Goal: Task Accomplishment & Management: Manage account settings

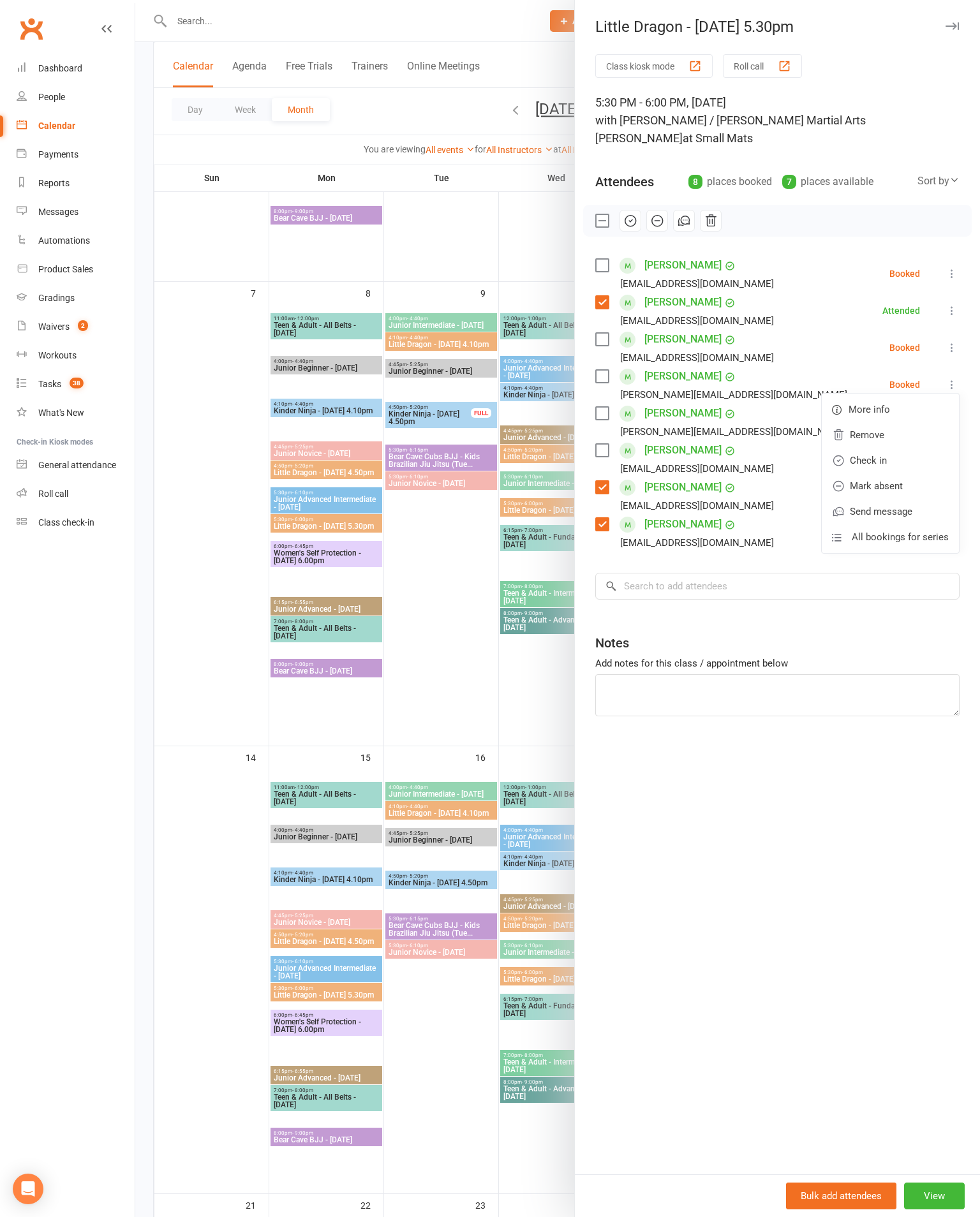
click at [898, 477] on link "Mark absent" at bounding box center [890, 486] width 137 height 25
click at [954, 415] on icon at bounding box center [952, 422] width 13 height 13
click at [896, 515] on link "Mark absent" at bounding box center [890, 523] width 137 height 25
click at [598, 333] on label at bounding box center [602, 340] width 13 height 13
click at [951, 266] on button at bounding box center [951, 273] width 15 height 15
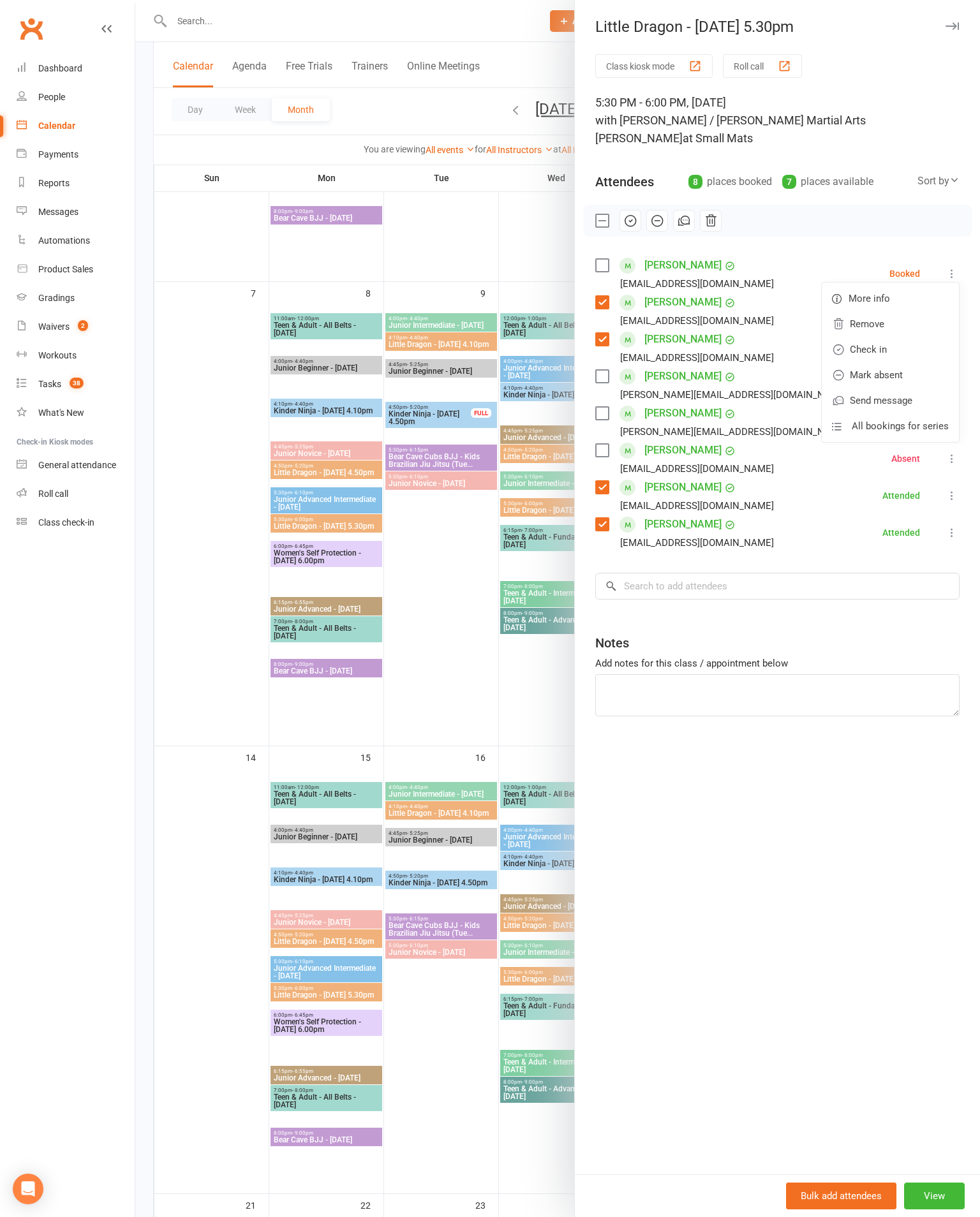
click at [895, 368] on link "Mark absent" at bounding box center [890, 375] width 137 height 25
click at [938, 329] on li "[PERSON_NAME] [EMAIL_ADDRESS][DOMAIN_NAME] Booked More info Remove Check in Mar…" at bounding box center [778, 347] width 364 height 37
click at [956, 340] on button at bounding box center [951, 347] width 15 height 15
click at [885, 417] on link "Check in" at bounding box center [890, 423] width 137 height 25
click at [459, 687] on div at bounding box center [558, 608] width 845 height 1217
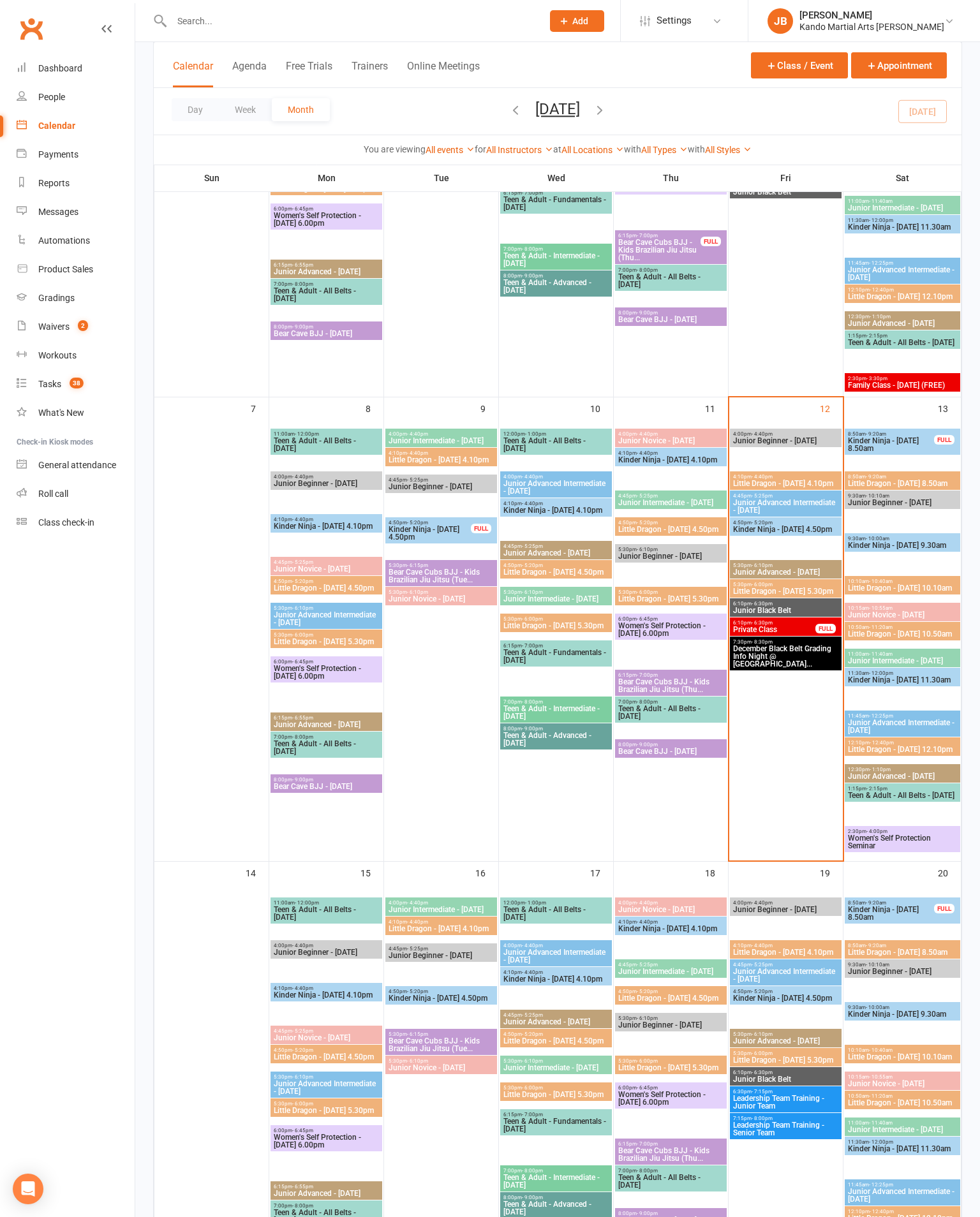
scroll to position [289, 0]
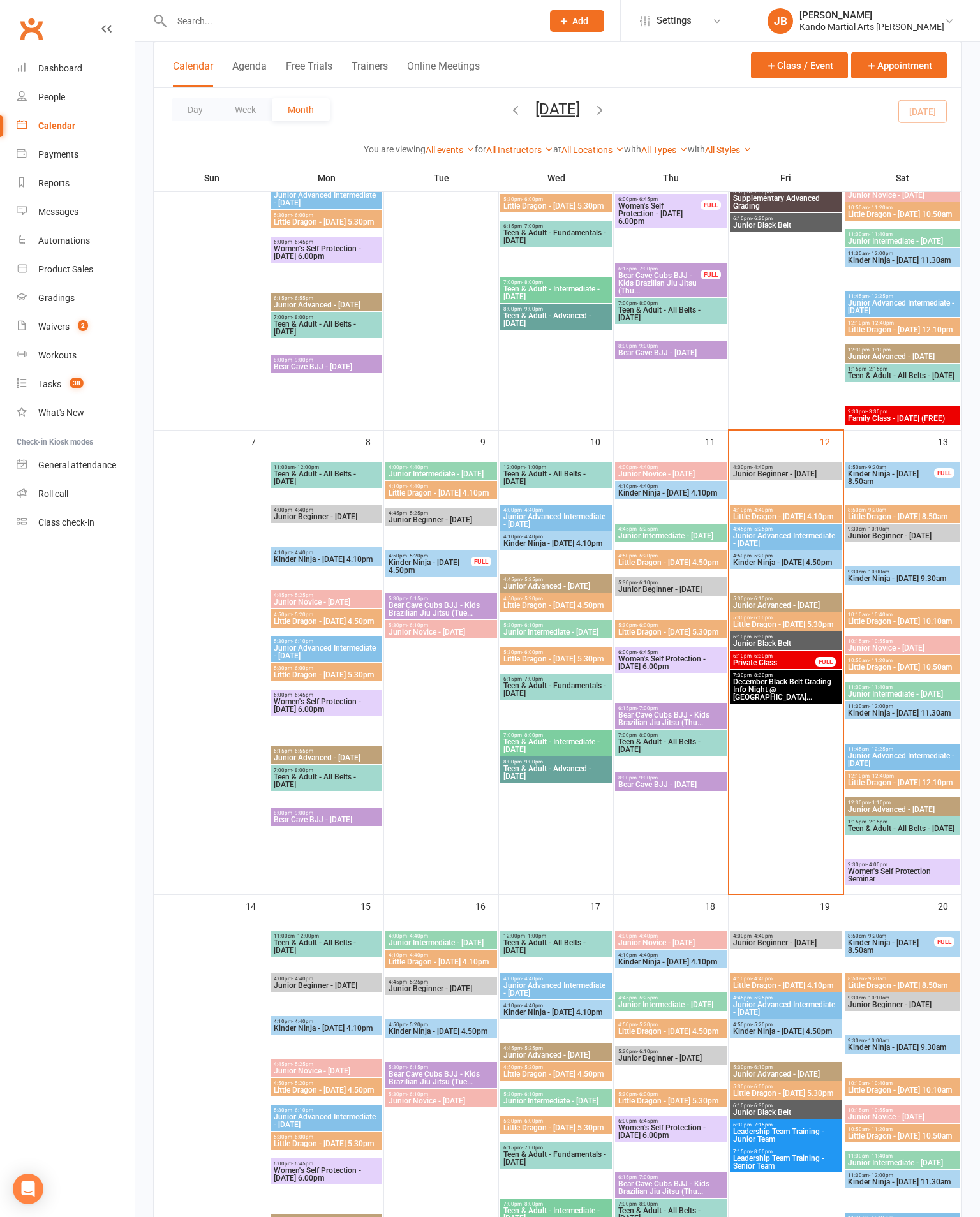
click at [897, 481] on span "Kinder Ninja - [DATE] 8.50am" at bounding box center [891, 477] width 87 height 15
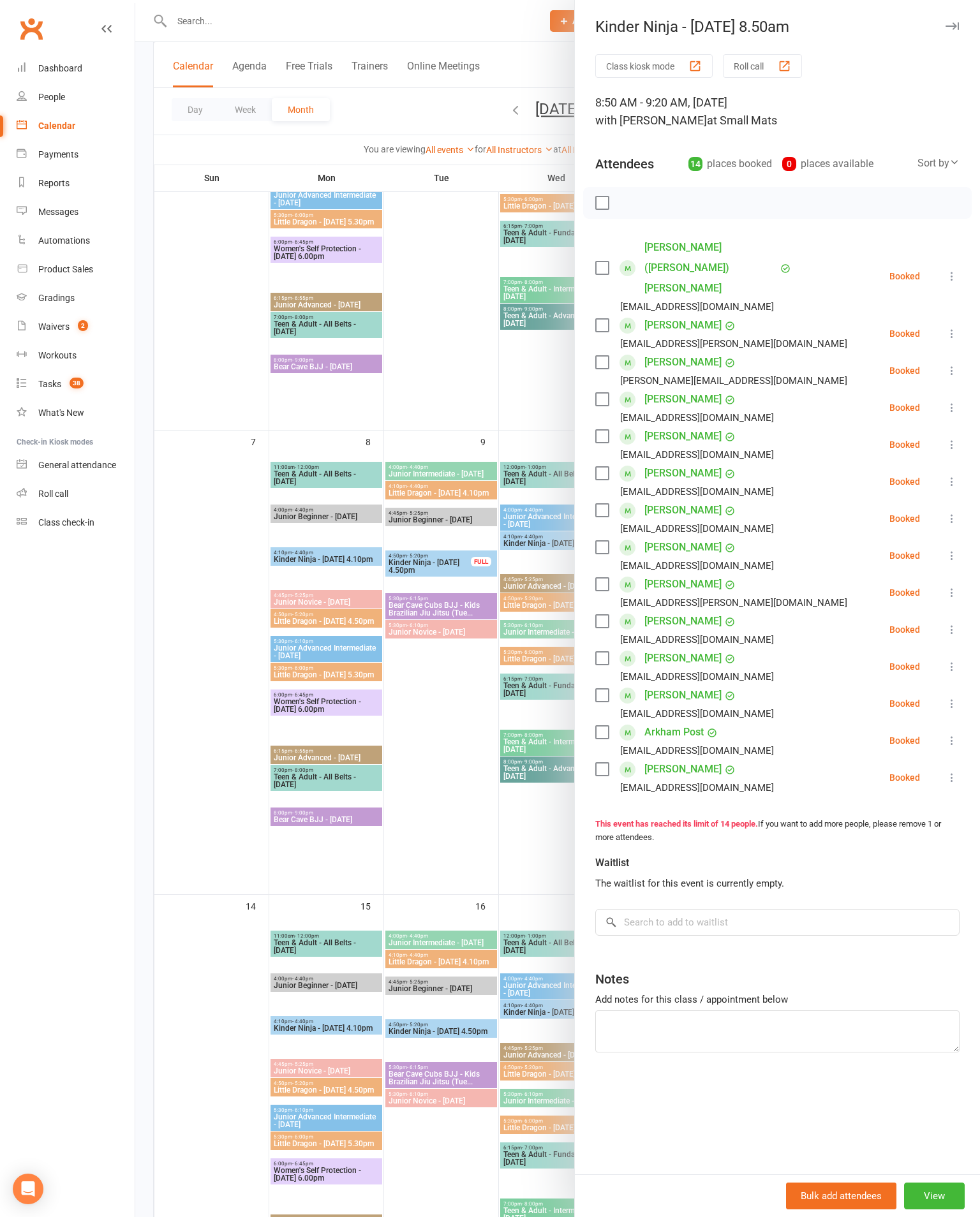
click at [550, 855] on div at bounding box center [558, 608] width 845 height 1217
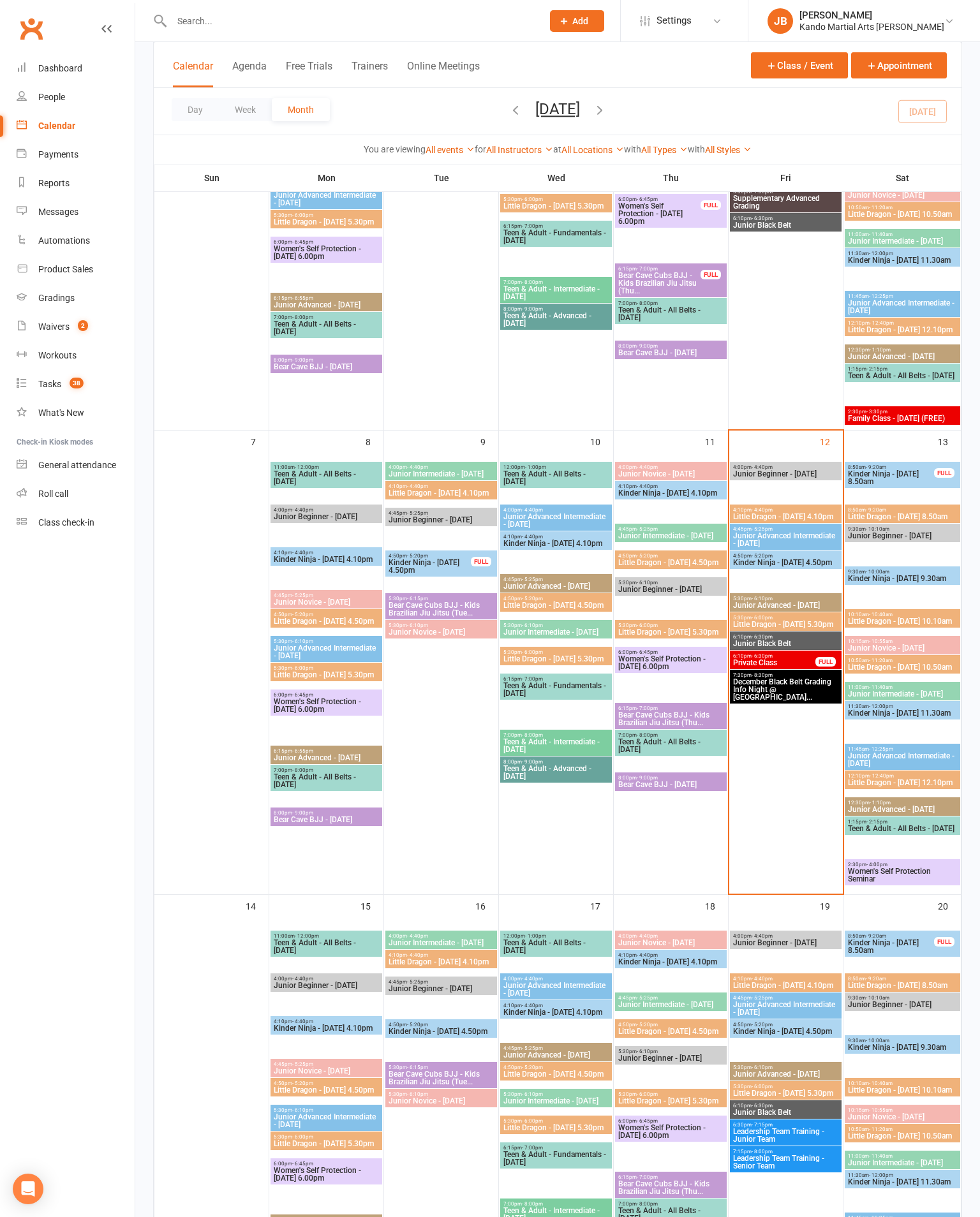
click at [943, 520] on span "Little Dragon - [DATE] 8.50am" at bounding box center [902, 517] width 110 height 8
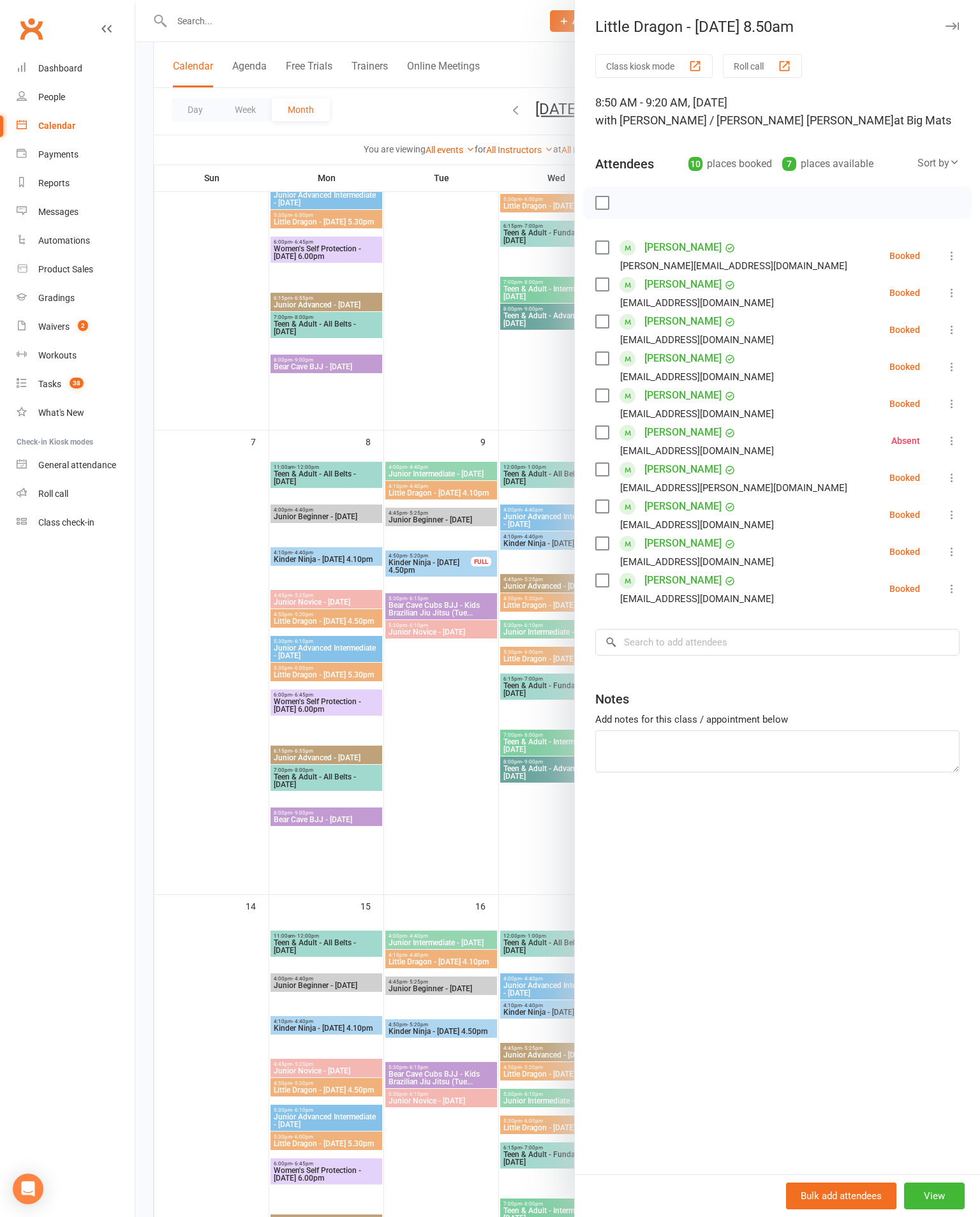
click at [532, 821] on div at bounding box center [558, 608] width 845 height 1217
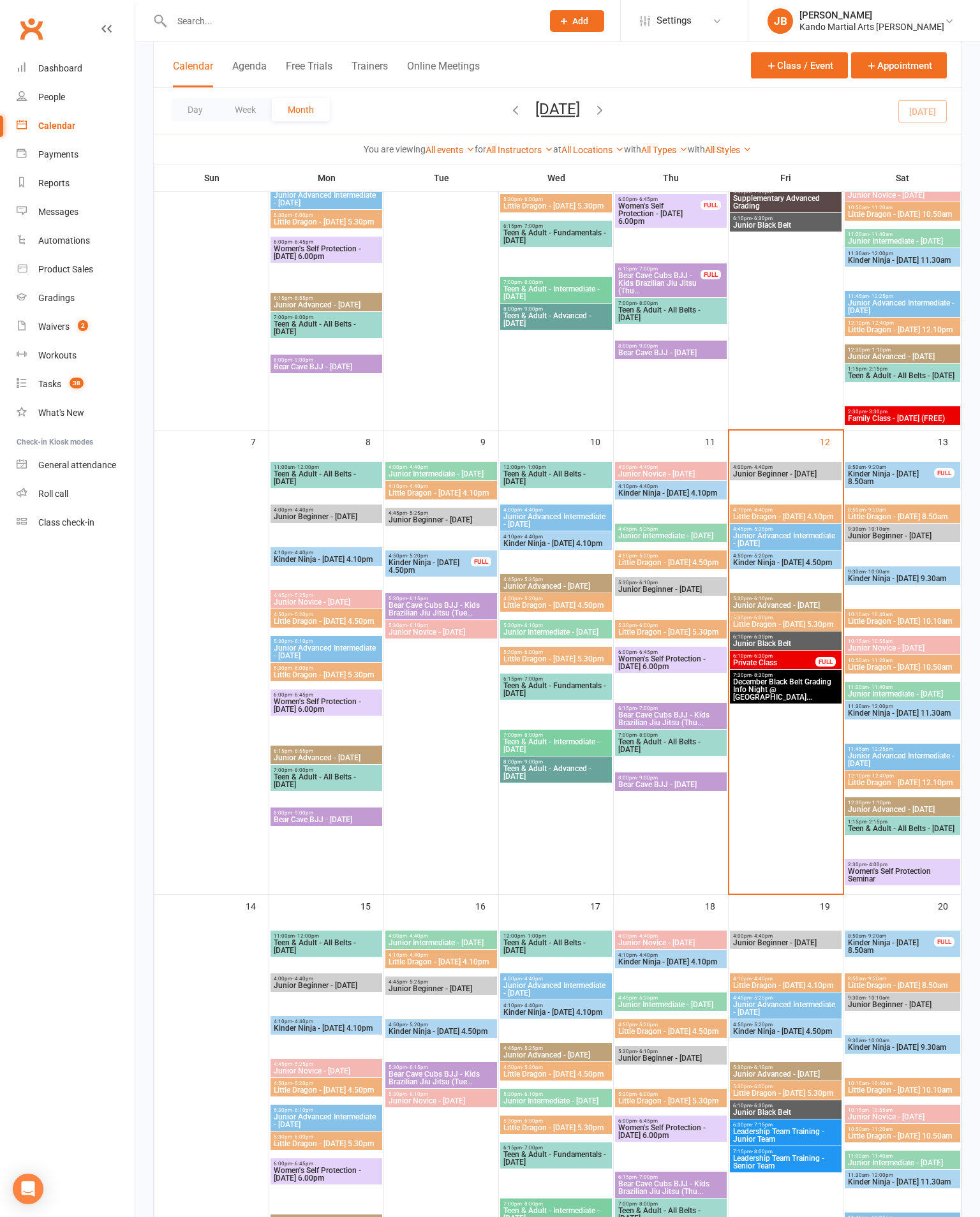
scroll to position [311, 0]
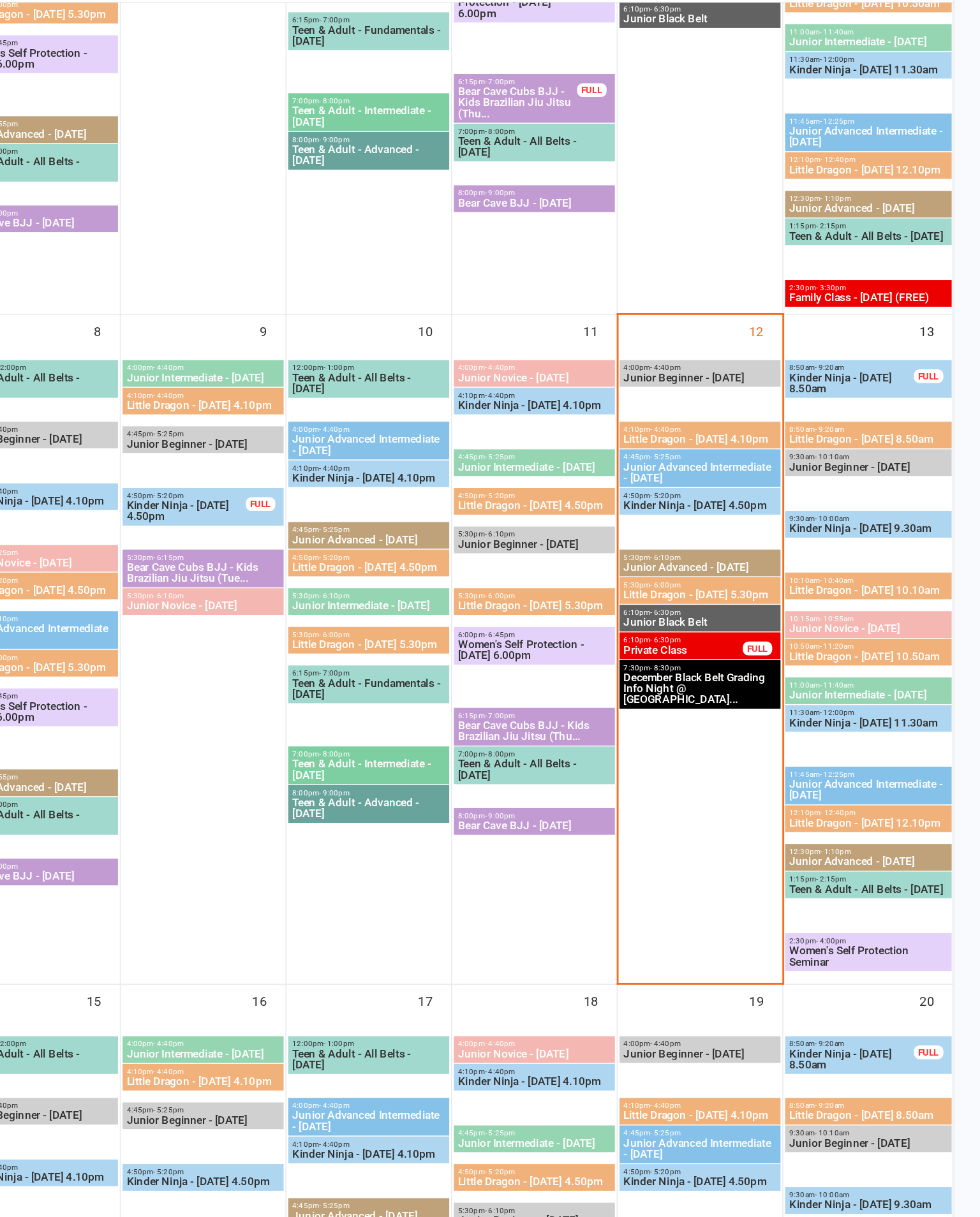
click at [847, 552] on span "Kinder Ninja - [DATE] 9.30am" at bounding box center [902, 556] width 110 height 8
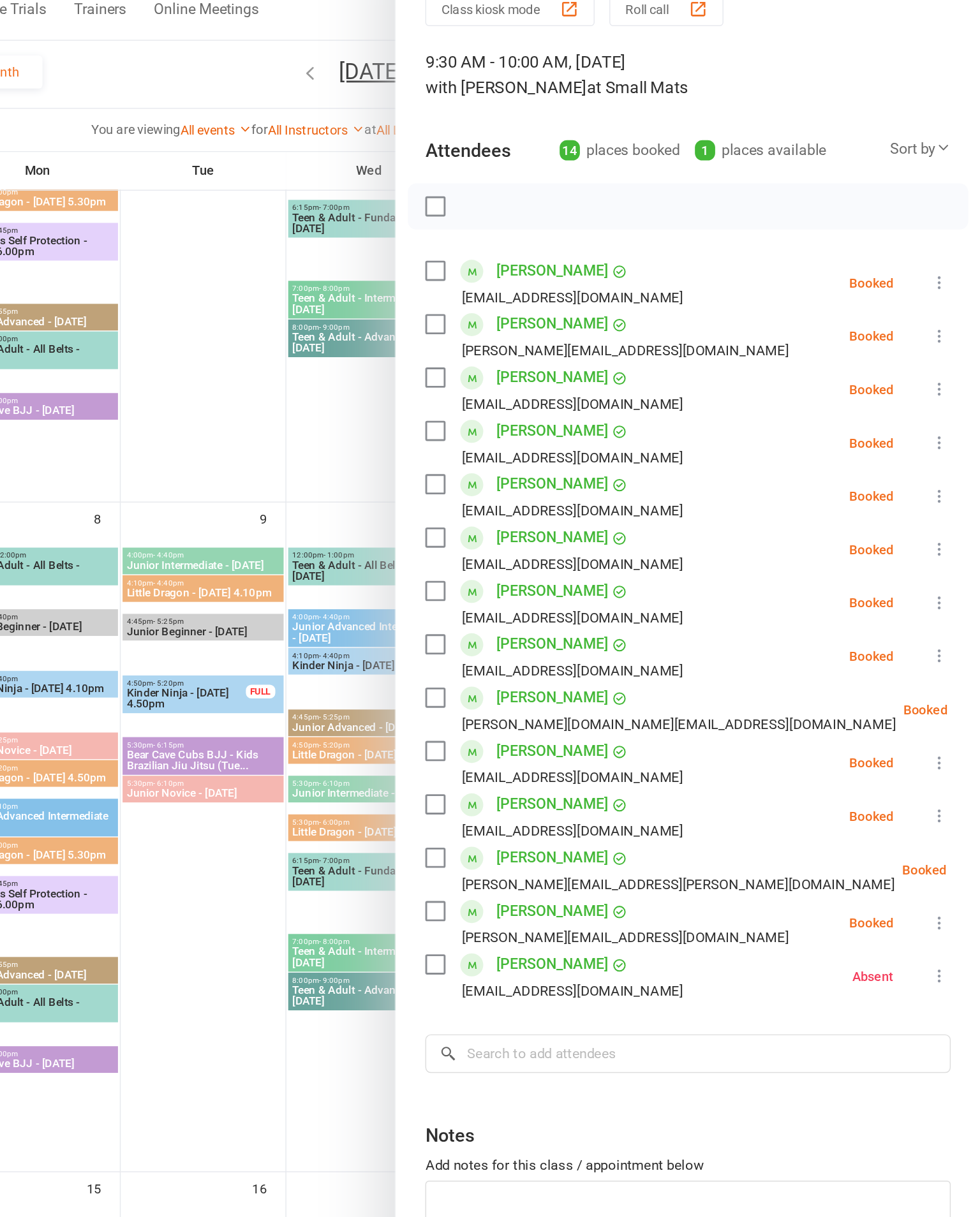
click at [214, 788] on div at bounding box center [558, 608] width 845 height 1217
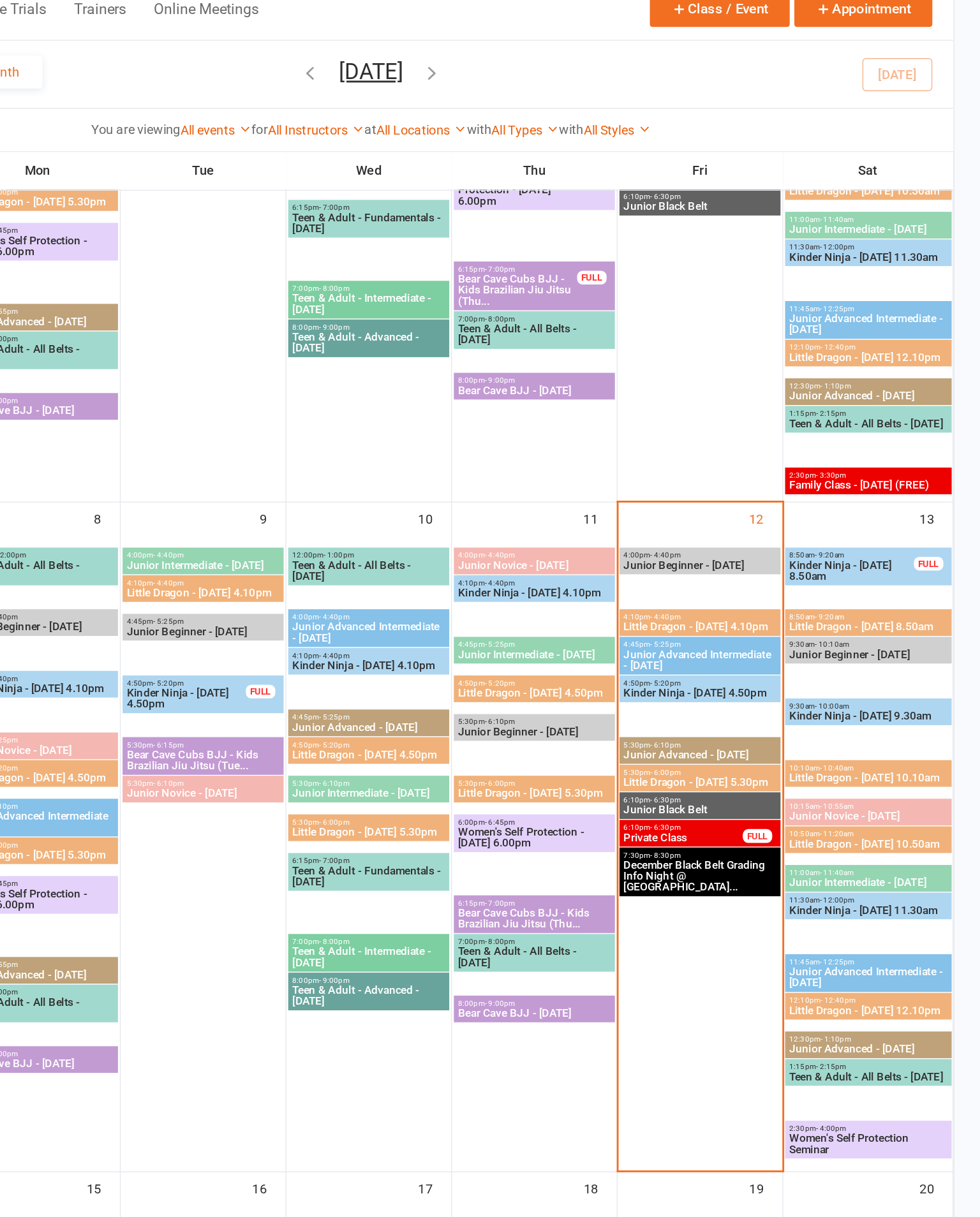
click at [847, 595] on span "Little Dragon - [DATE] 10.10am" at bounding box center [902, 599] width 110 height 8
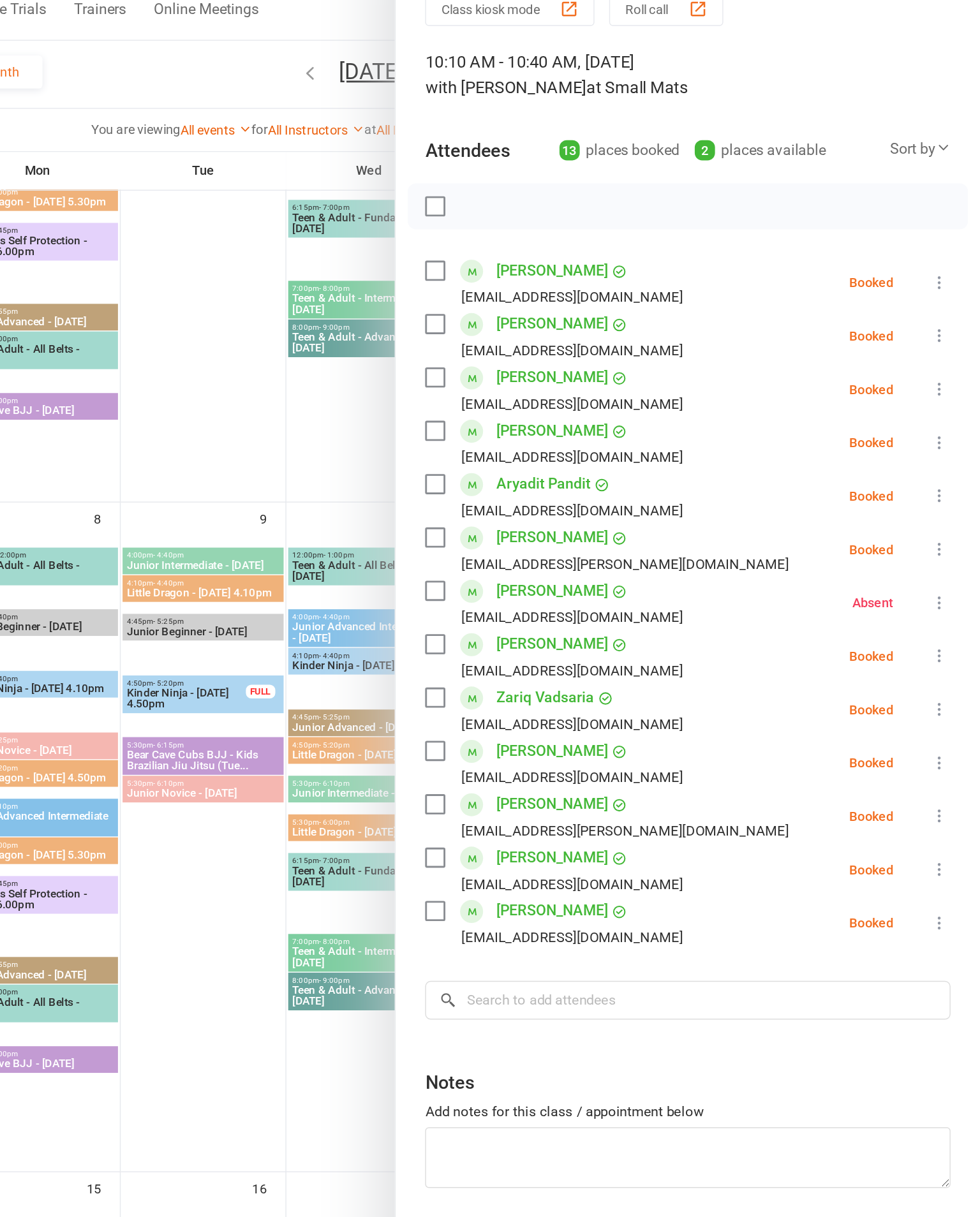
click at [228, 768] on div at bounding box center [558, 608] width 845 height 1217
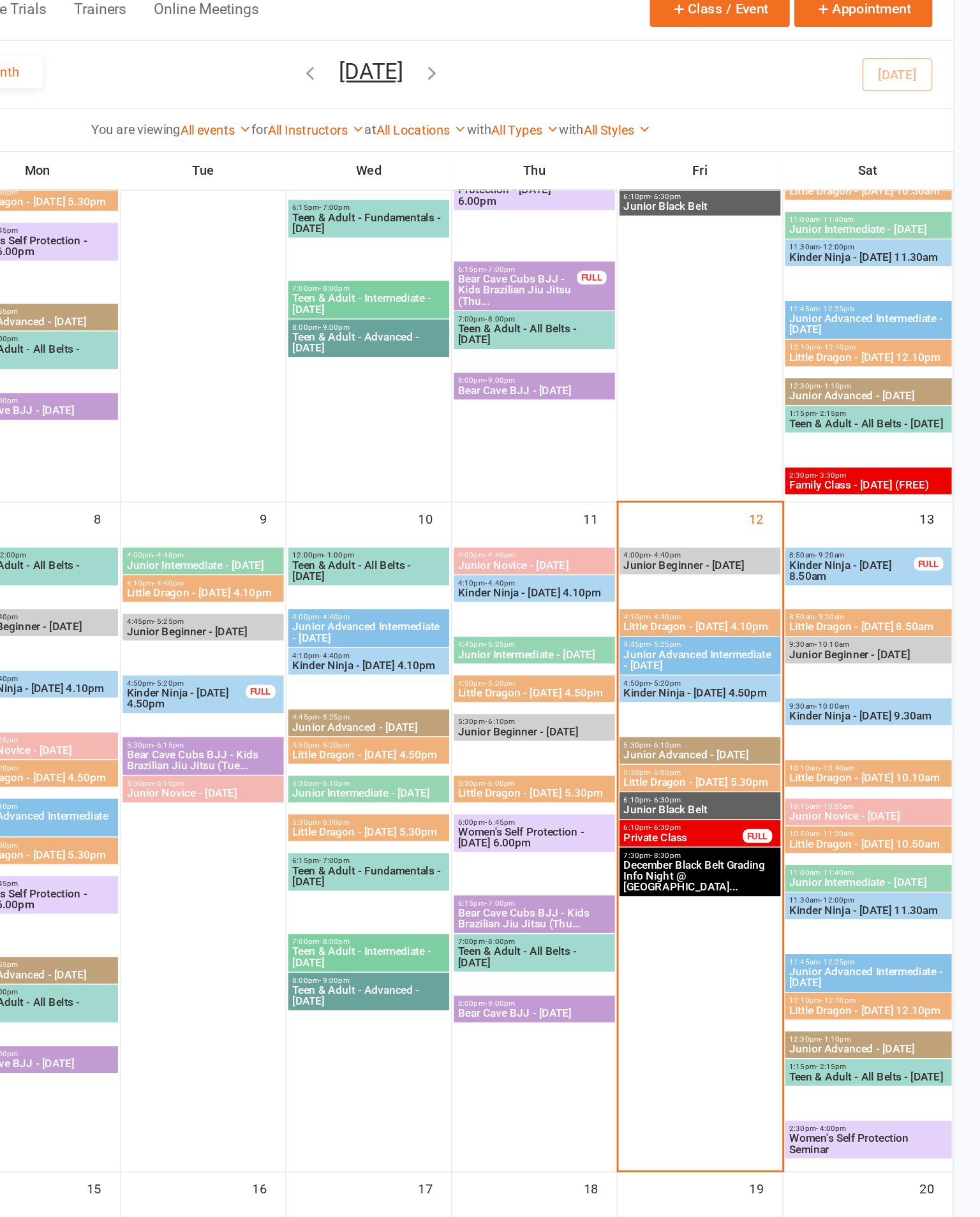
click at [869, 635] on span "- 11:20am" at bounding box center [881, 638] width 24 height 6
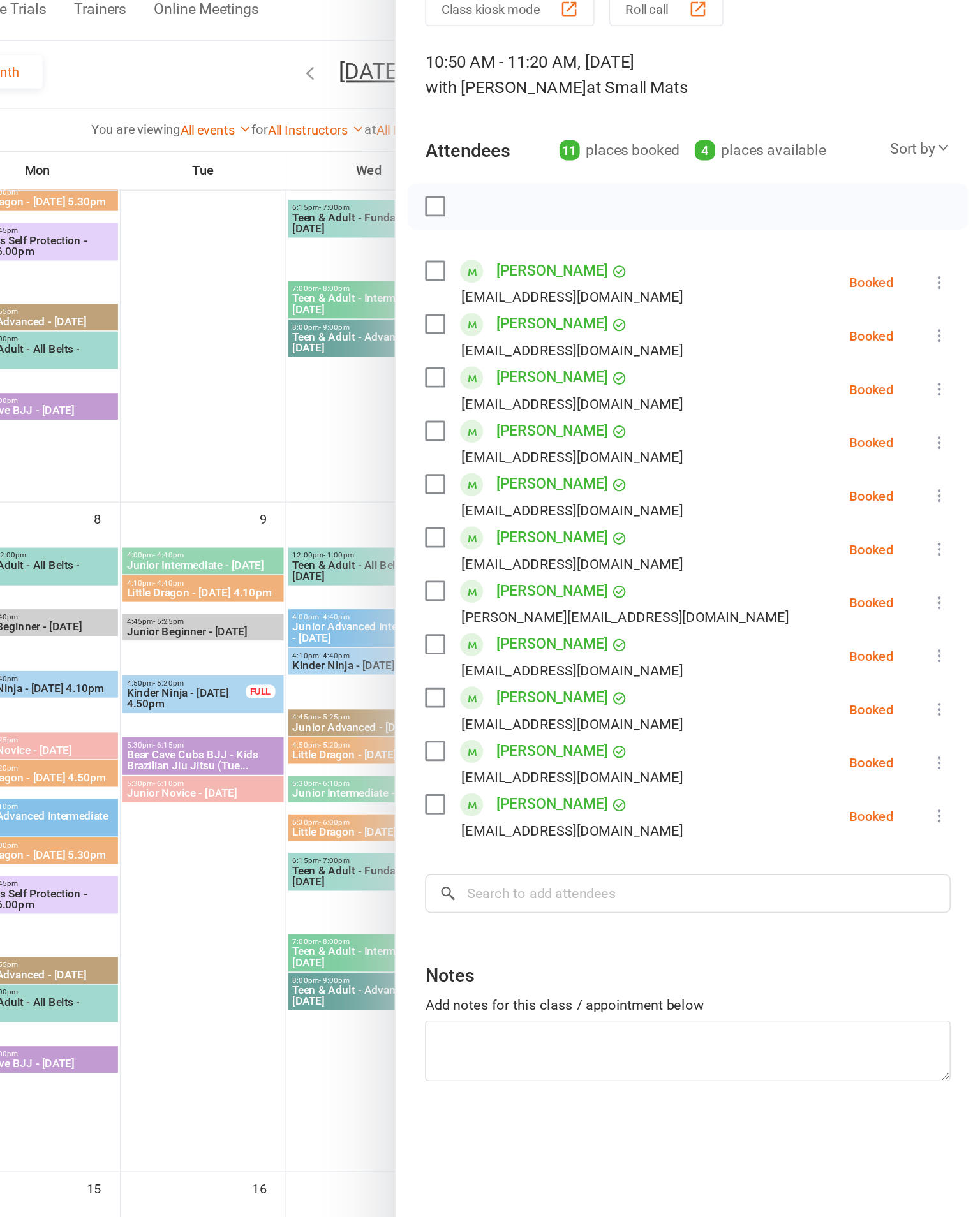
click at [184, 772] on div at bounding box center [558, 608] width 845 height 1217
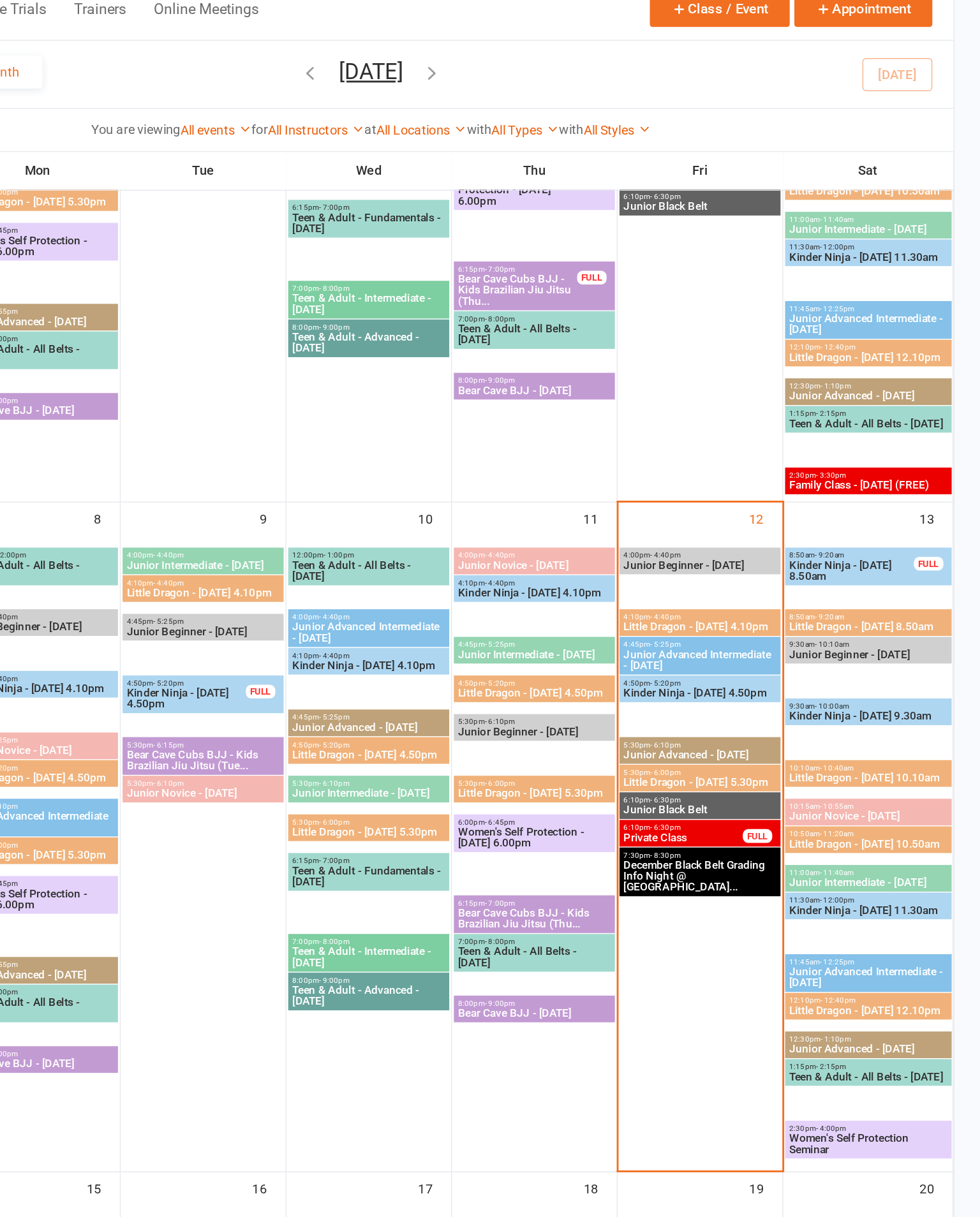
click at [847, 687] on span "Kinder Ninja - [DATE] 11.30am" at bounding box center [902, 691] width 110 height 8
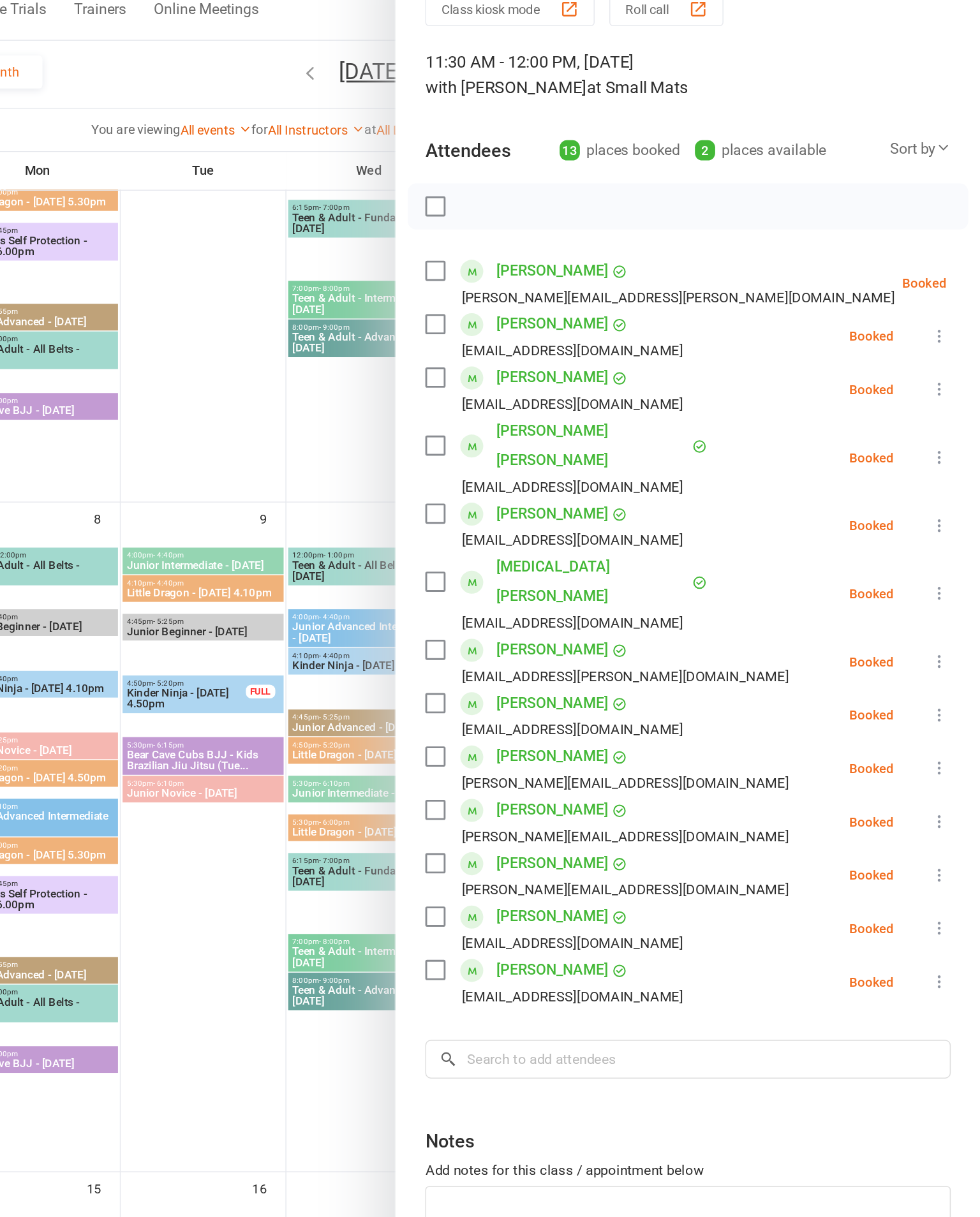
click at [246, 751] on div at bounding box center [558, 608] width 845 height 1217
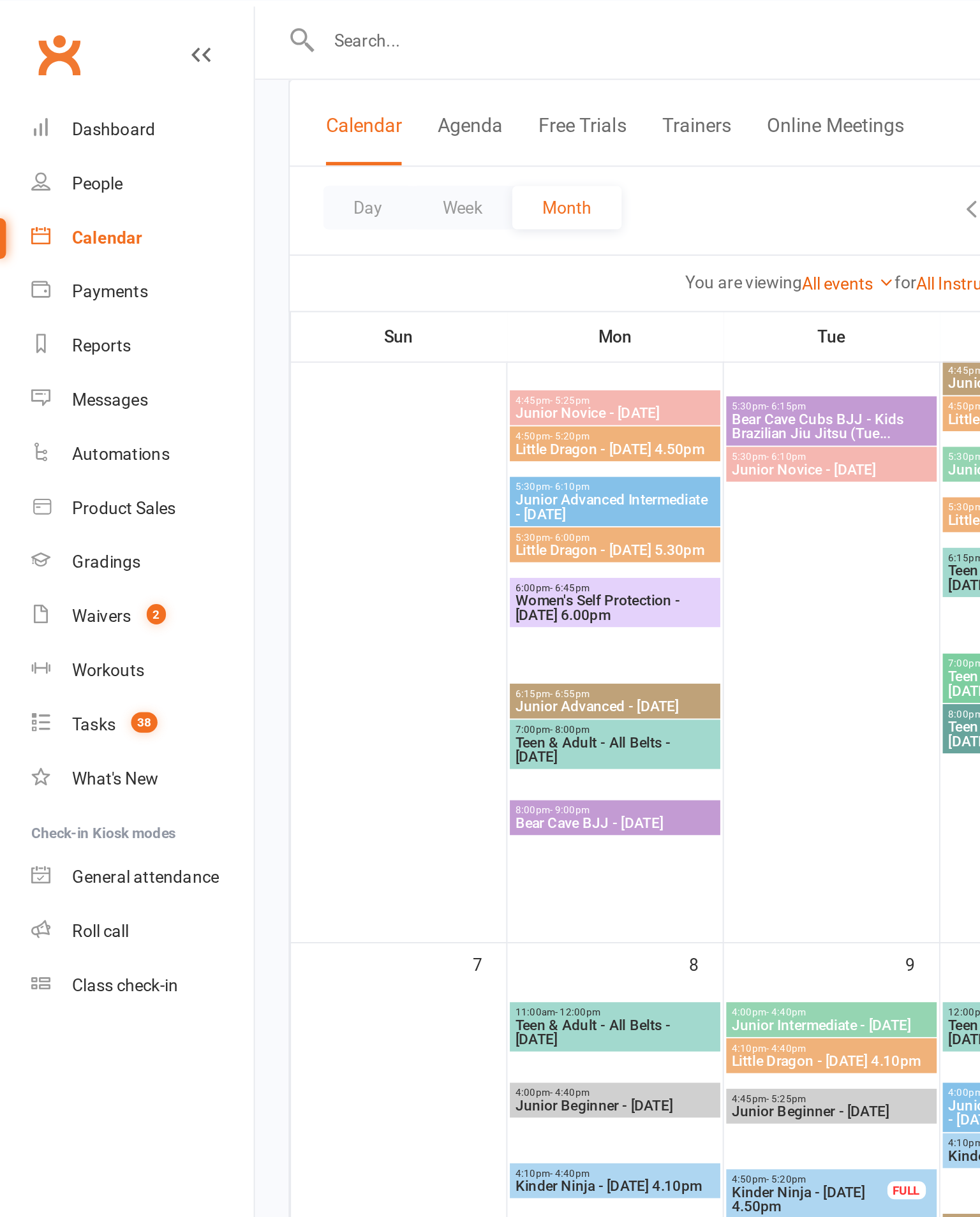
scroll to position [219, 0]
click at [93, 190] on link "Reports" at bounding box center [75, 183] width 118 height 29
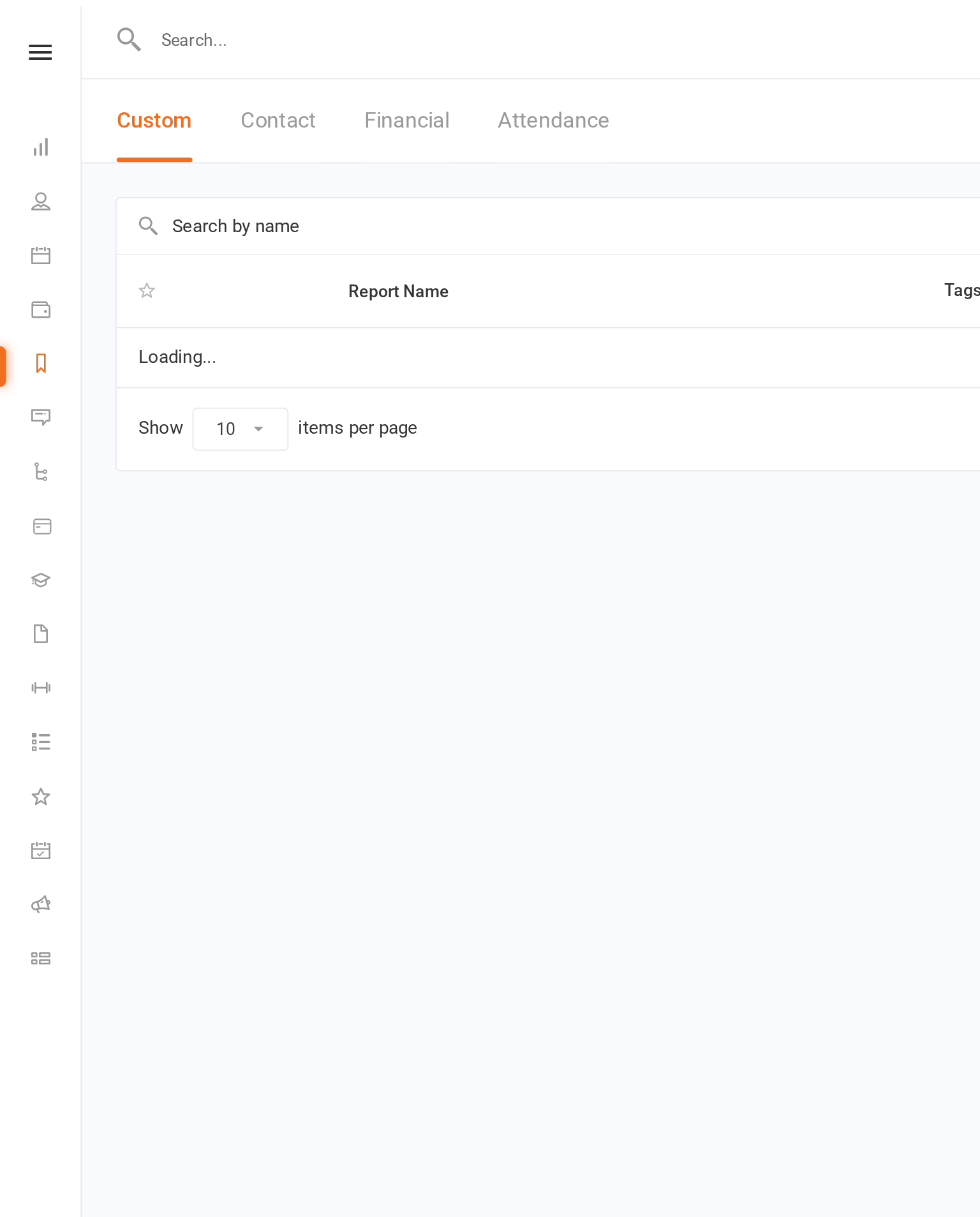
select select "100"
click at [321, 114] on input "text" at bounding box center [512, 119] width 900 height 29
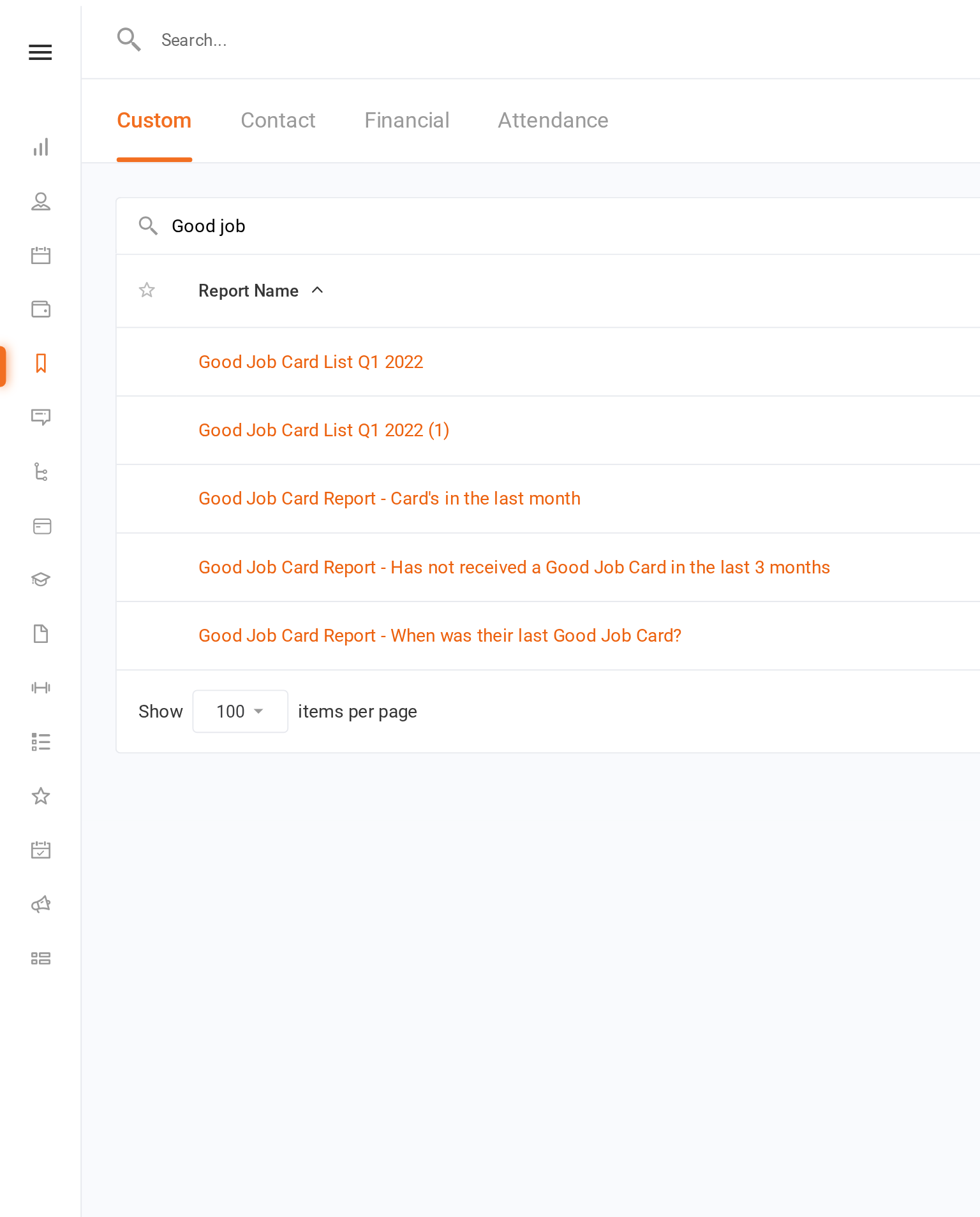
type input "Good job"
click at [401, 306] on link "Good Job Card Report - Has not received a Good Job Card in the last 3 months" at bounding box center [273, 301] width 336 height 12
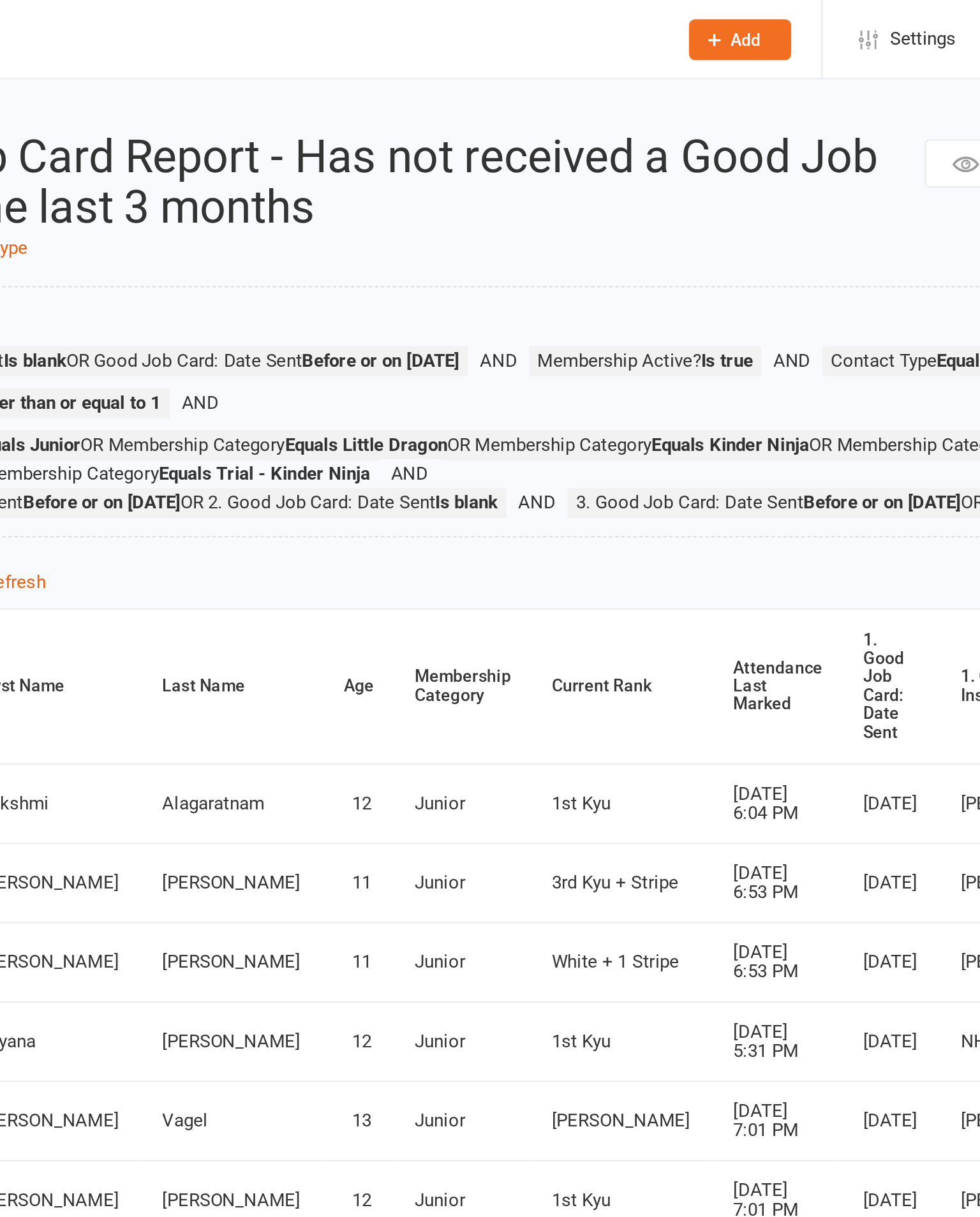
click at [573, 379] on div "Attendance Last Marked" at bounding box center [597, 364] width 47 height 29
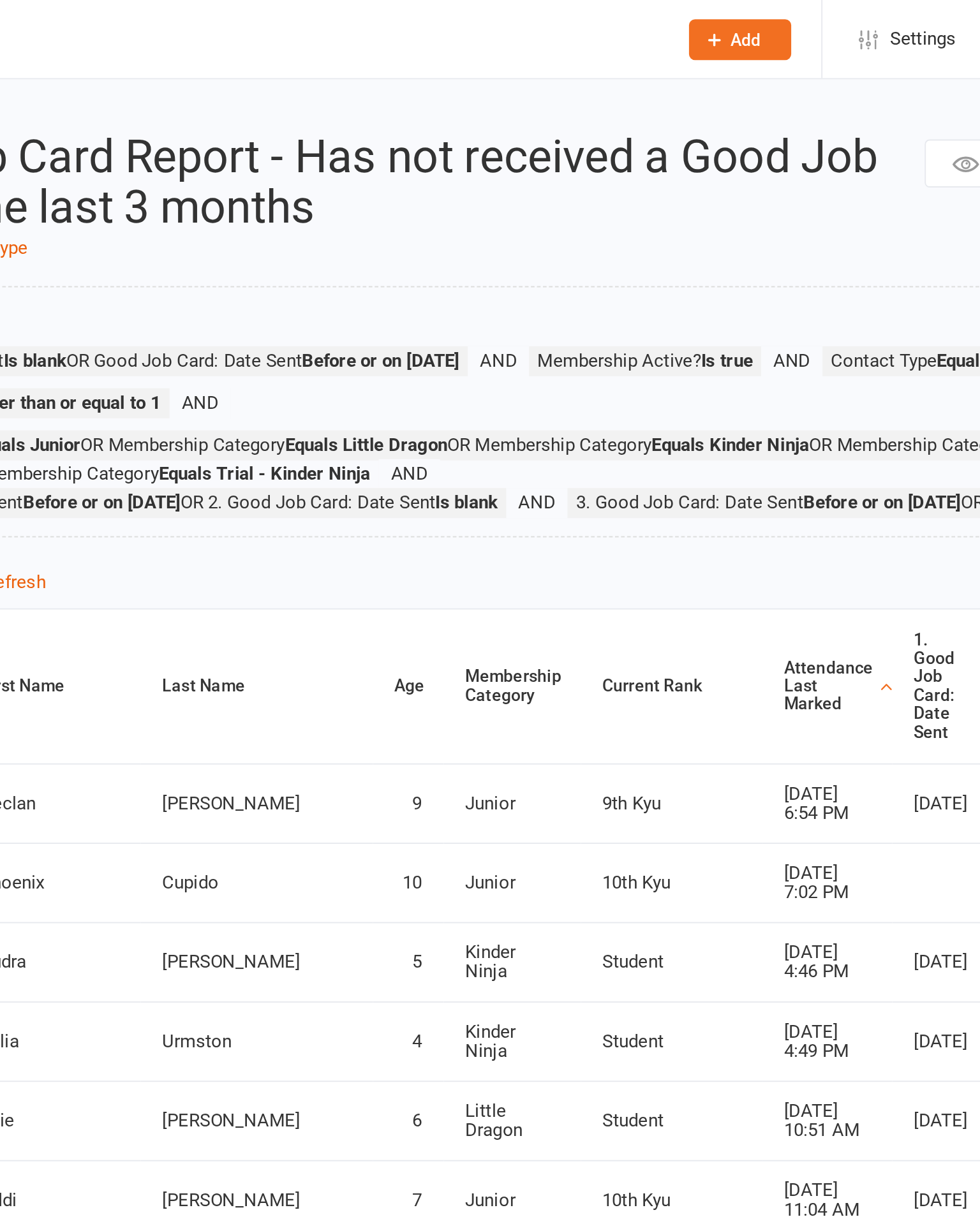
click at [600, 379] on div "Attendance Last Marked" at bounding box center [624, 364] width 47 height 29
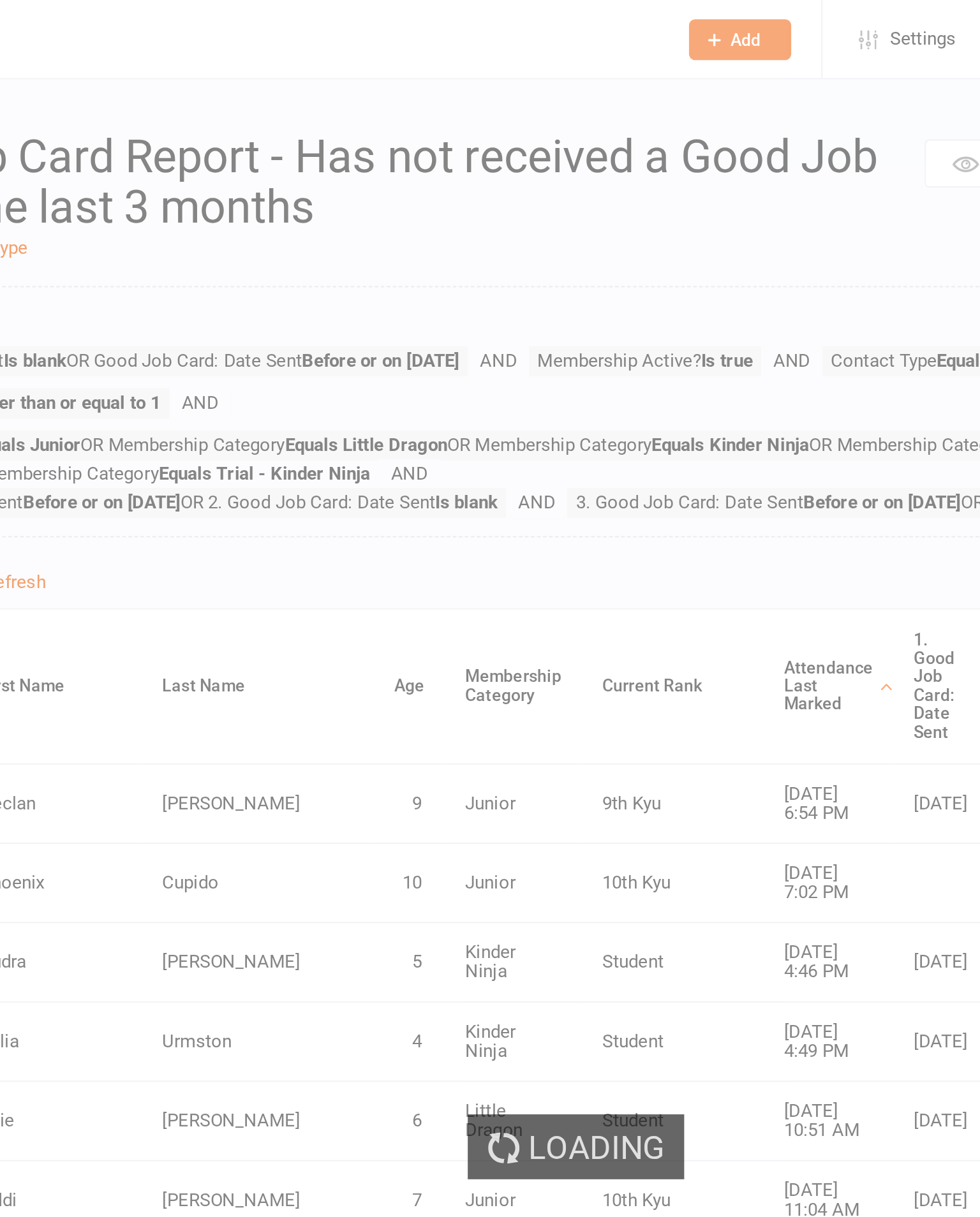
click at [709, 479] on td at bounding box center [757, 468] width 97 height 42
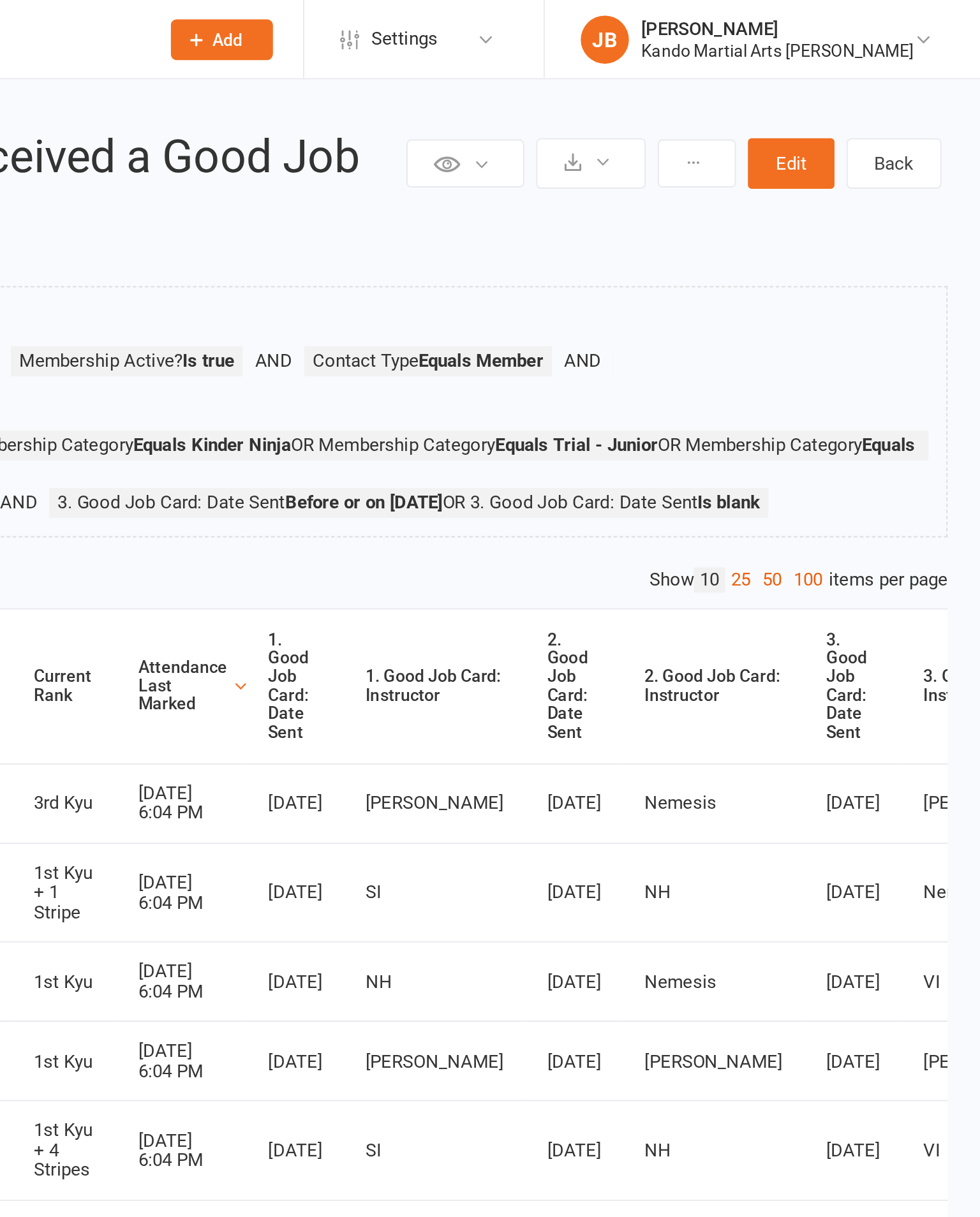
click at [877, 315] on link "100" at bounding box center [887, 308] width 22 height 14
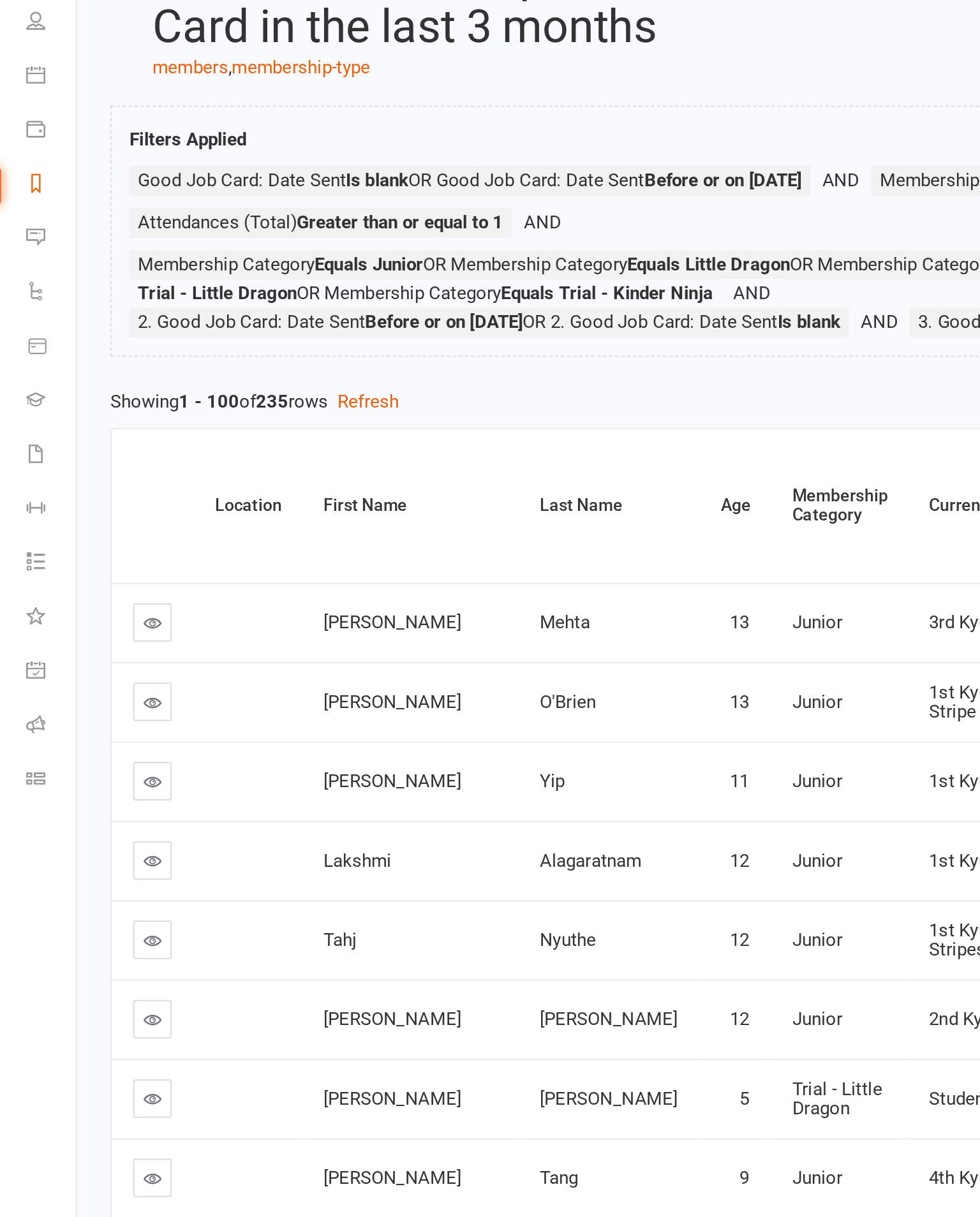
click at [484, 573] on td "1st Kyu + 4 Stripes" at bounding box center [533, 594] width 97 height 42
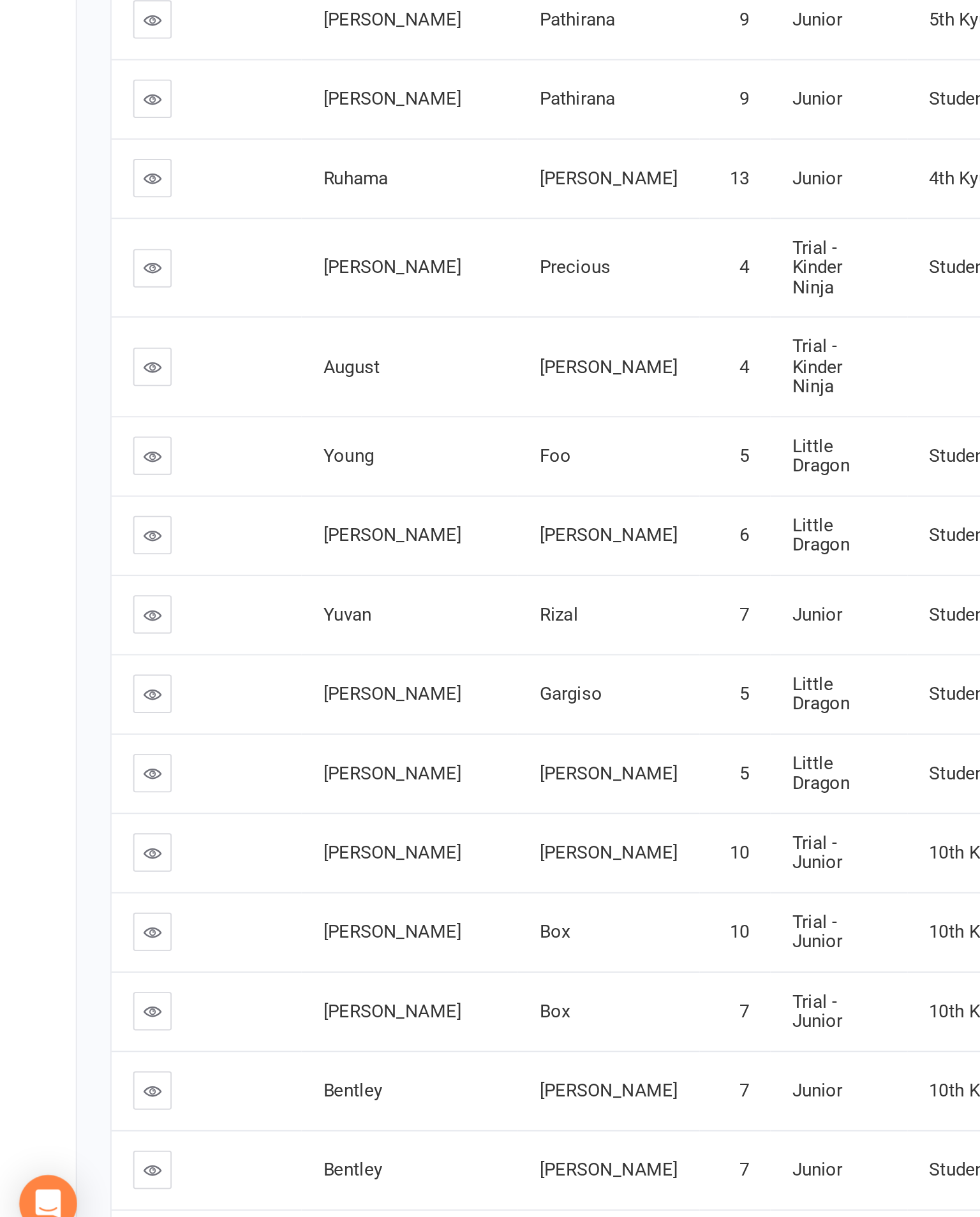
scroll to position [245, 0]
click at [66, 770] on td at bounding box center [84, 791] width 43 height 42
click at [82, 787] on icon at bounding box center [84, 791] width 10 height 10
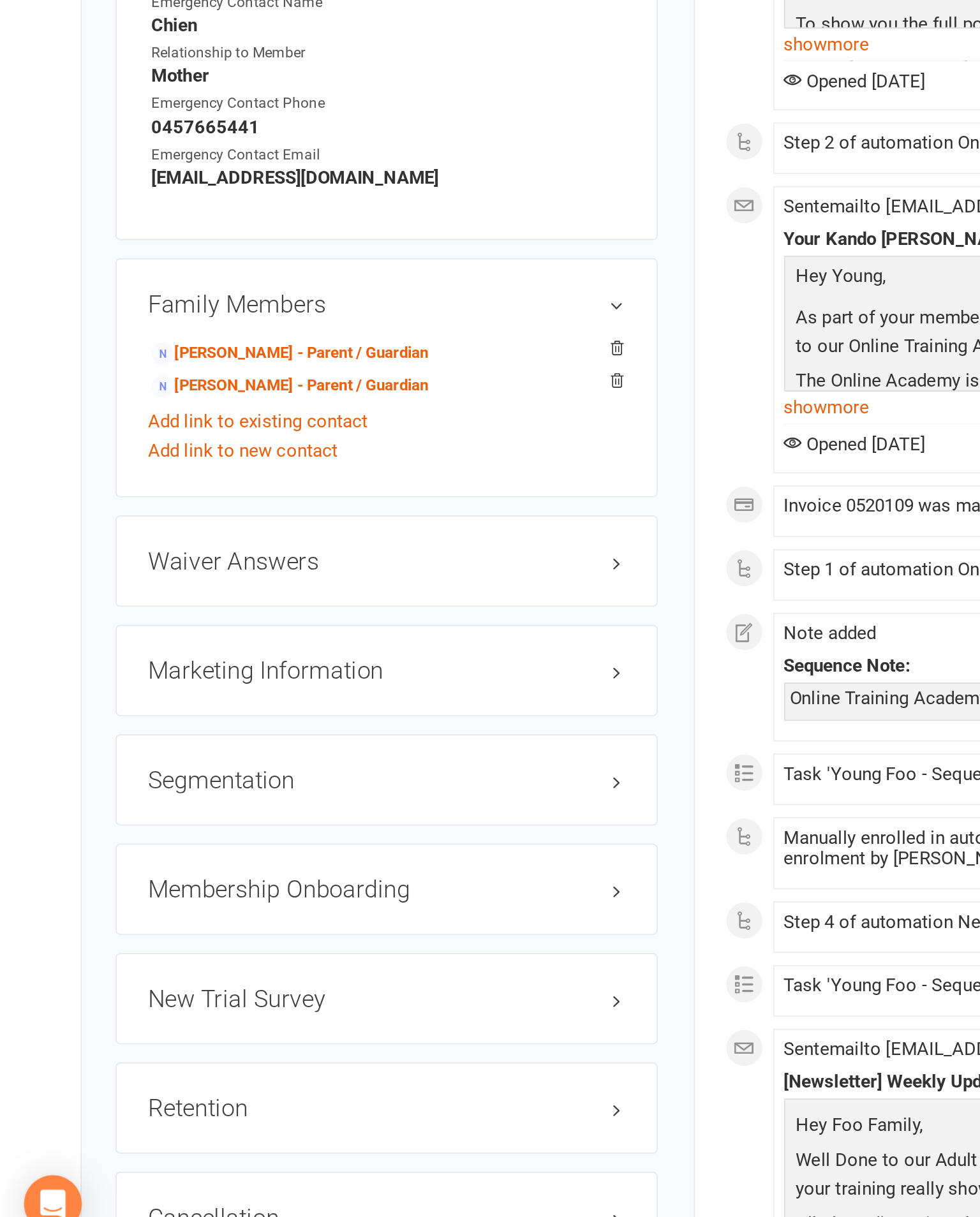
scroll to position [692, 0]
click at [0, 0] on link "edit" at bounding box center [0, 0] width 0 height 0
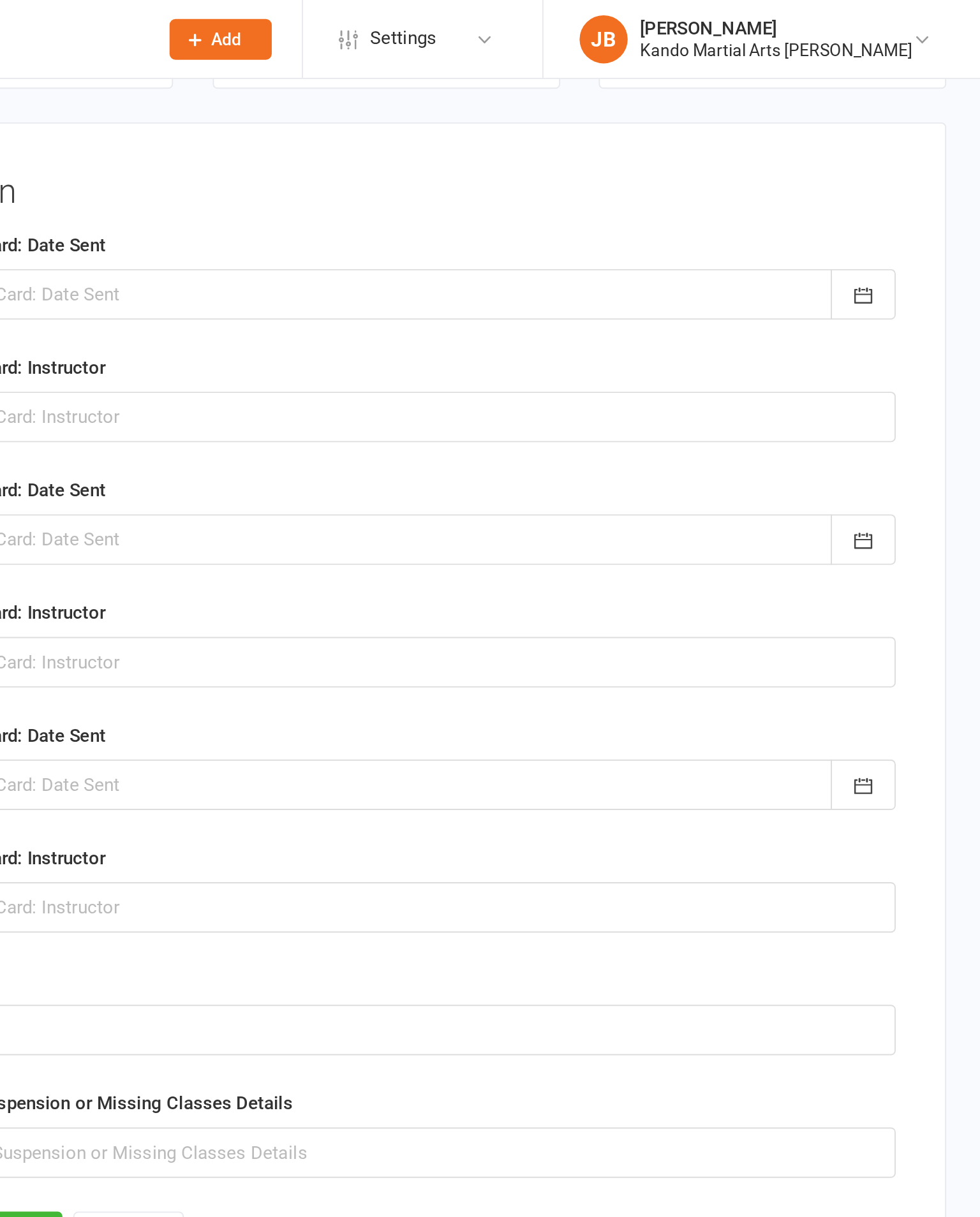
scroll to position [123, 0]
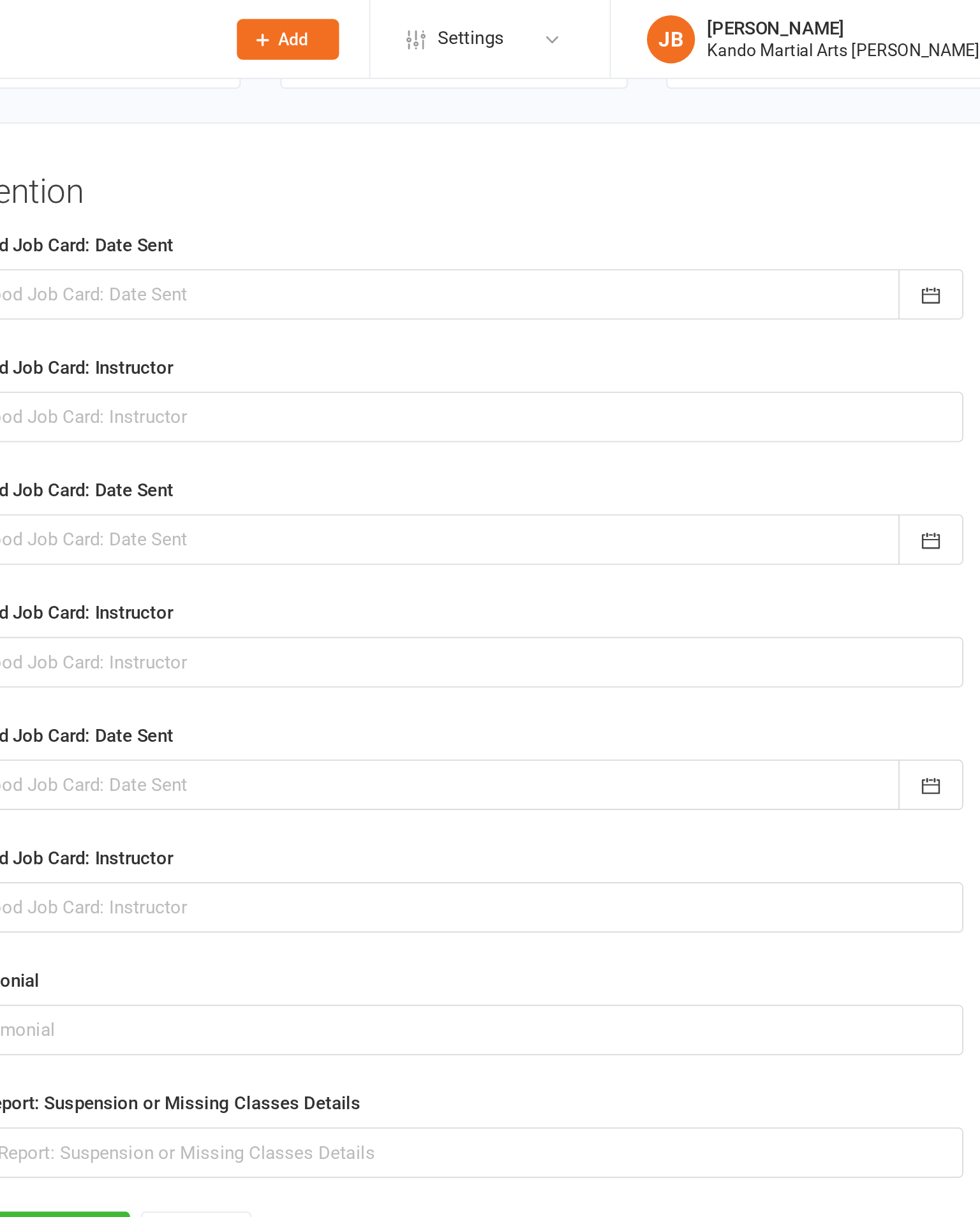
click at [395, 163] on div at bounding box center [665, 156] width 541 height 27
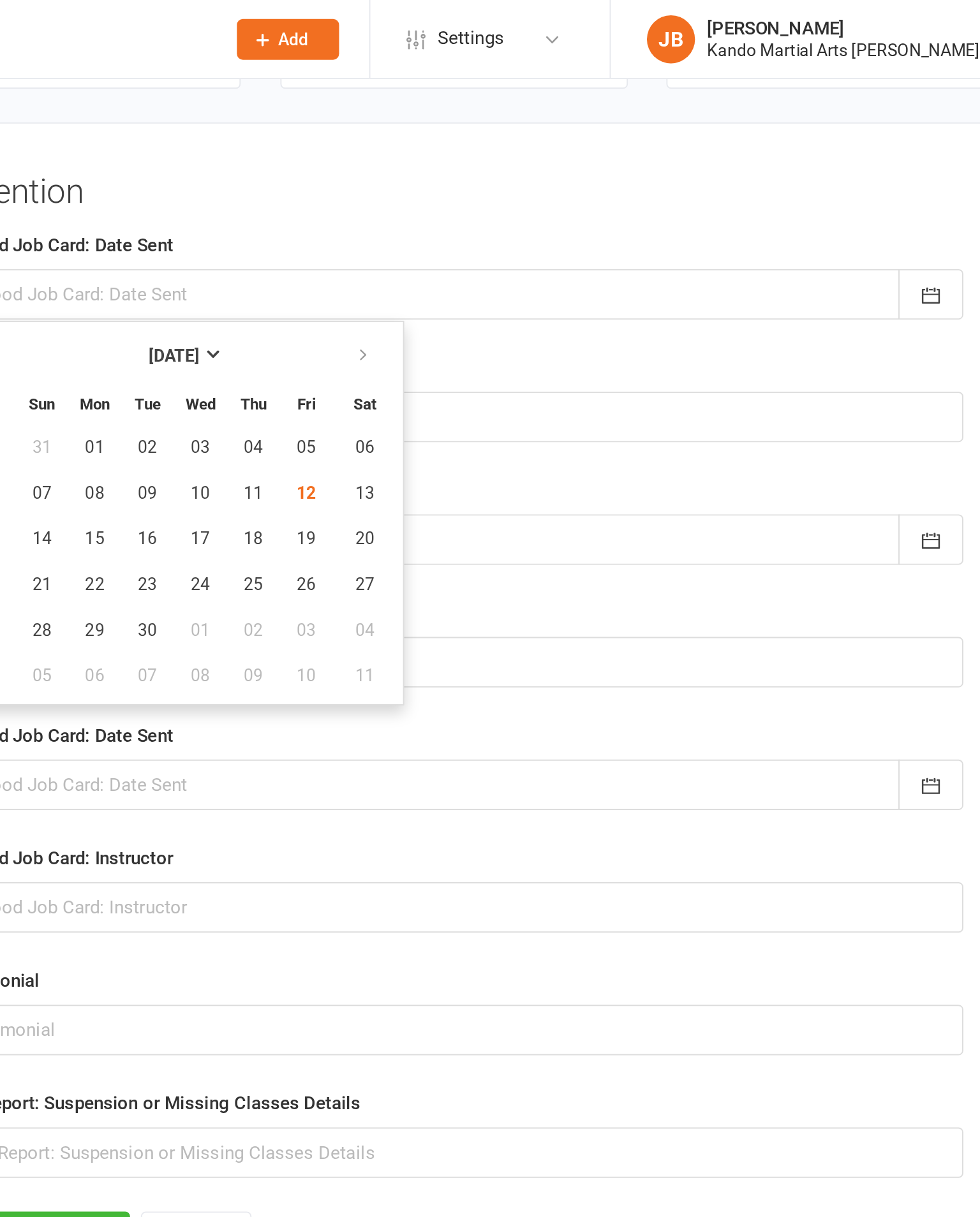
click at [582, 266] on span "12" at bounding box center [587, 262] width 10 height 10
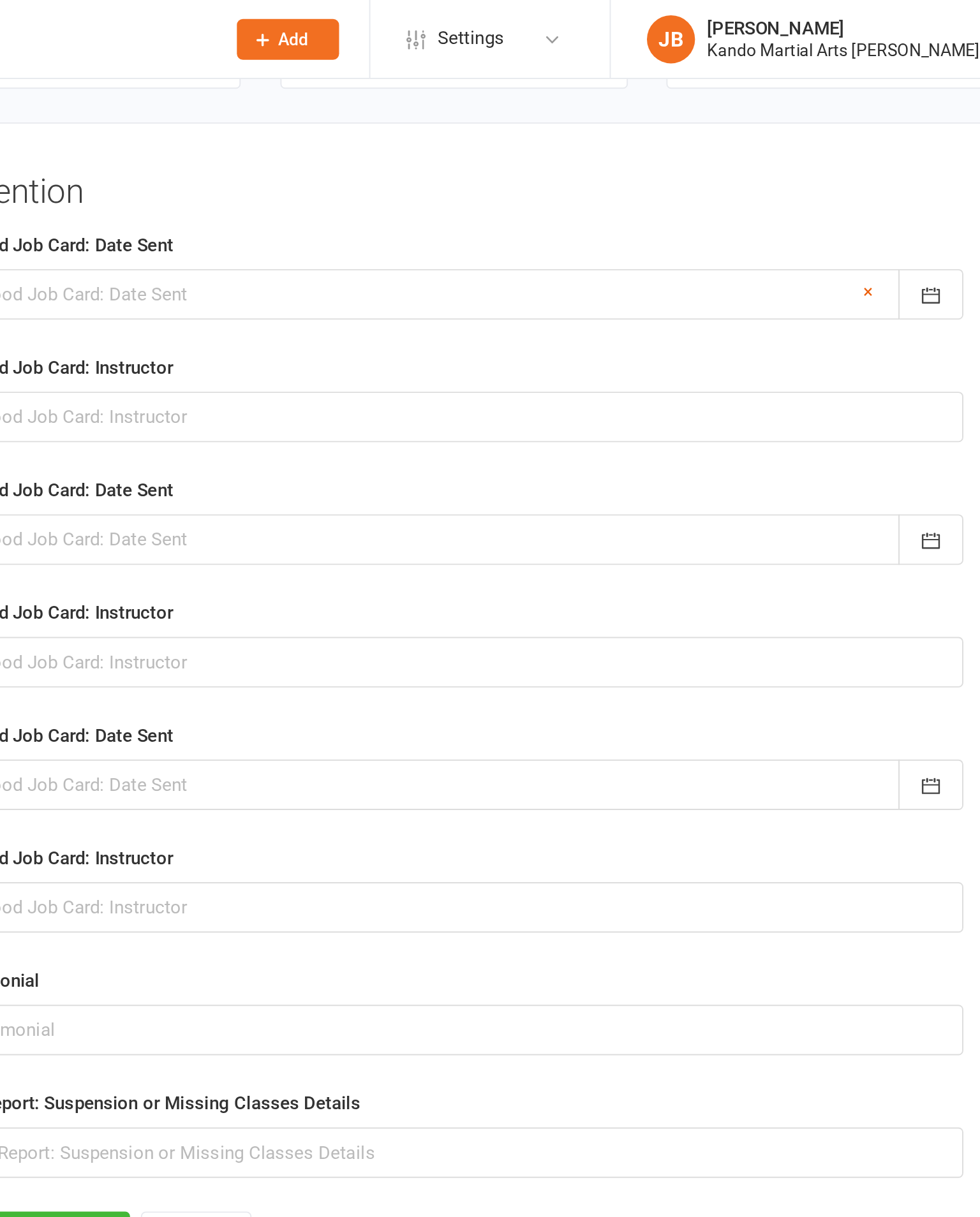
type input "[DATE]"
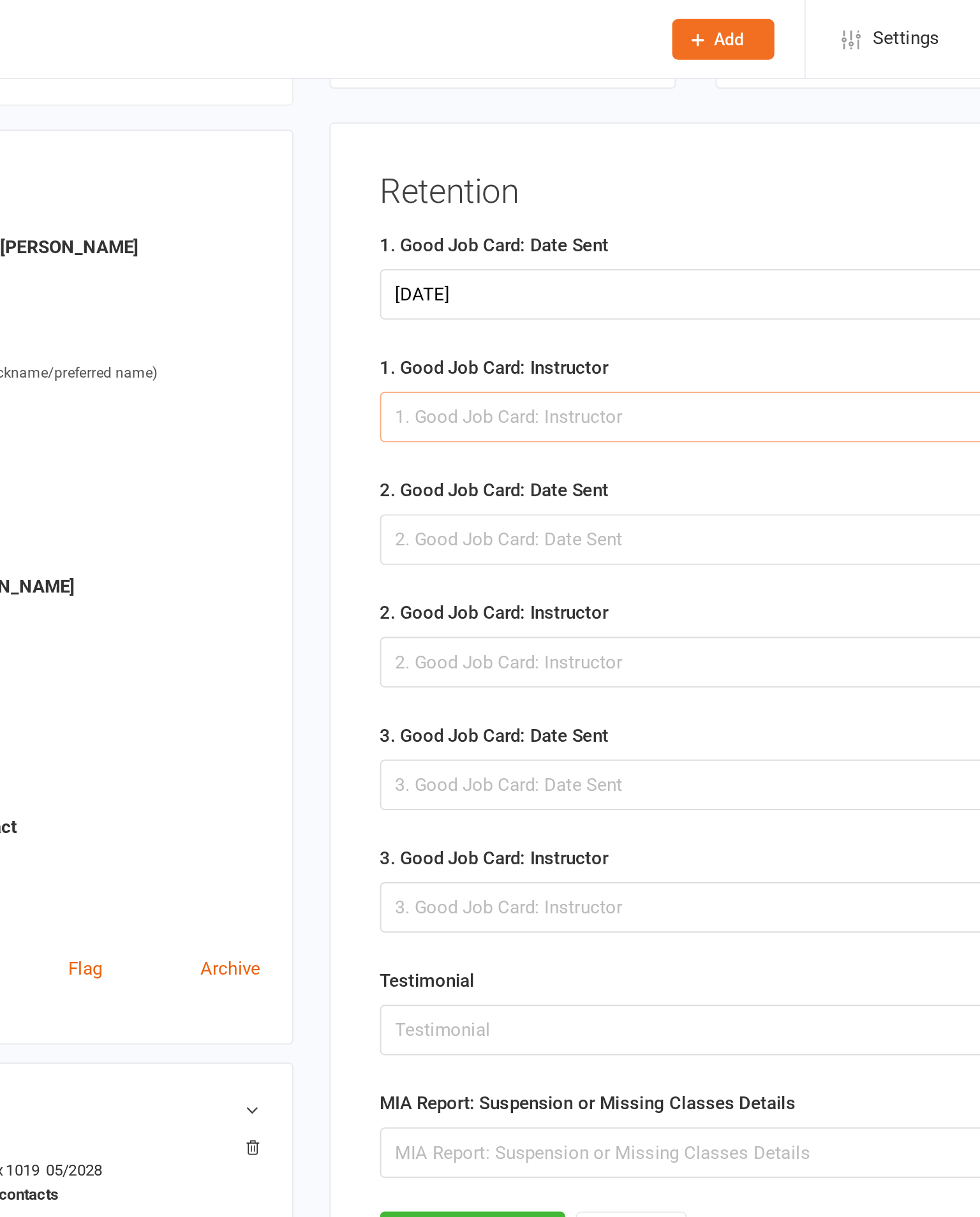
click at [395, 229] on input "text" at bounding box center [665, 221] width 541 height 27
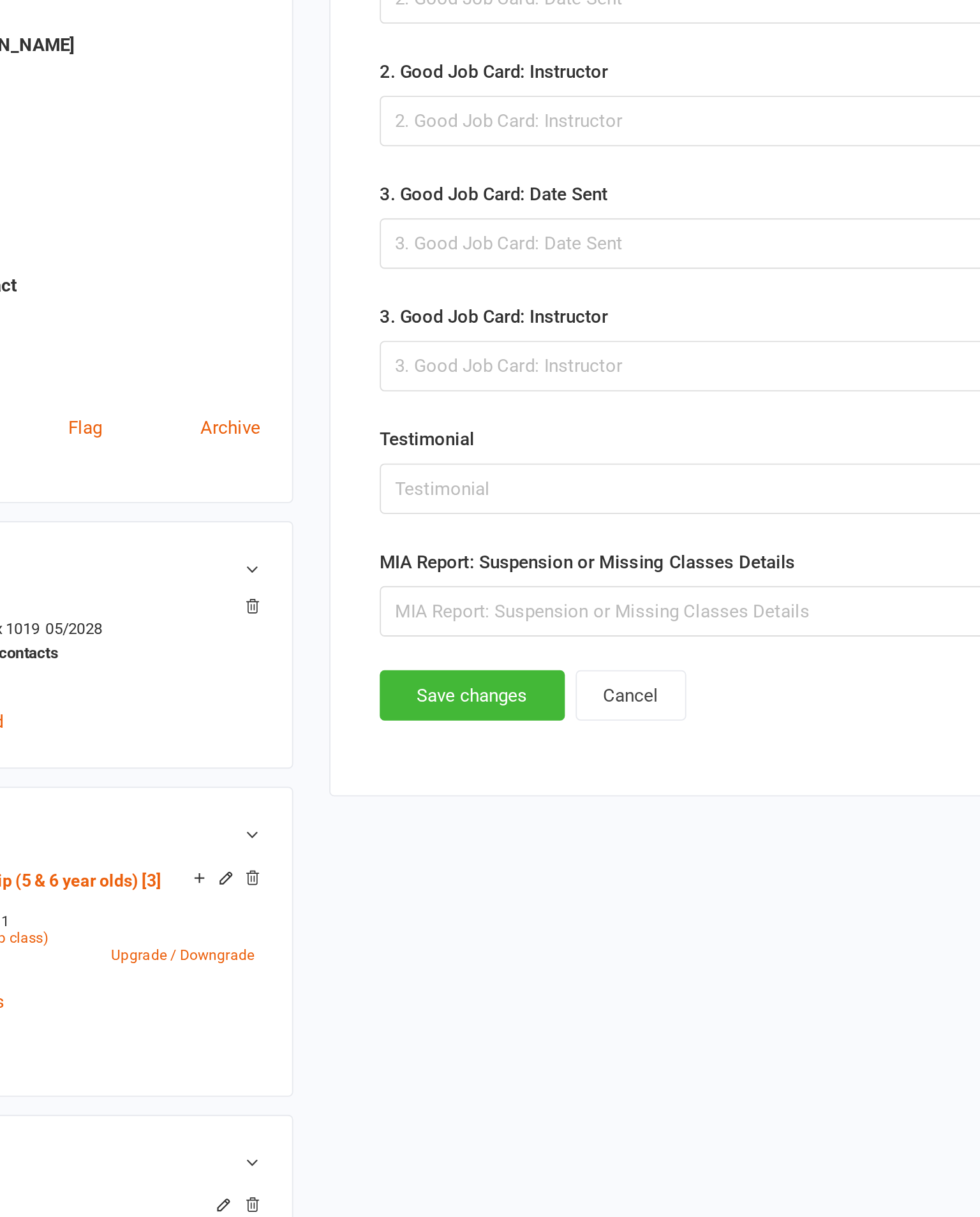
type input "[PERSON_NAME]"
click at [395, 643] on button "Save changes" at bounding box center [444, 656] width 98 height 27
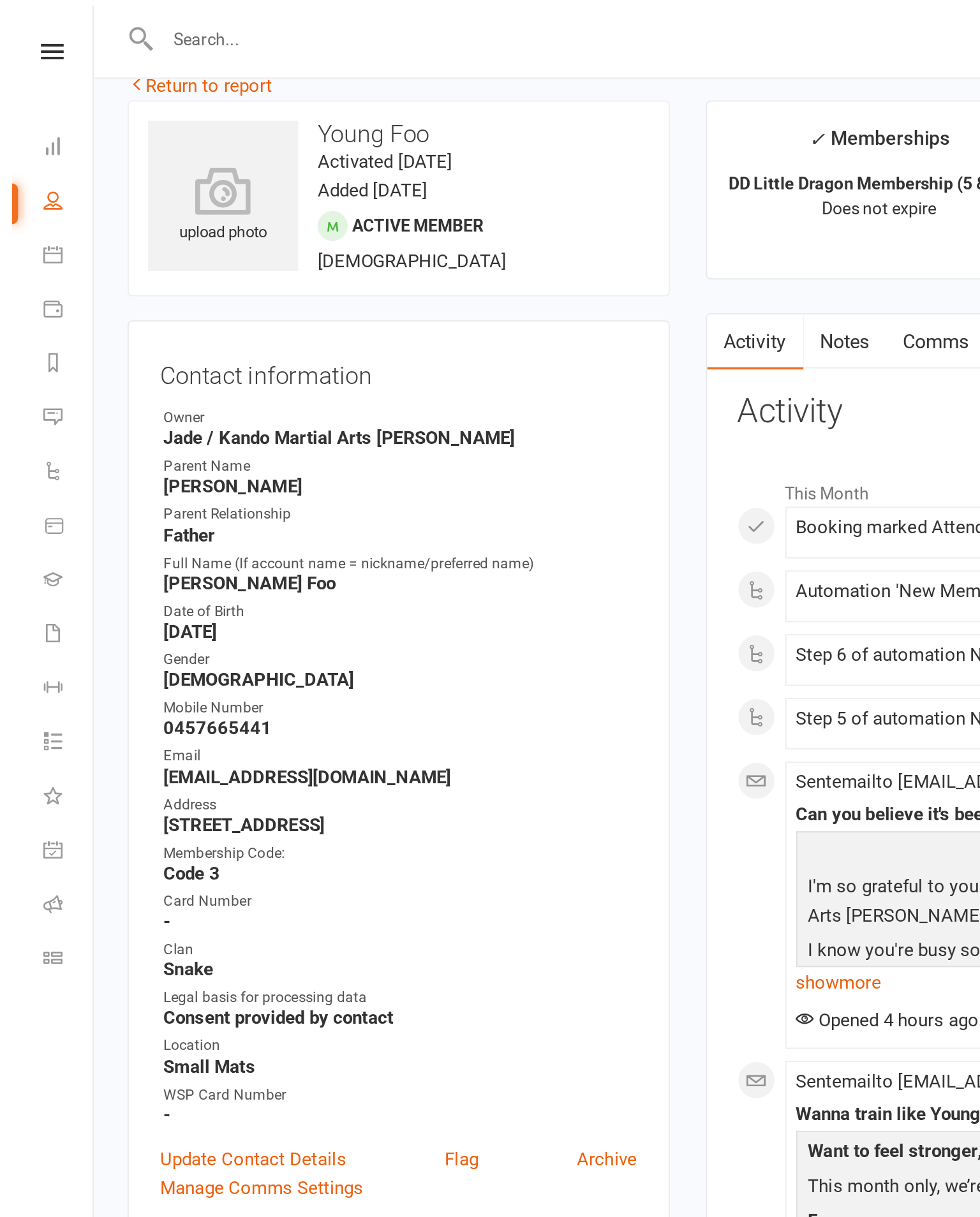
scroll to position [0, 0]
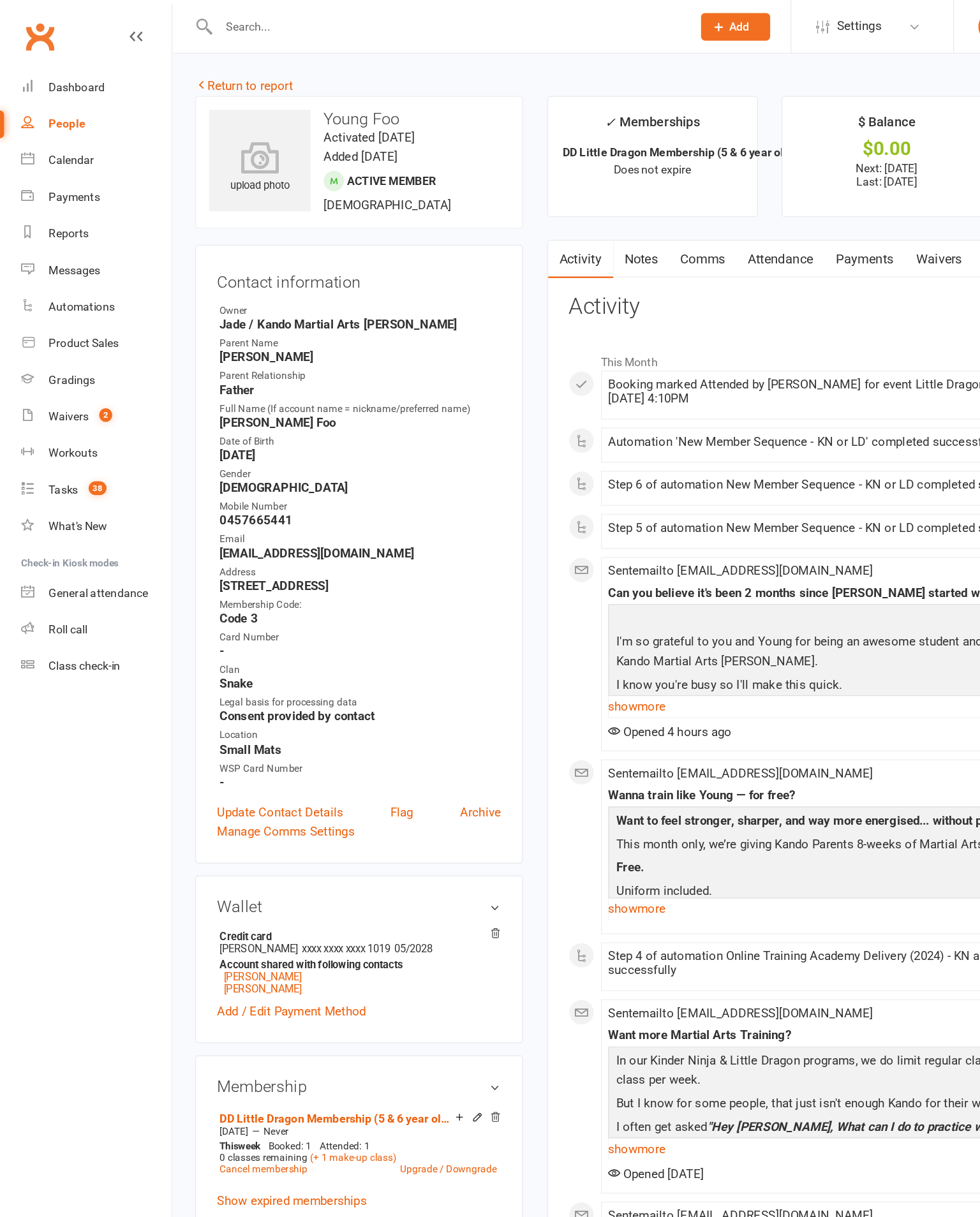
click at [57, 180] on link "Reports" at bounding box center [75, 183] width 118 height 29
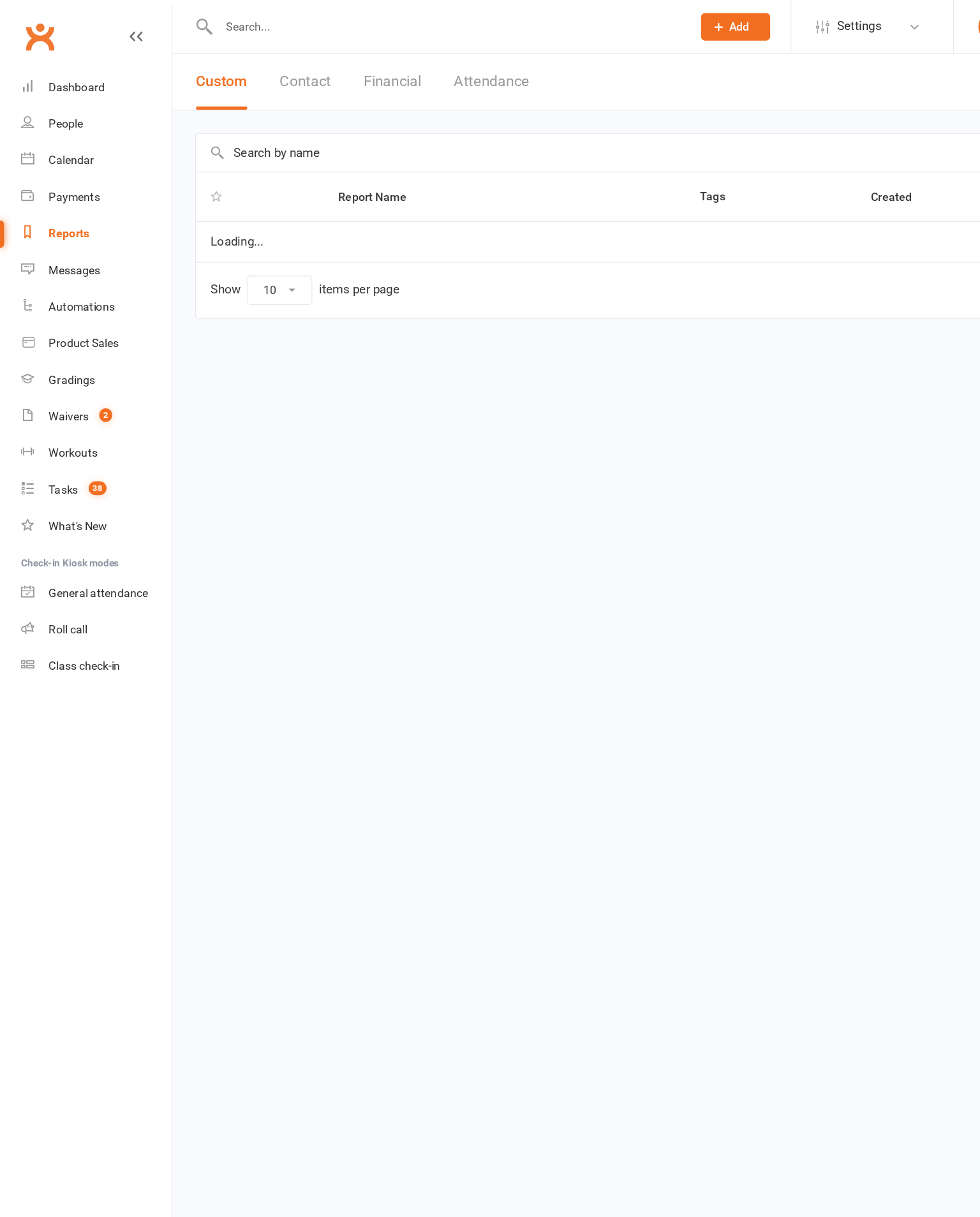
select select "100"
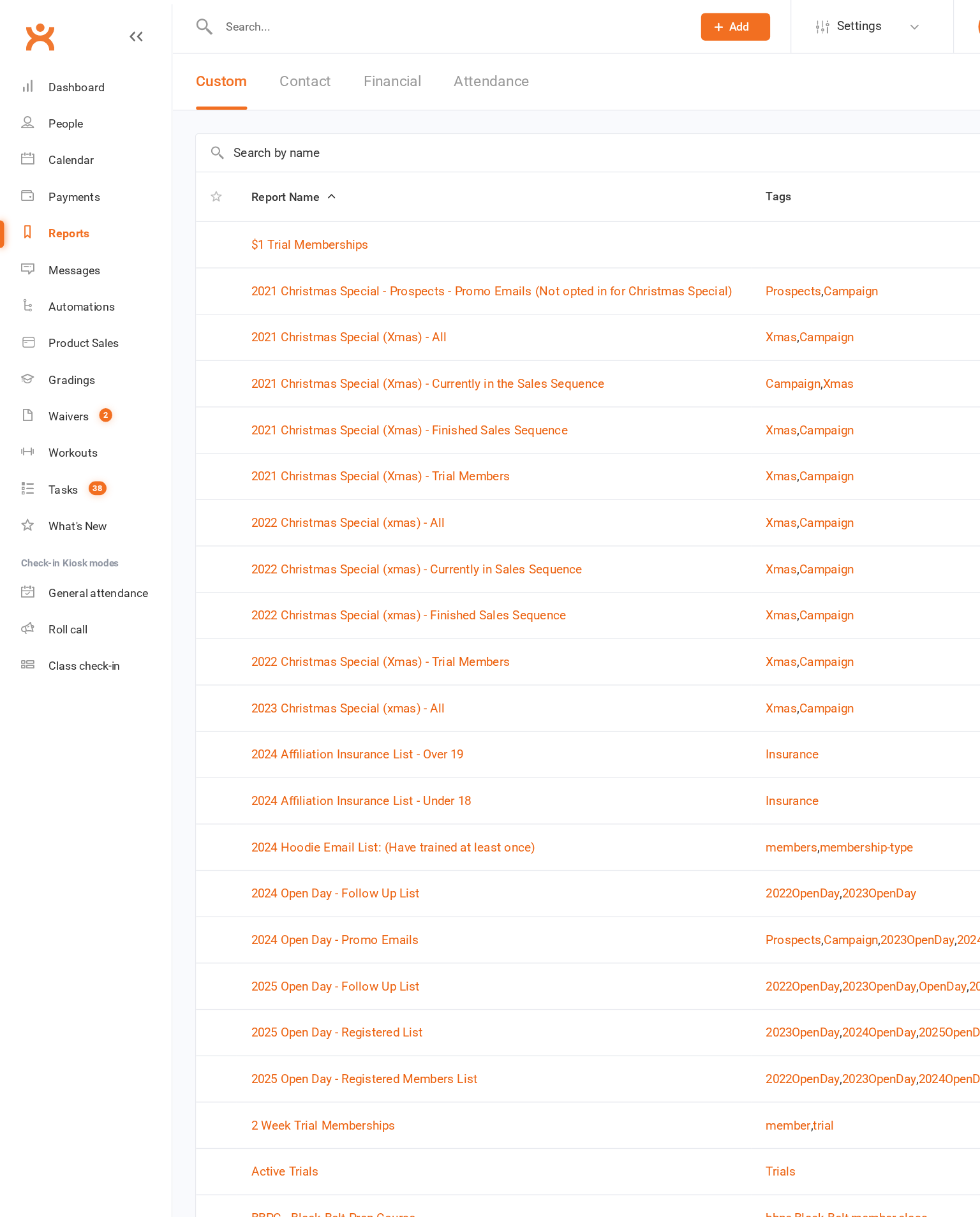
click at [292, 108] on input "text" at bounding box center [557, 119] width 808 height 29
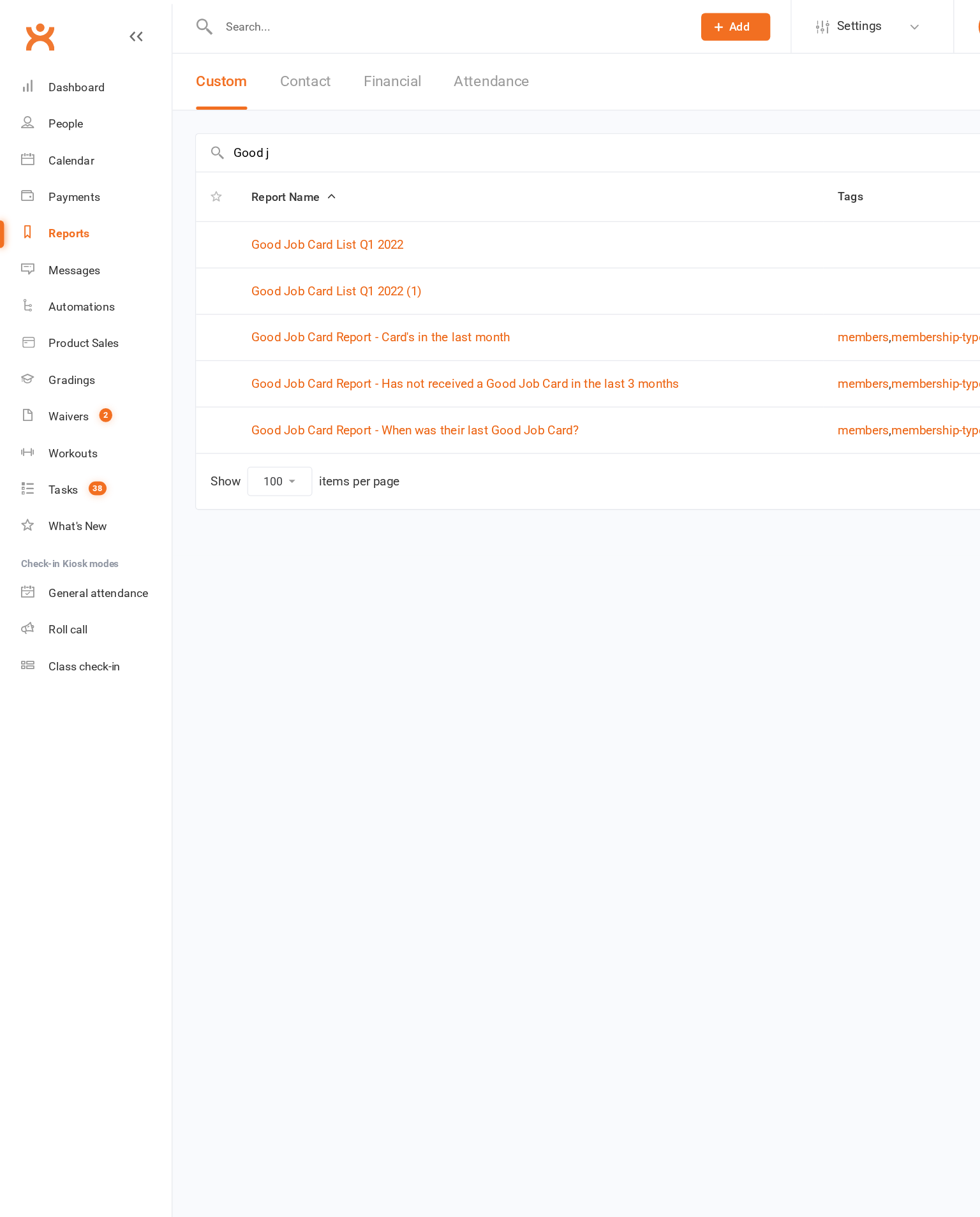
type input "Good j"
click at [489, 297] on link "Good Job Card Report - Has not received a Good Job Card in the last 3 months" at bounding box center [365, 301] width 336 height 12
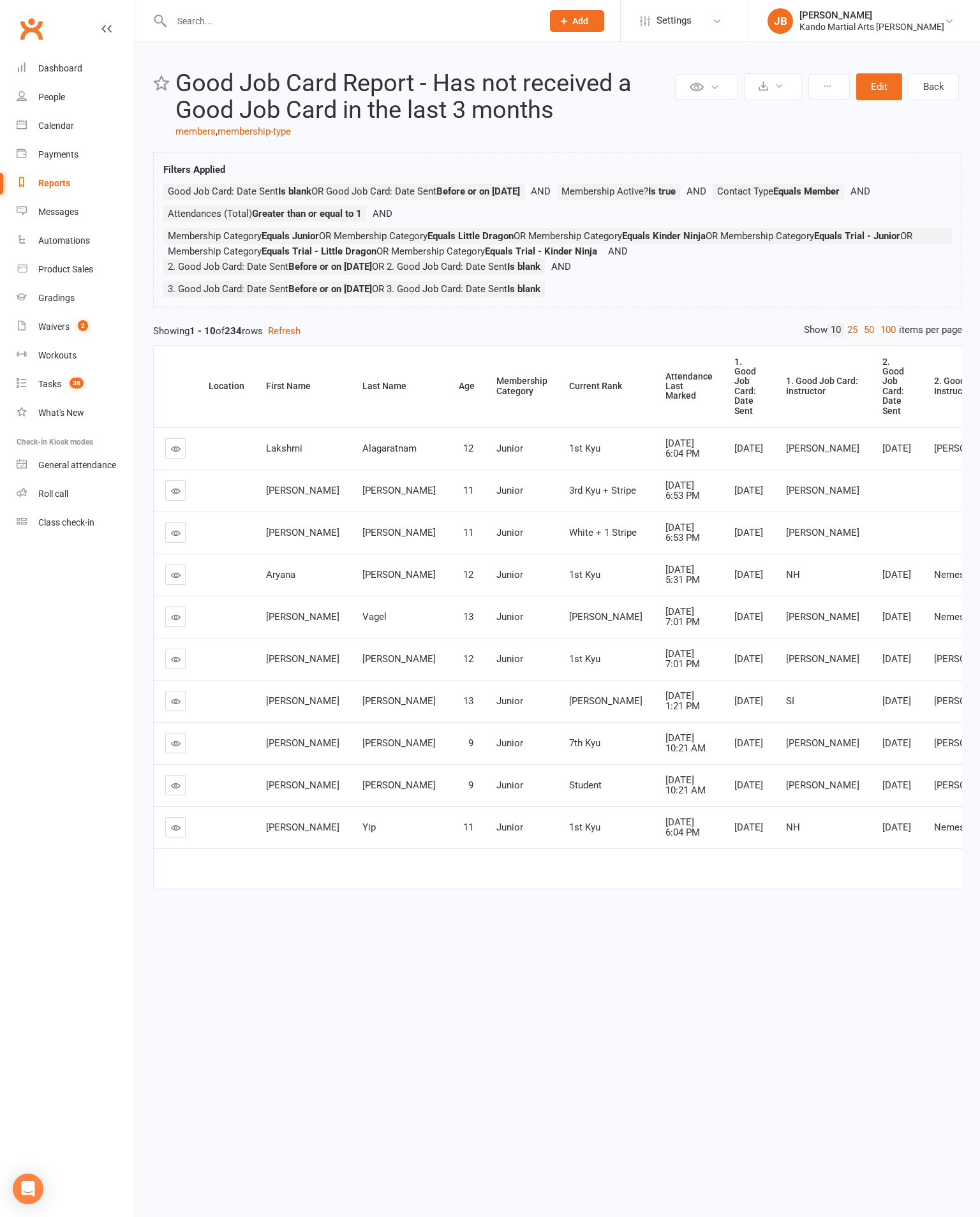
click at [877, 337] on link "100" at bounding box center [887, 330] width 22 height 14
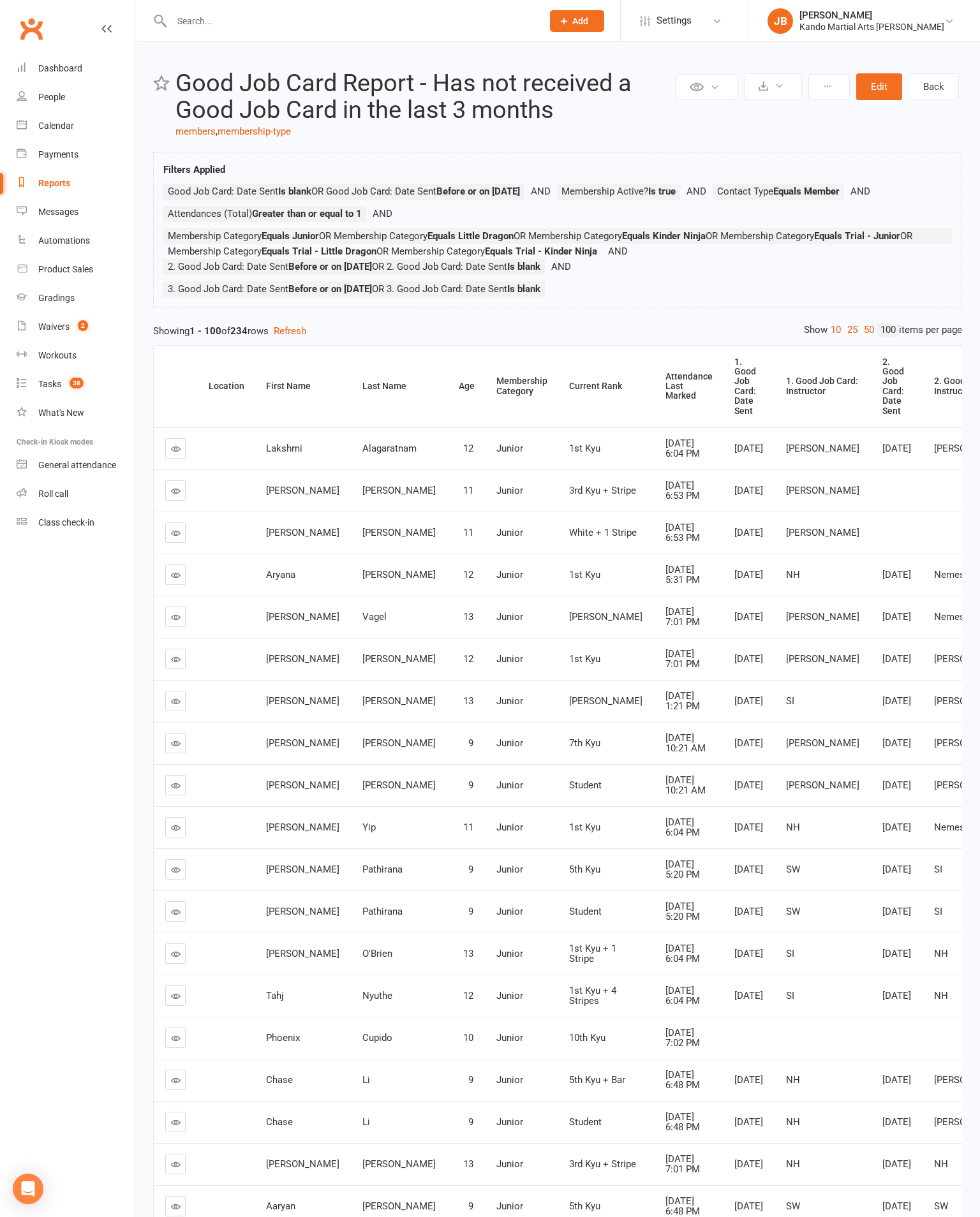
click at [665, 402] on div "Attendance Last Marked" at bounding box center [689, 387] width 47 height 29
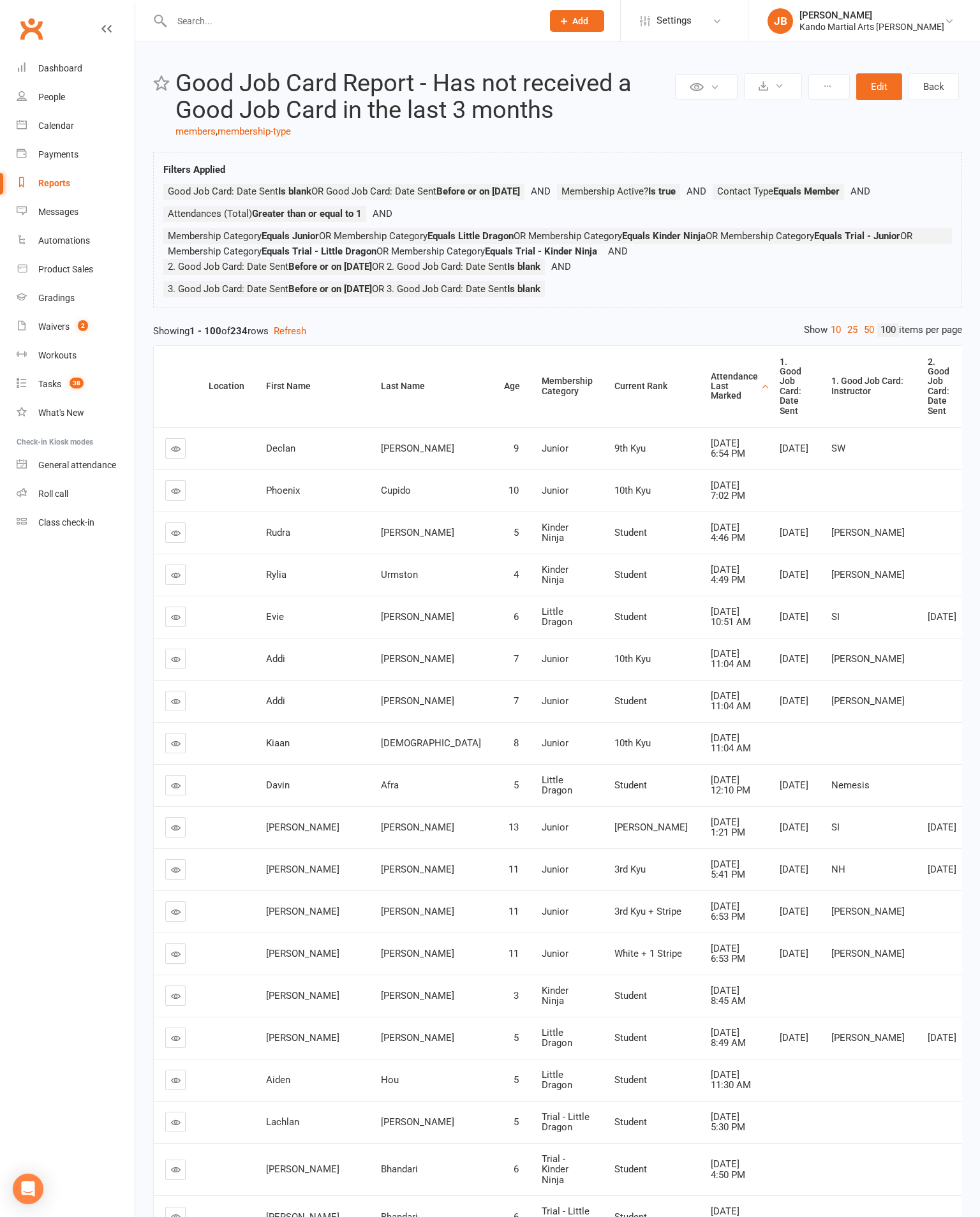
click at [710, 402] on div "Attendance Last Marked" at bounding box center [734, 387] width 47 height 29
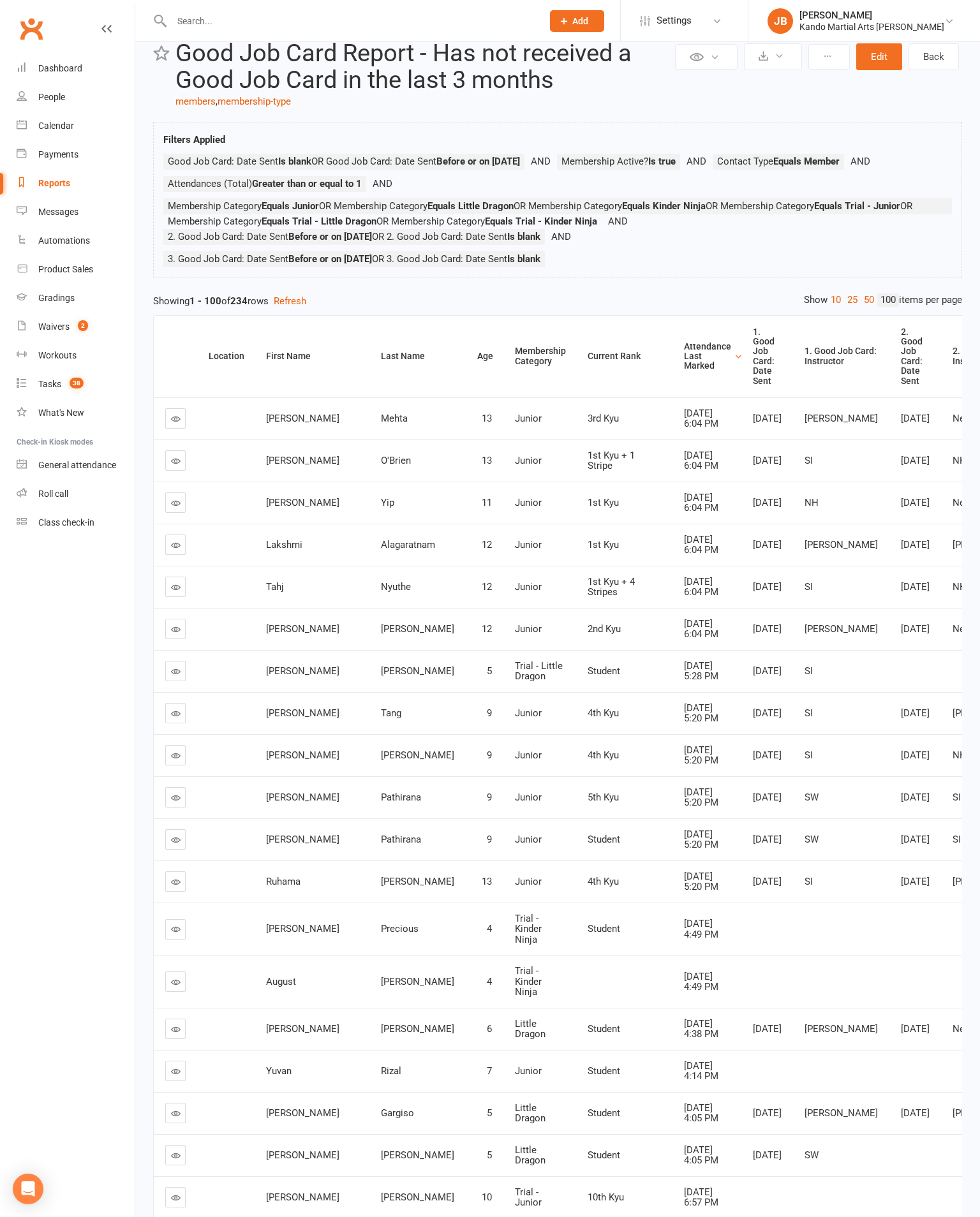
scroll to position [39, 0]
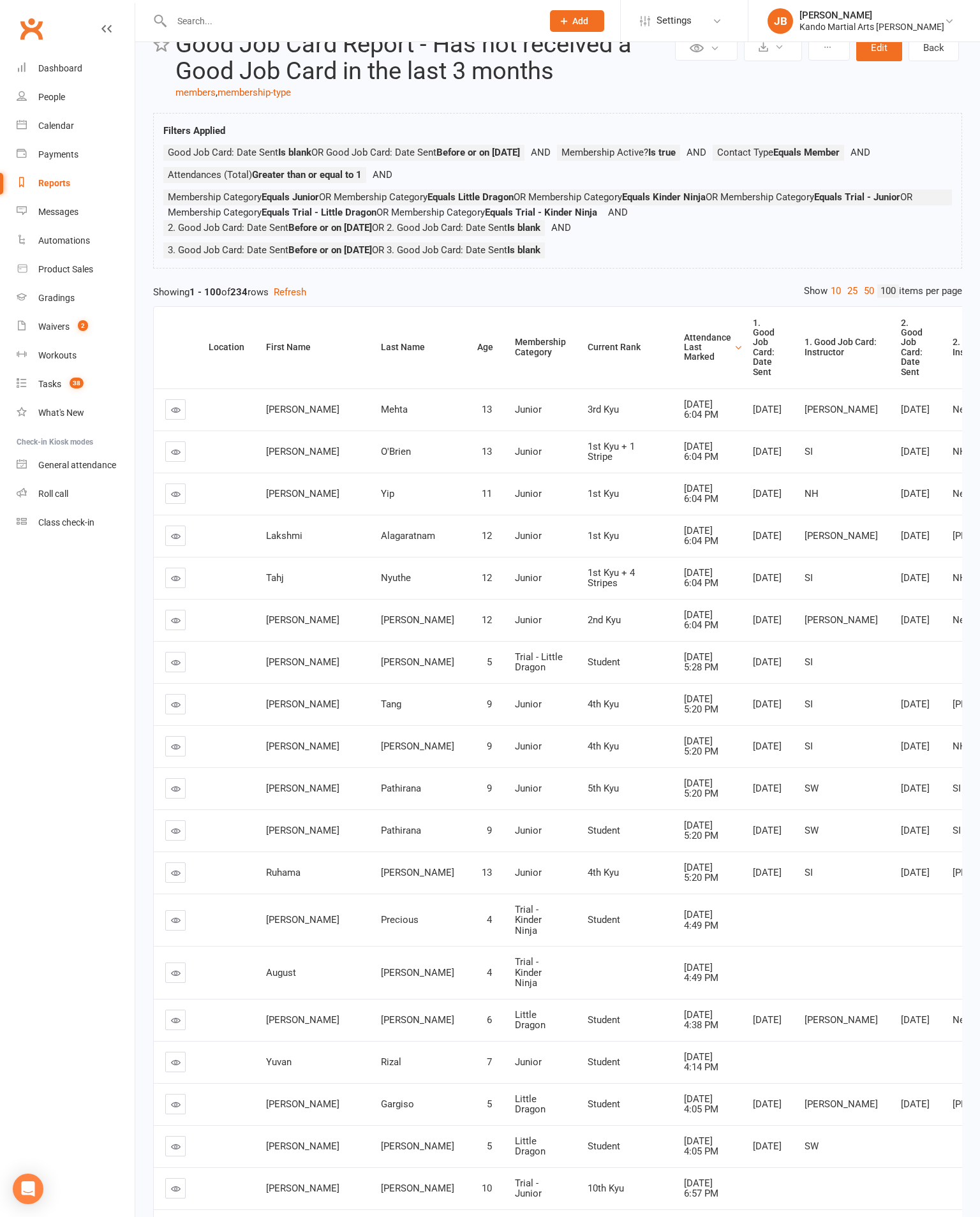
click at [172, 630] on link at bounding box center [175, 620] width 20 height 20
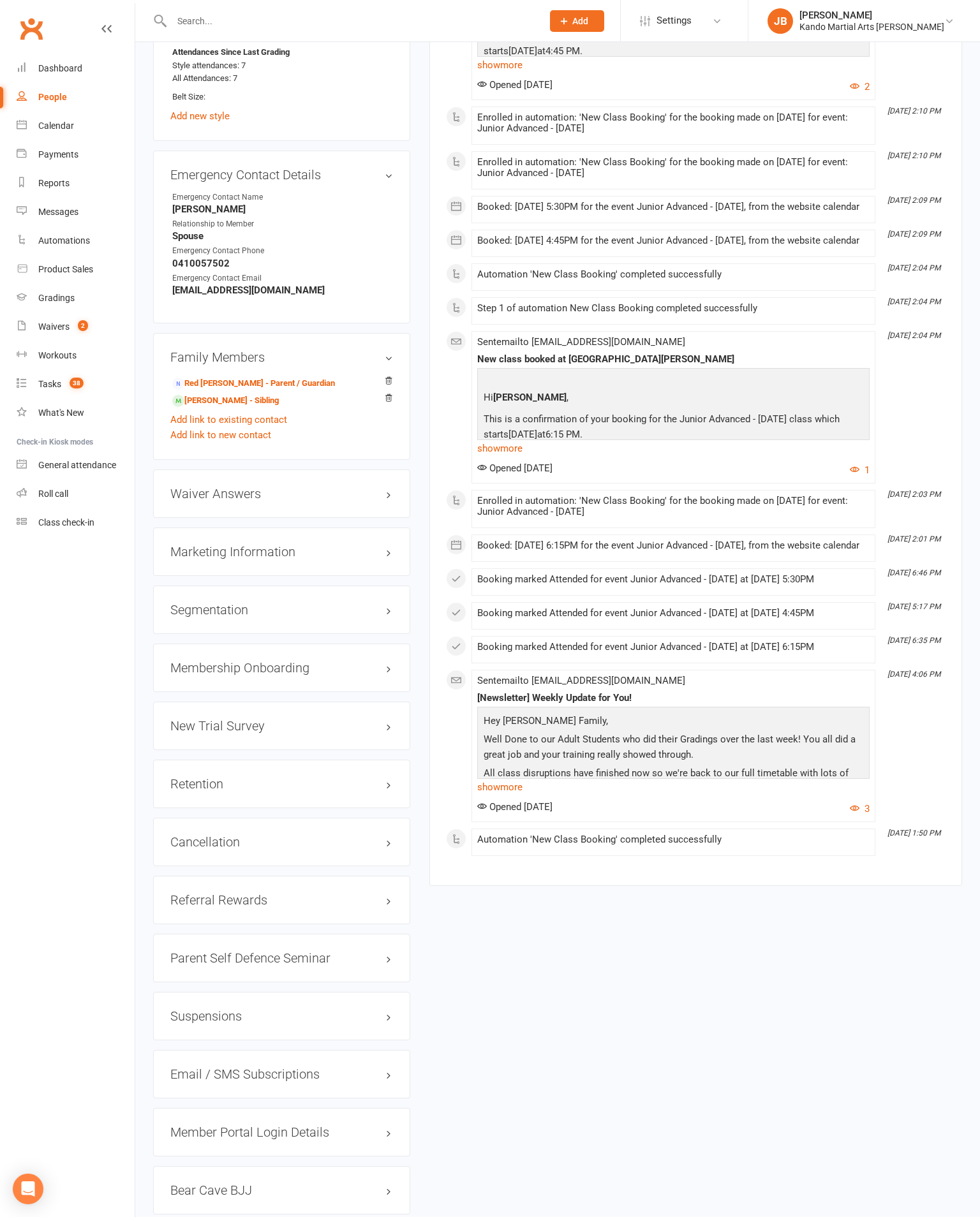
scroll to position [1152, 0]
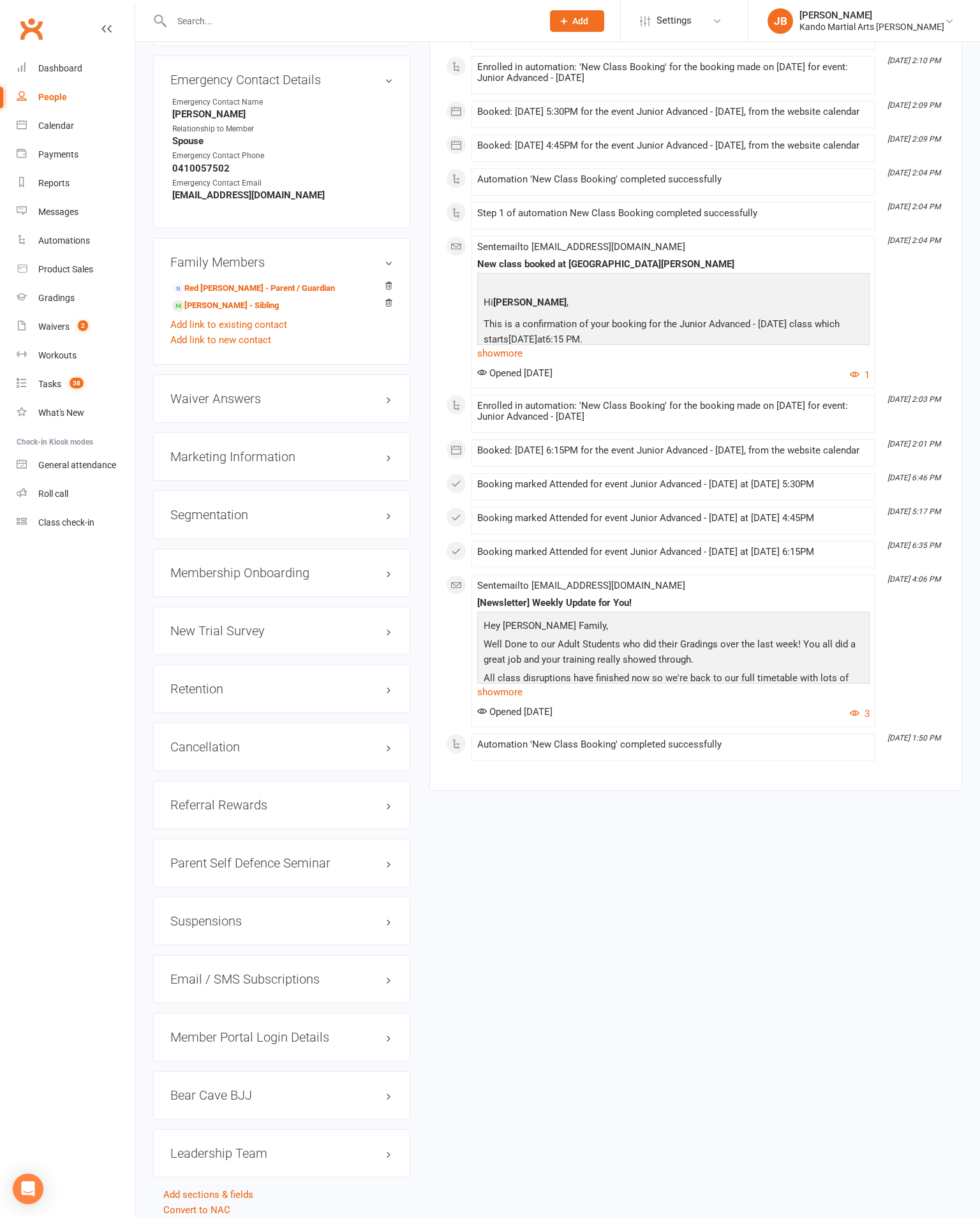
click at [364, 665] on div "Retention edit" at bounding box center [281, 689] width 257 height 48
click at [381, 682] on h3 "Retention edit" at bounding box center [281, 688] width 223 height 14
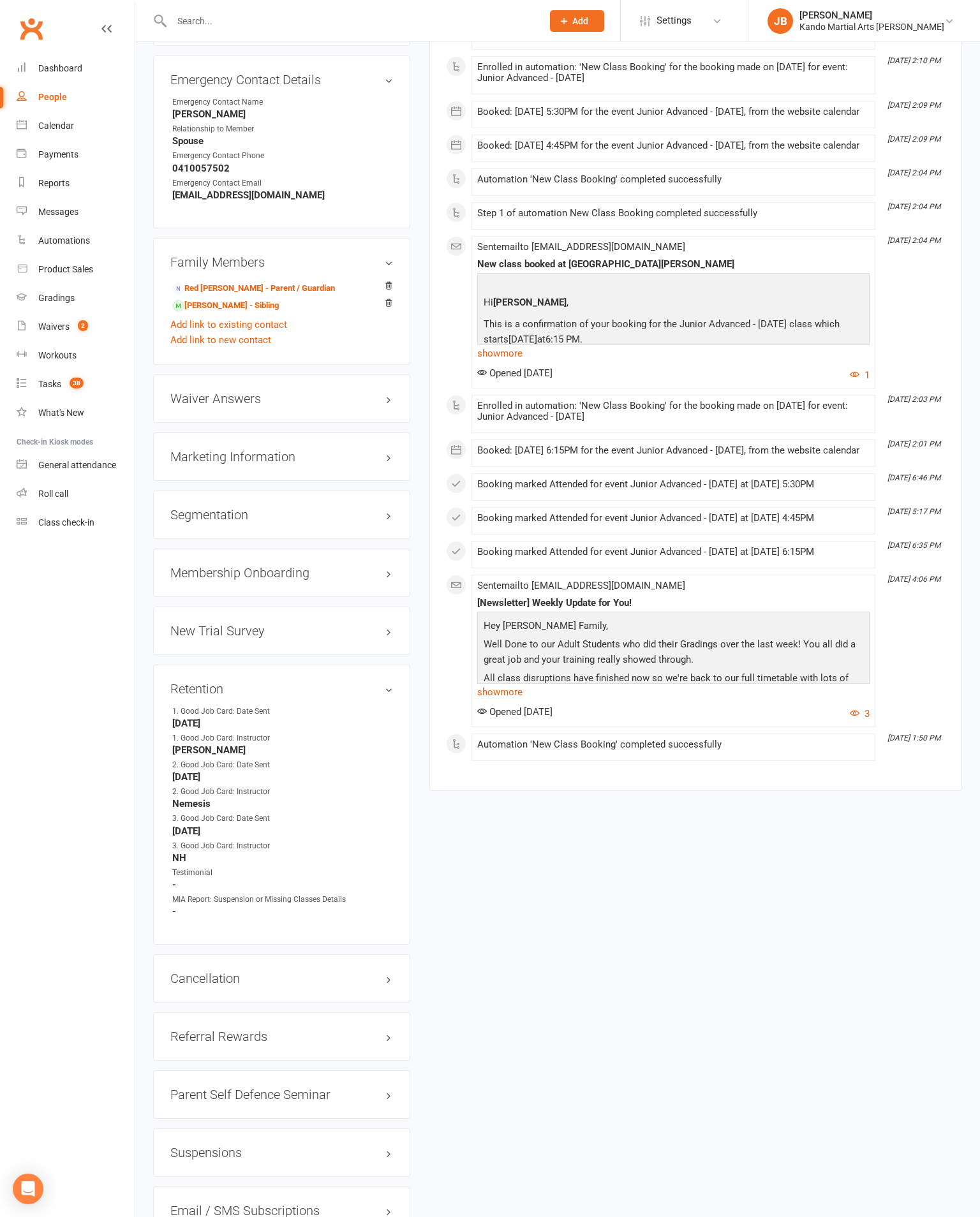
click at [360, 684] on h3 "Retention edit" at bounding box center [281, 688] width 223 height 14
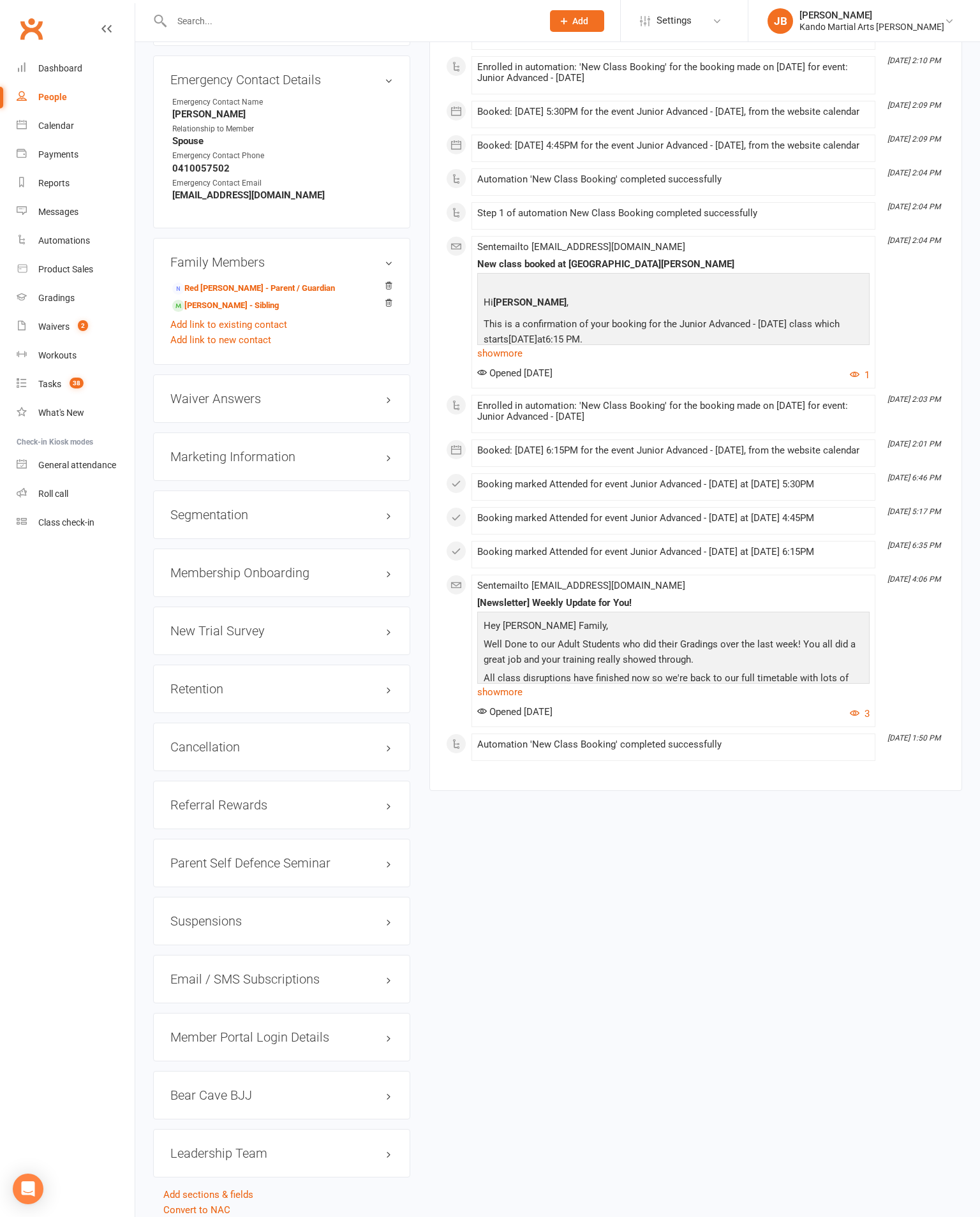
click at [0, 0] on link "edit" at bounding box center [0, 0] width 0 height 0
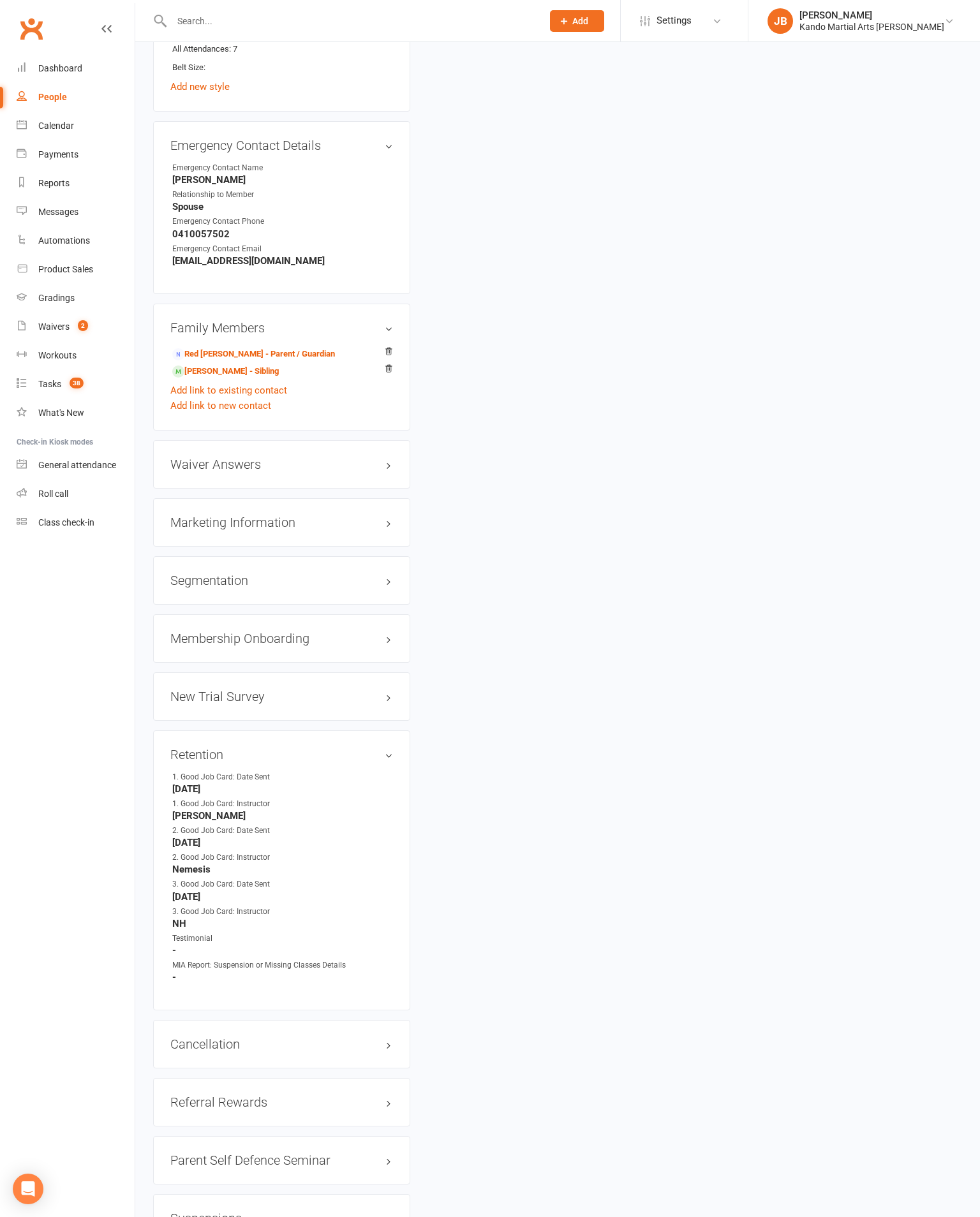
click at [0, 0] on link "edit" at bounding box center [0, 0] width 0 height 0
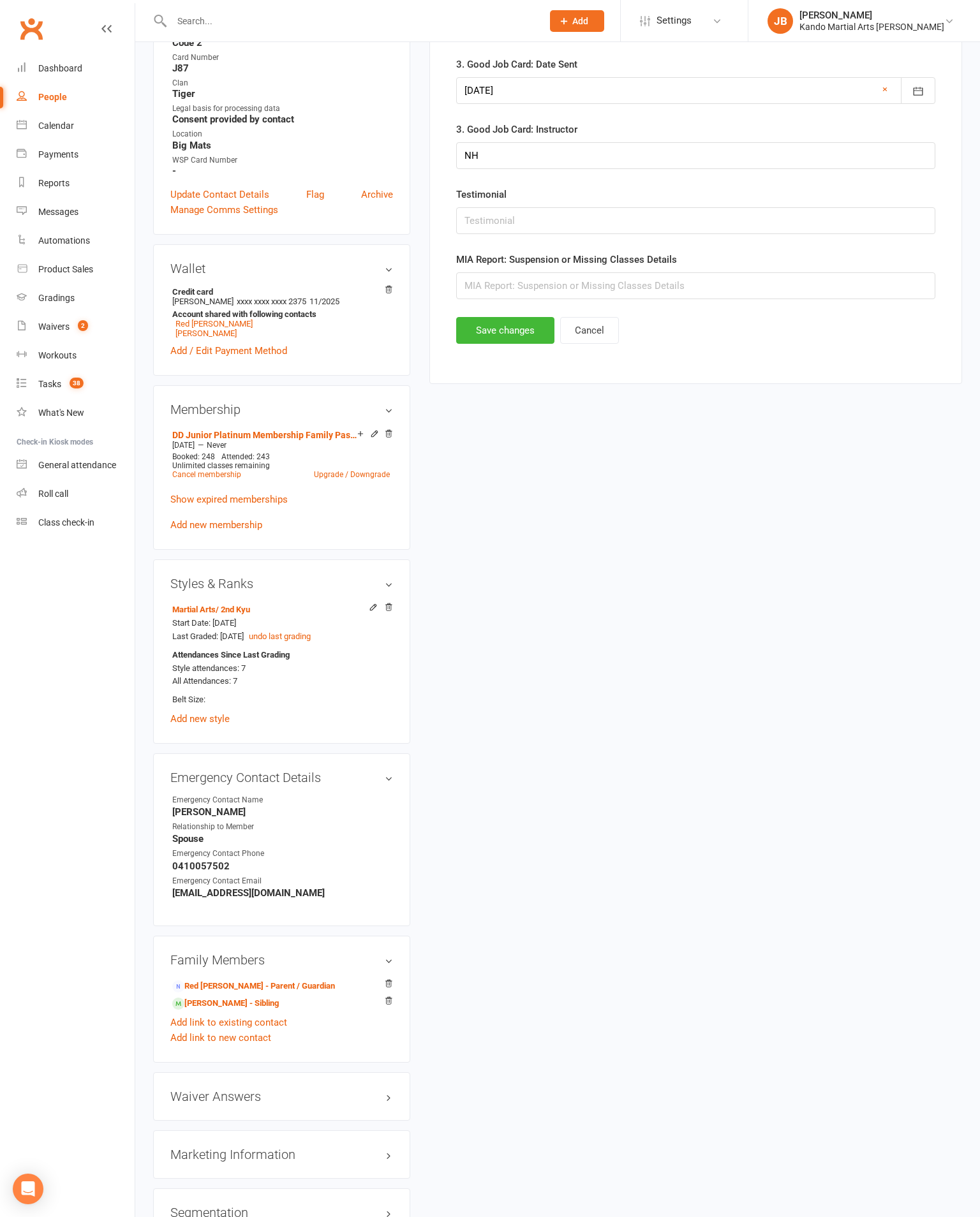
scroll to position [129, 0]
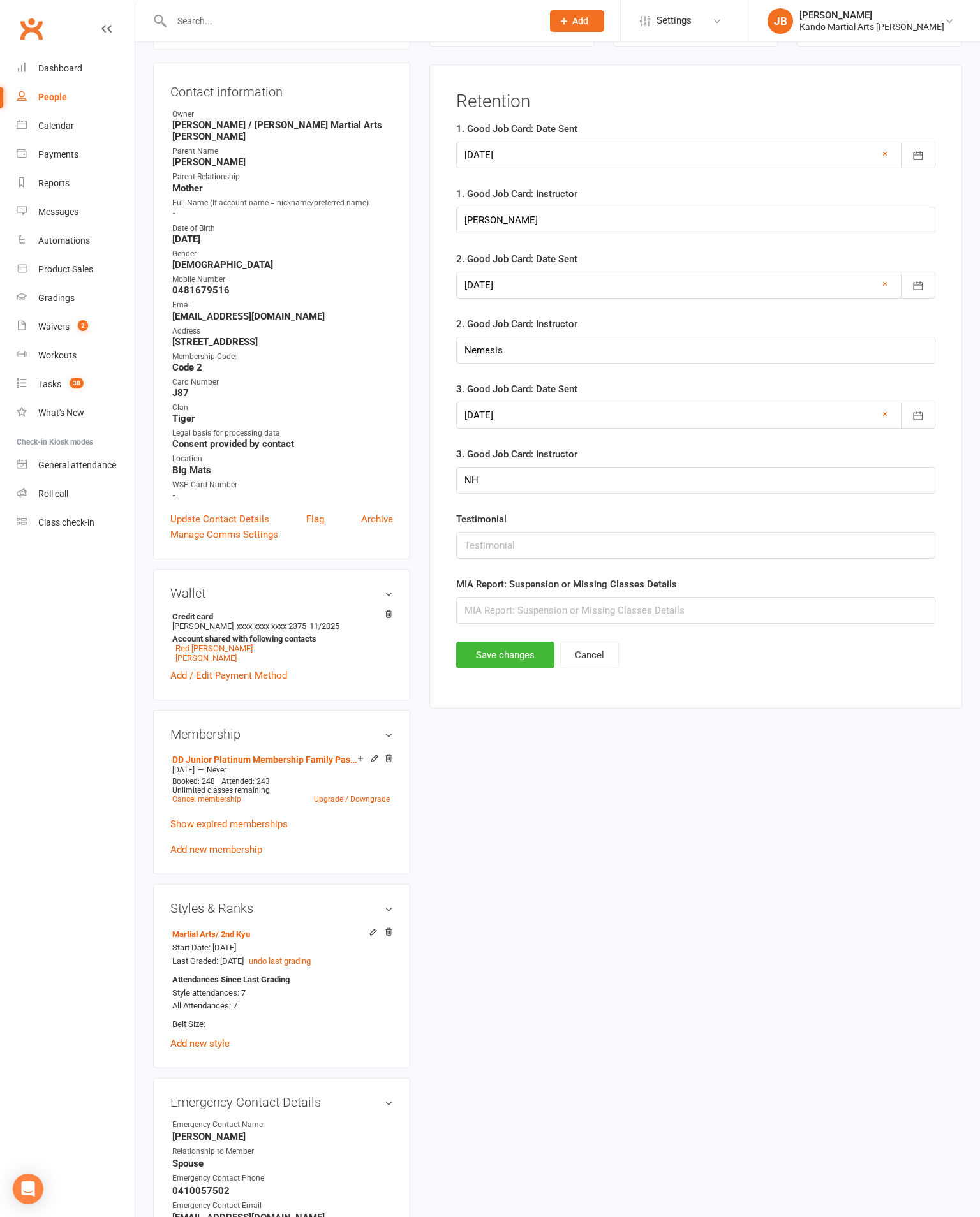
click at [625, 146] on div at bounding box center [696, 155] width 479 height 27
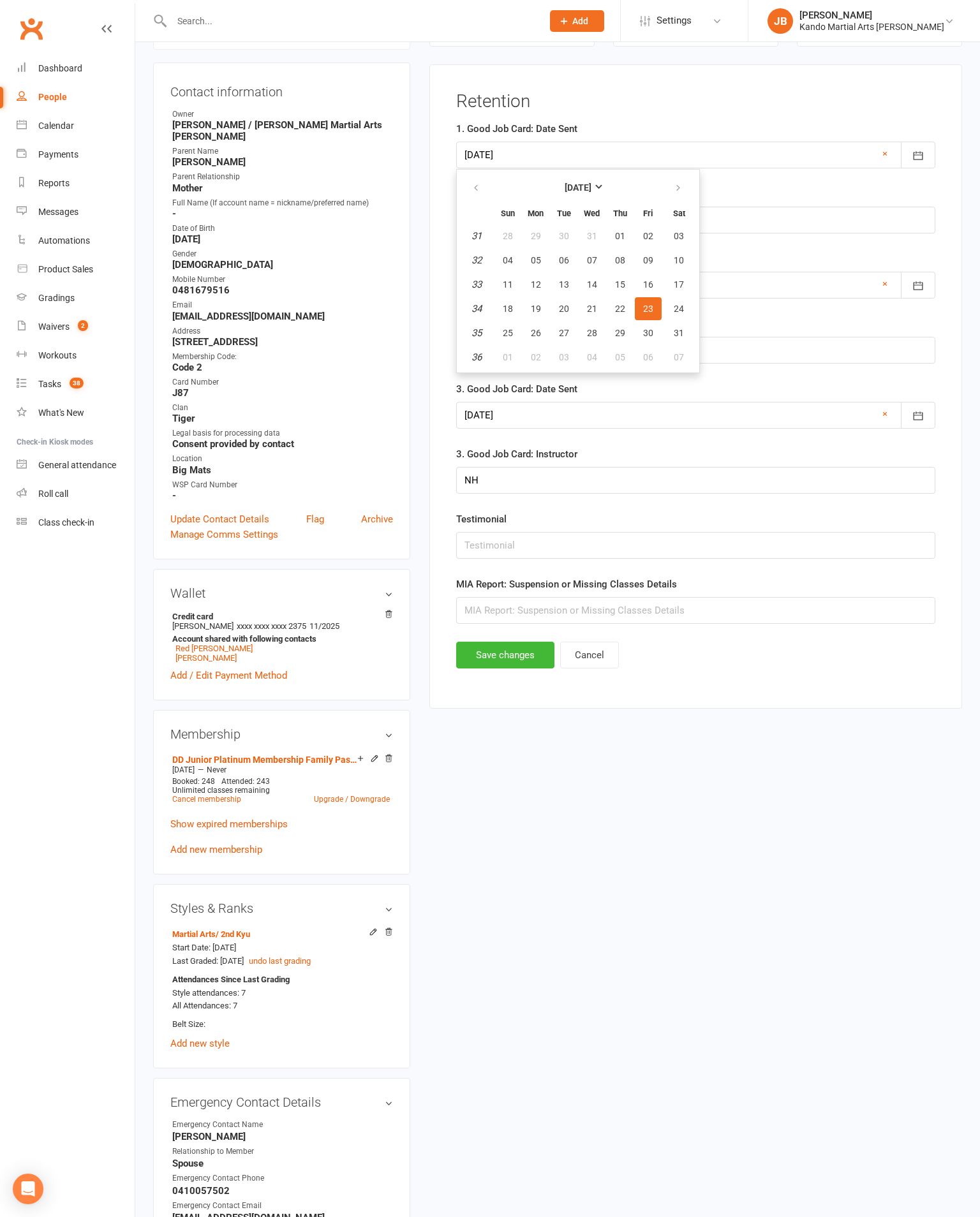
click at [684, 550] on div "Testimonial" at bounding box center [696, 535] width 479 height 47
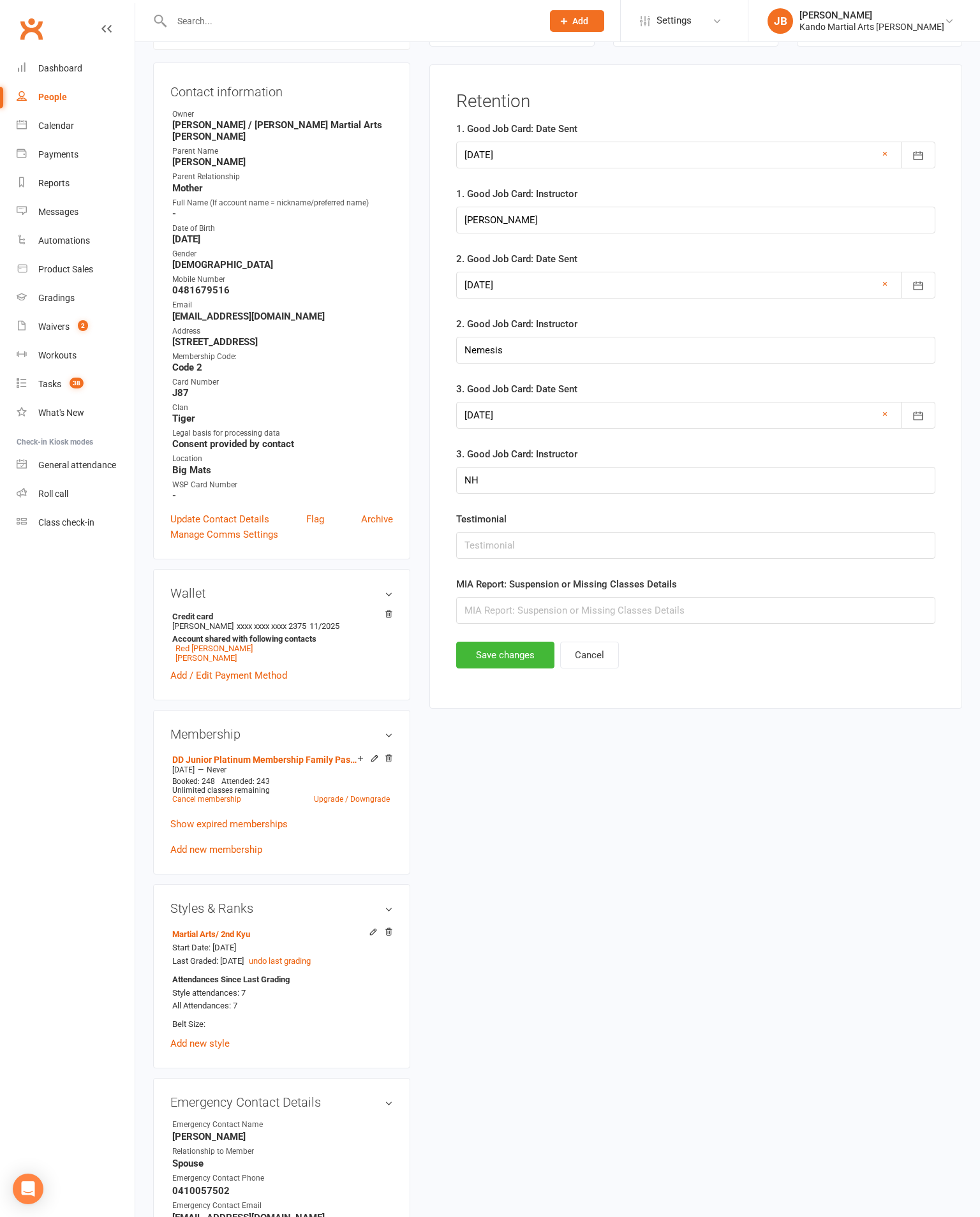
click at [735, 153] on div at bounding box center [696, 155] width 479 height 27
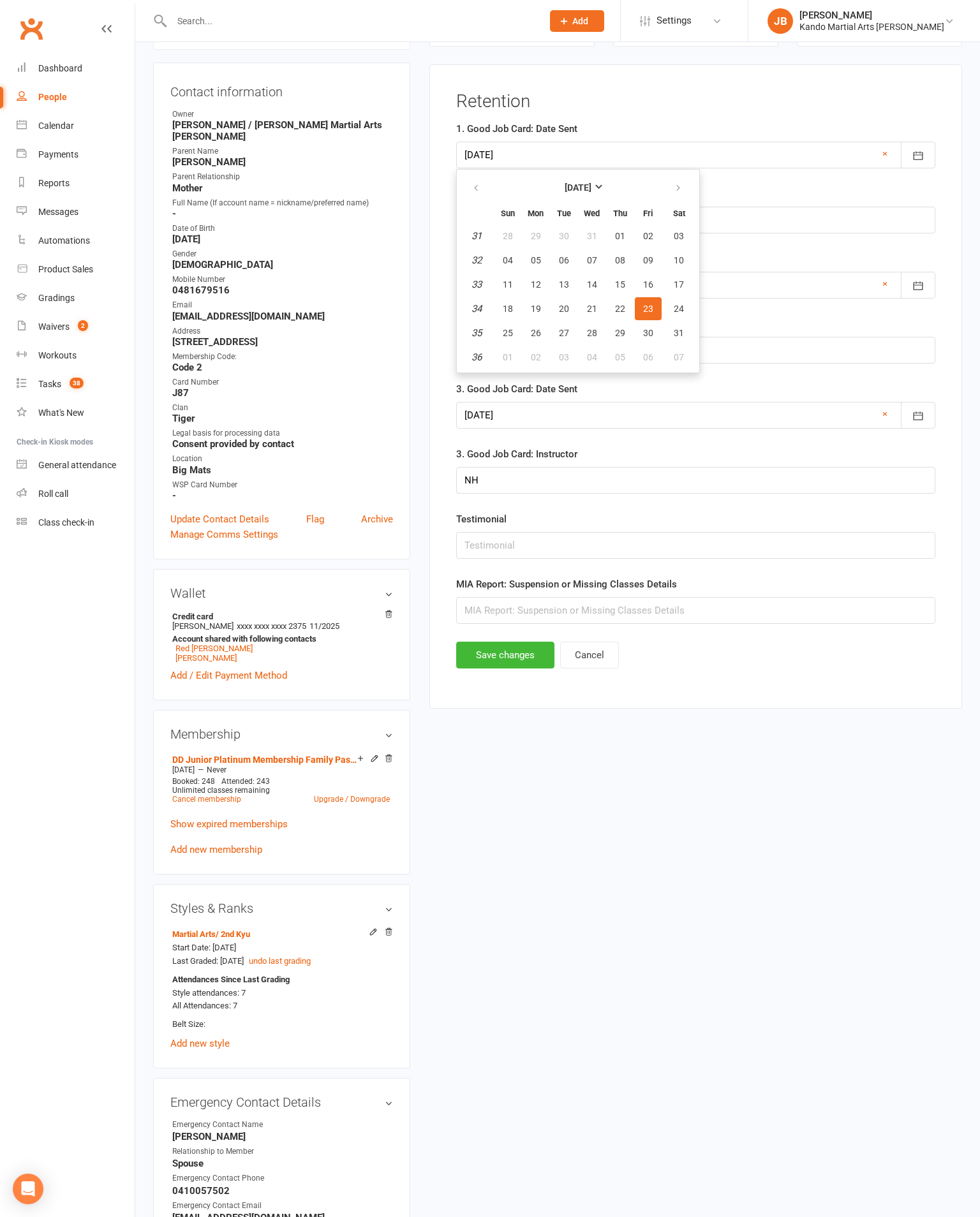
click at [592, 185] on strong "[DATE]" at bounding box center [578, 187] width 27 height 10
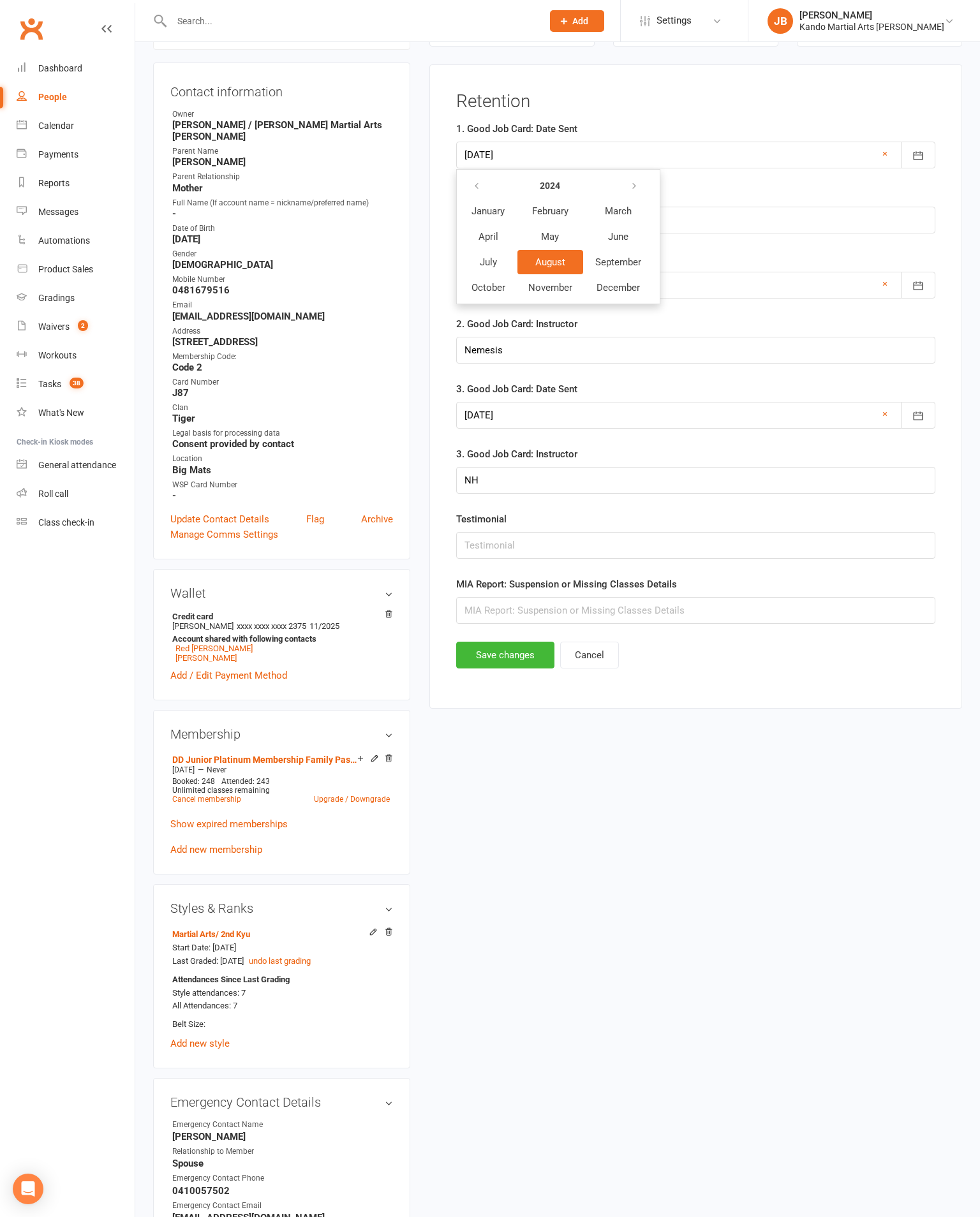
click at [649, 180] on button "button" at bounding box center [635, 185] width 27 height 23
click at [650, 180] on button "button" at bounding box center [636, 185] width 27 height 23
click at [467, 183] on button "button" at bounding box center [477, 185] width 27 height 23
click at [652, 266] on button "September" at bounding box center [618, 262] width 69 height 24
click at [661, 269] on button "12" at bounding box center [648, 260] width 27 height 23
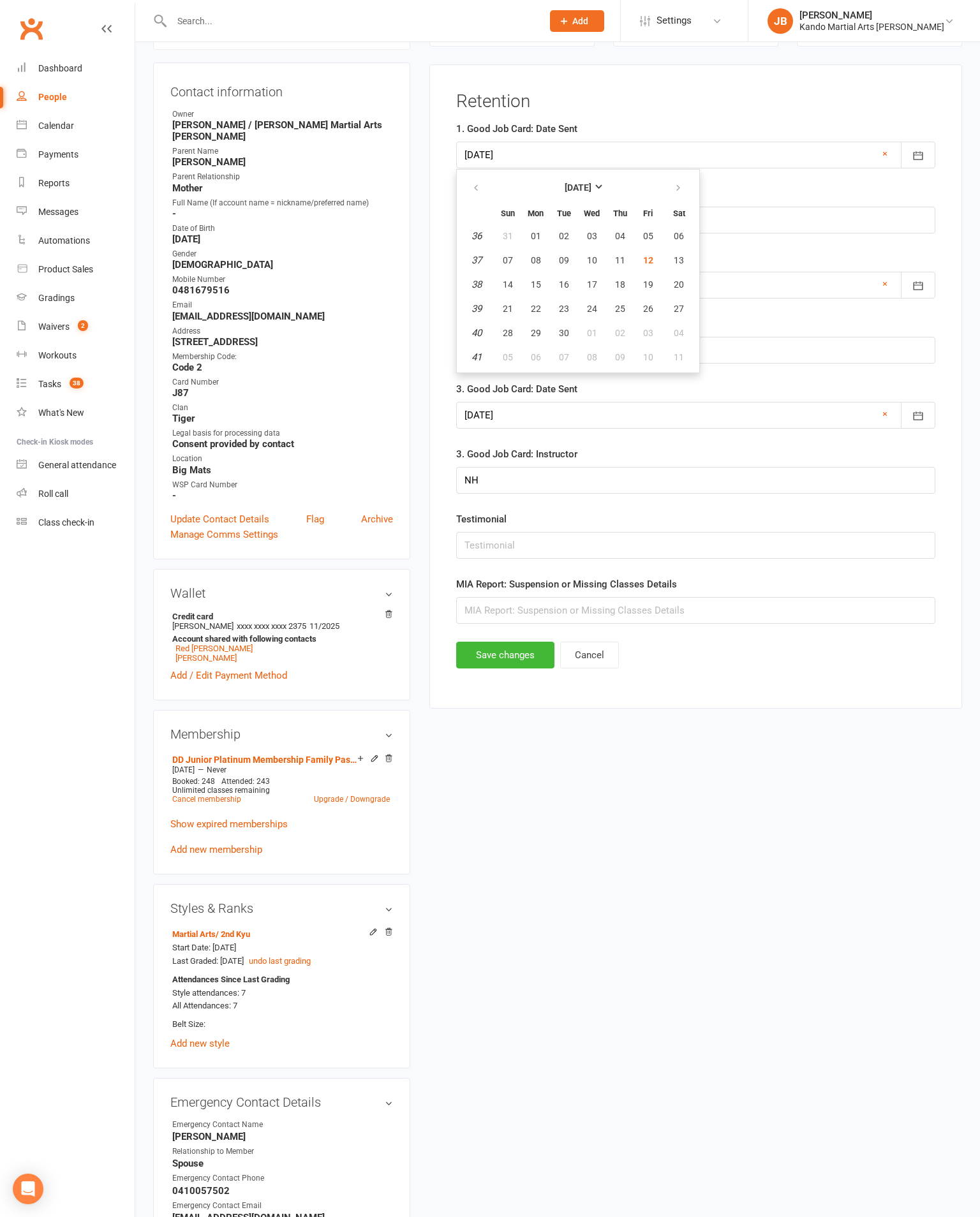
type input "[DATE]"
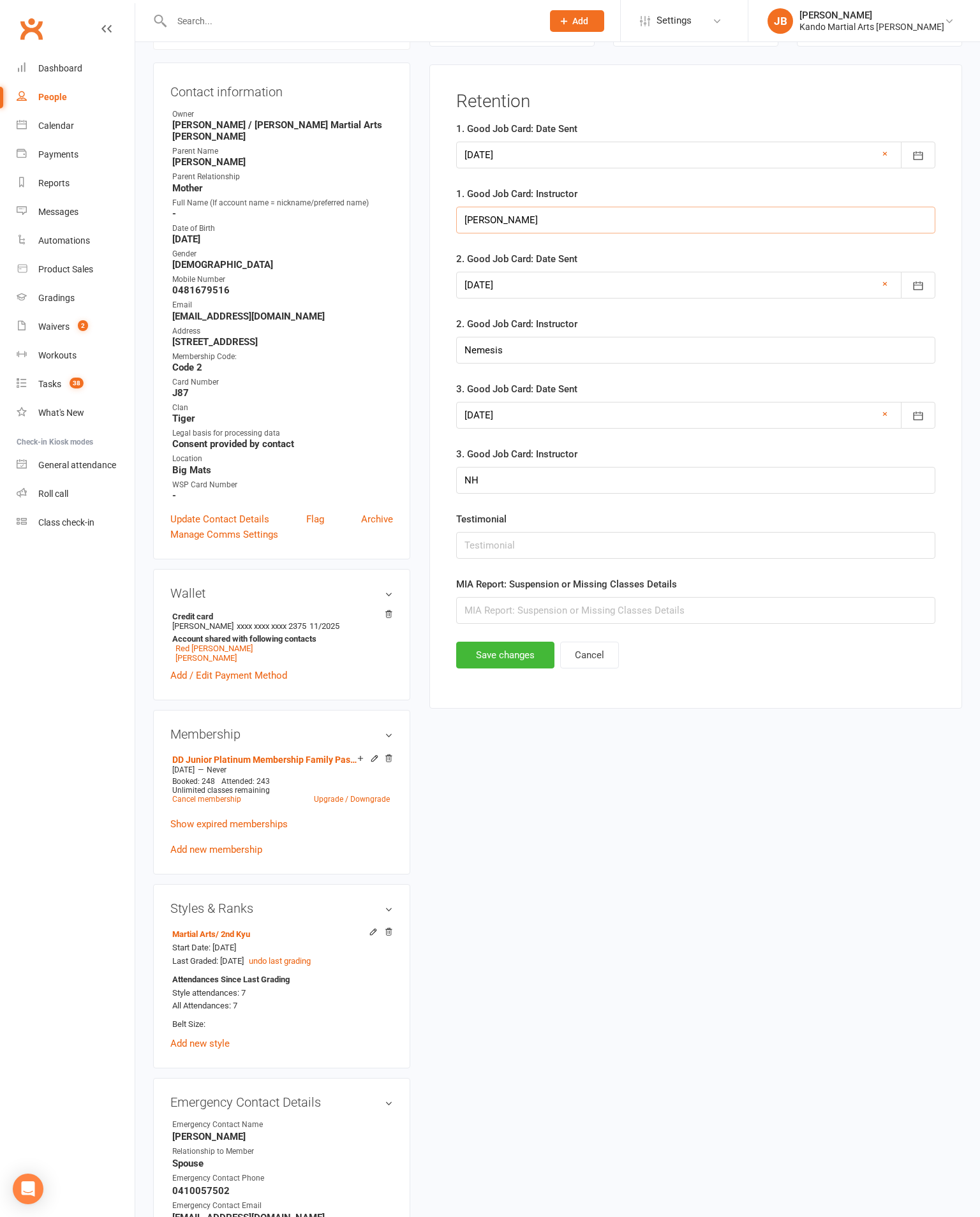
click at [625, 226] on input "[PERSON_NAME]" at bounding box center [696, 220] width 479 height 27
type input "J"
type input "Nemesis"
click at [649, 284] on div at bounding box center [696, 285] width 479 height 27
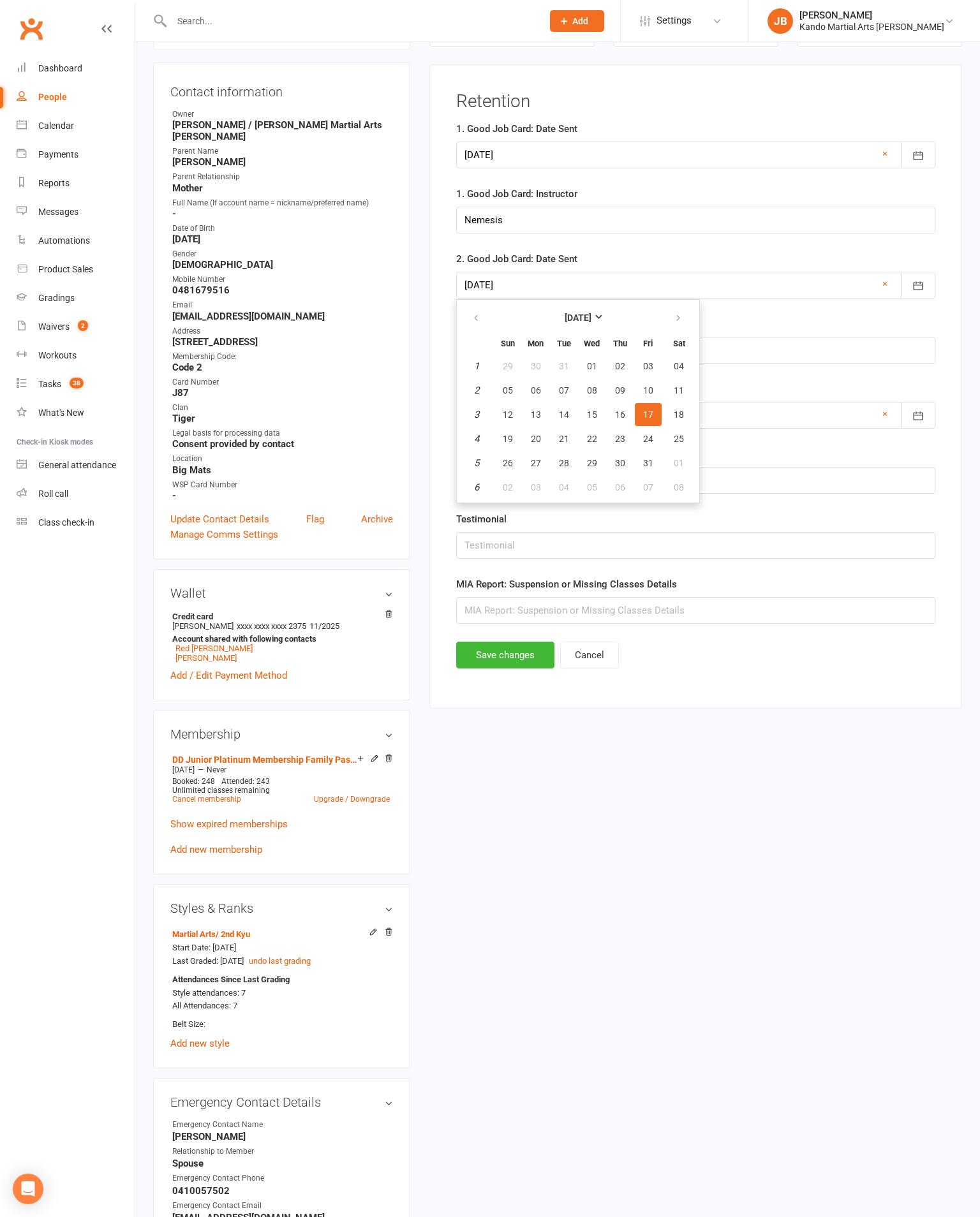
click at [885, 291] on link "×" at bounding box center [885, 283] width 5 height 15
click at [788, 359] on input "Nemesis" at bounding box center [696, 350] width 479 height 27
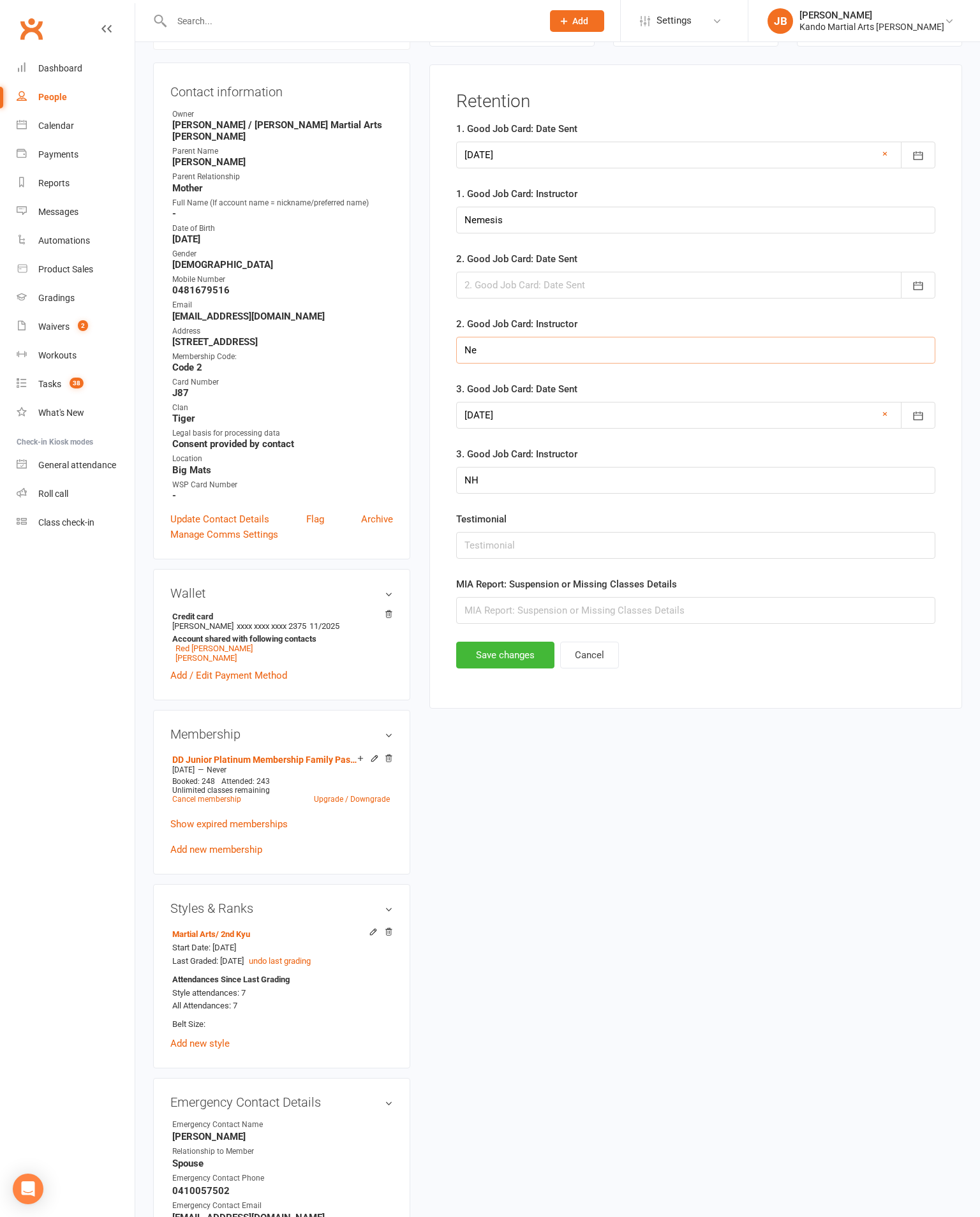
type input "N"
click at [888, 424] on div at bounding box center [696, 415] width 479 height 27
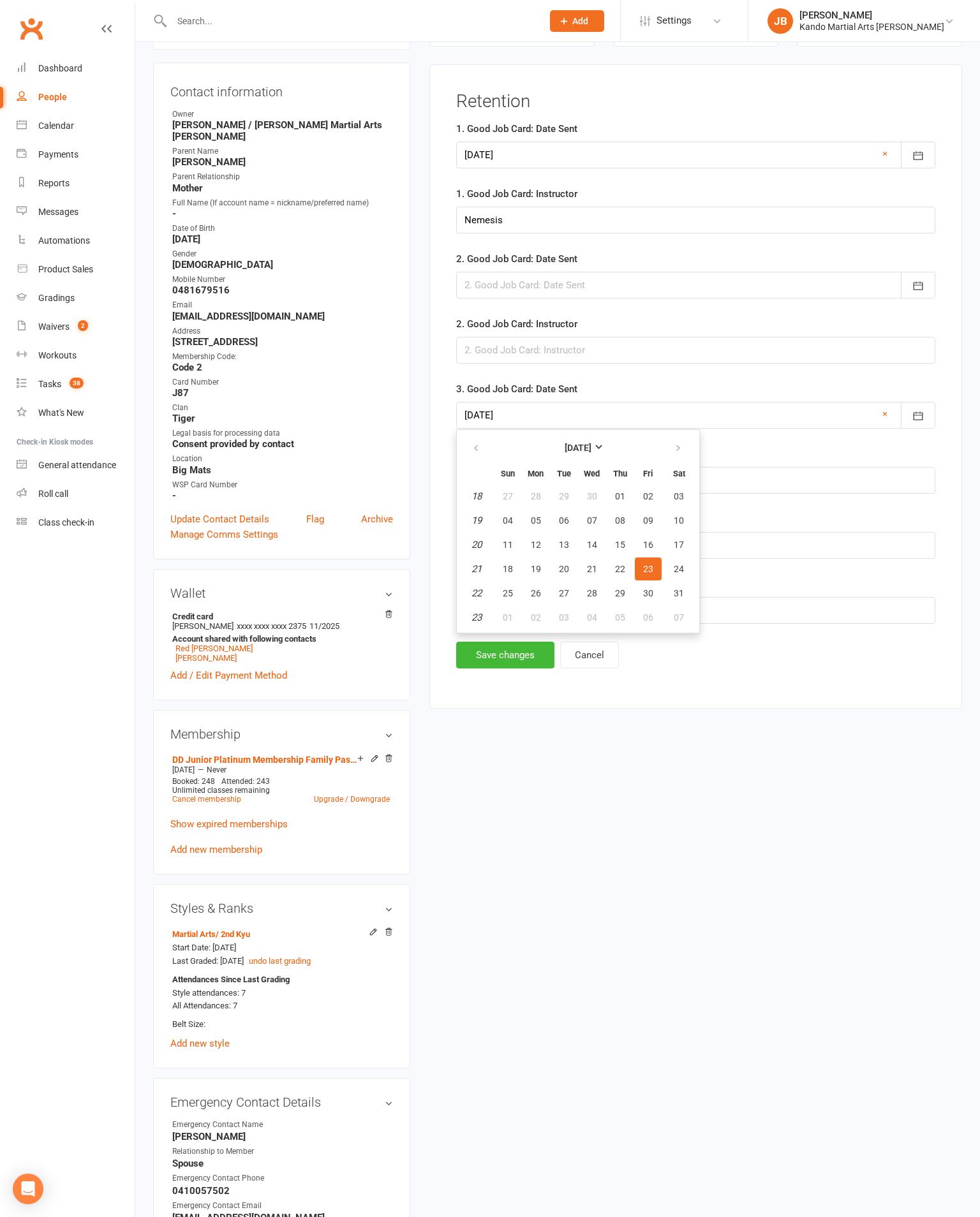
click at [886, 422] on link "×" at bounding box center [885, 413] width 5 height 15
click at [836, 494] on input "NH" at bounding box center [696, 480] width 479 height 27
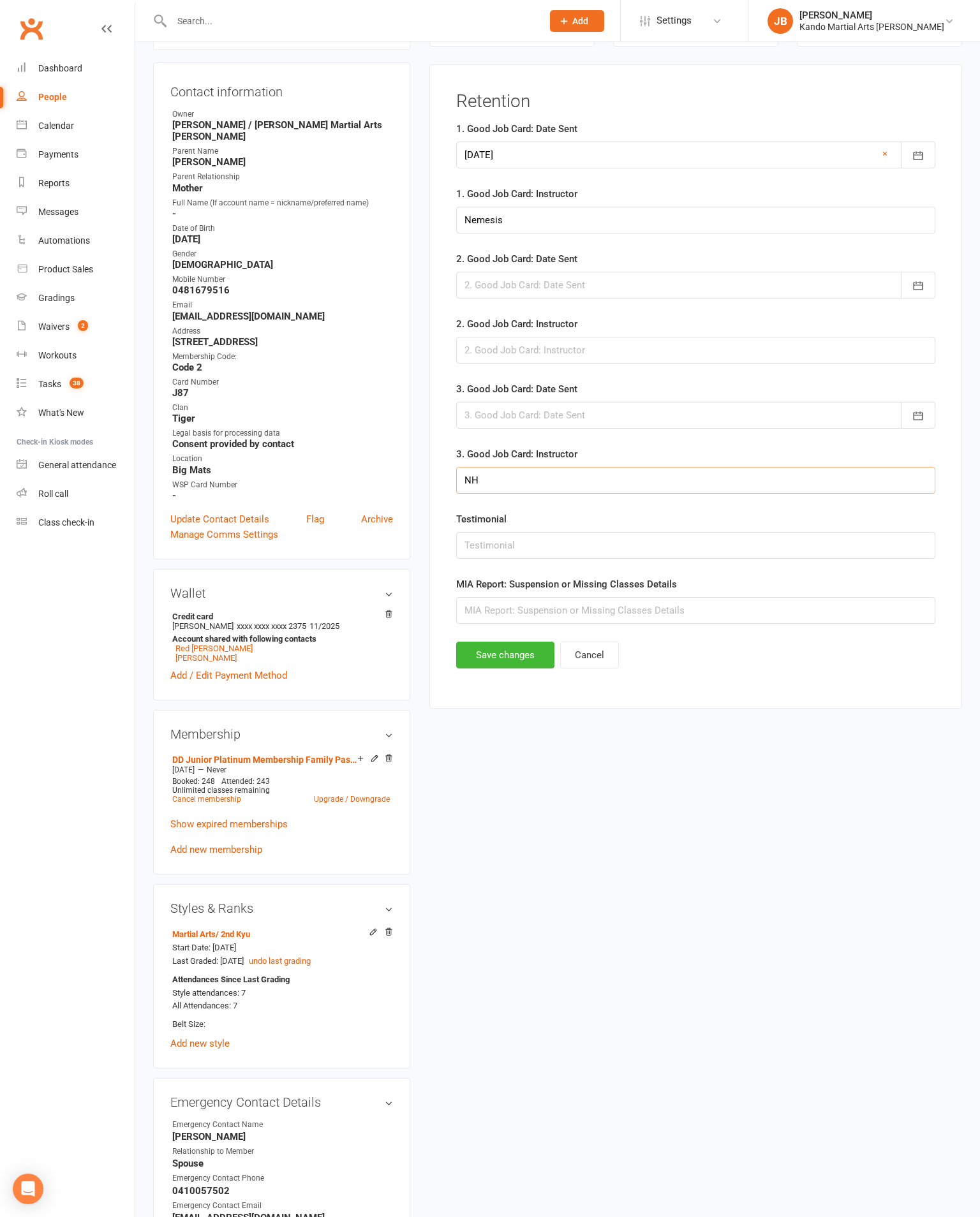
type input "N"
click at [520, 669] on button "Save changes" at bounding box center [505, 655] width 98 height 27
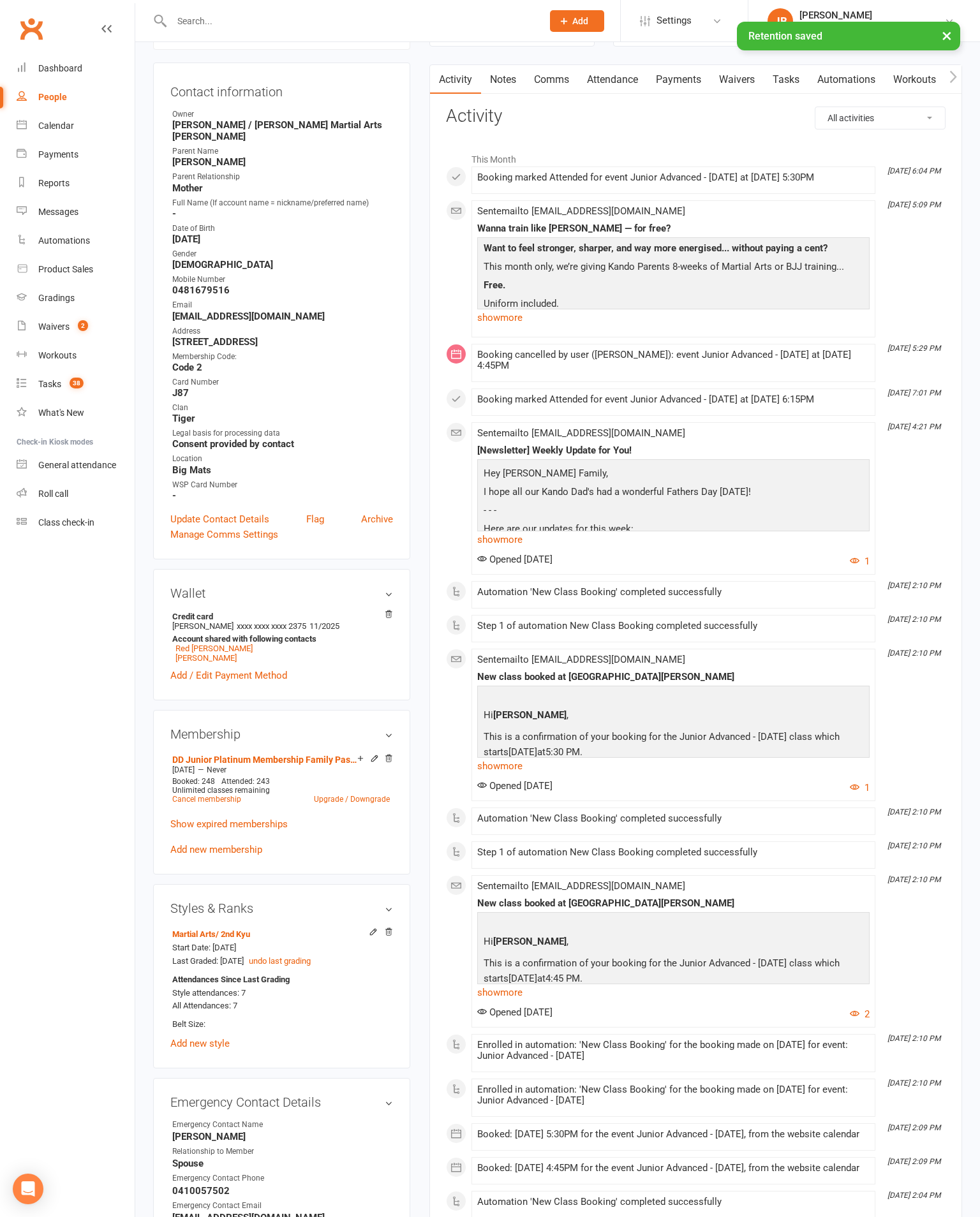
scroll to position [0, 0]
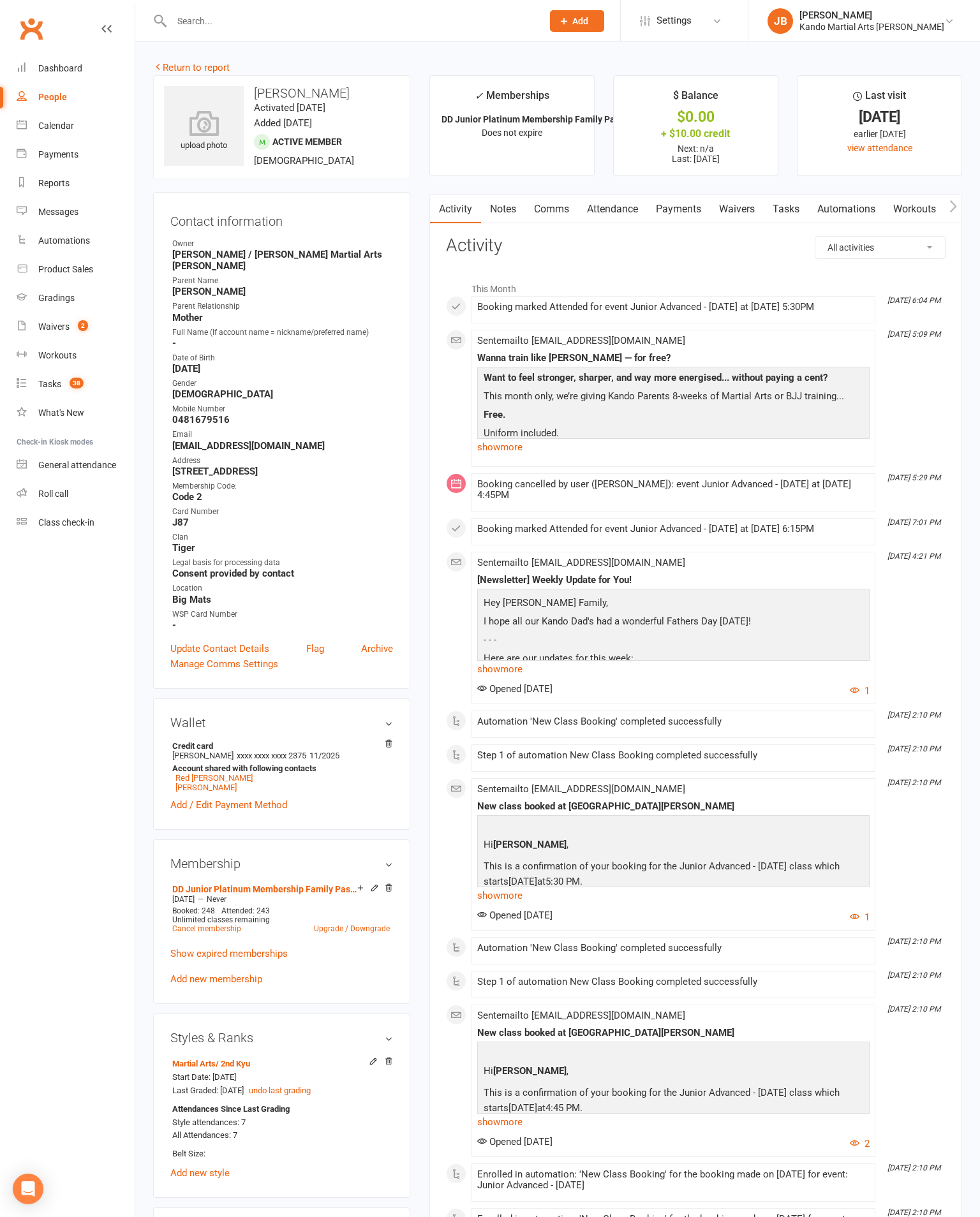
click at [236, 17] on input "text" at bounding box center [351, 21] width 366 height 18
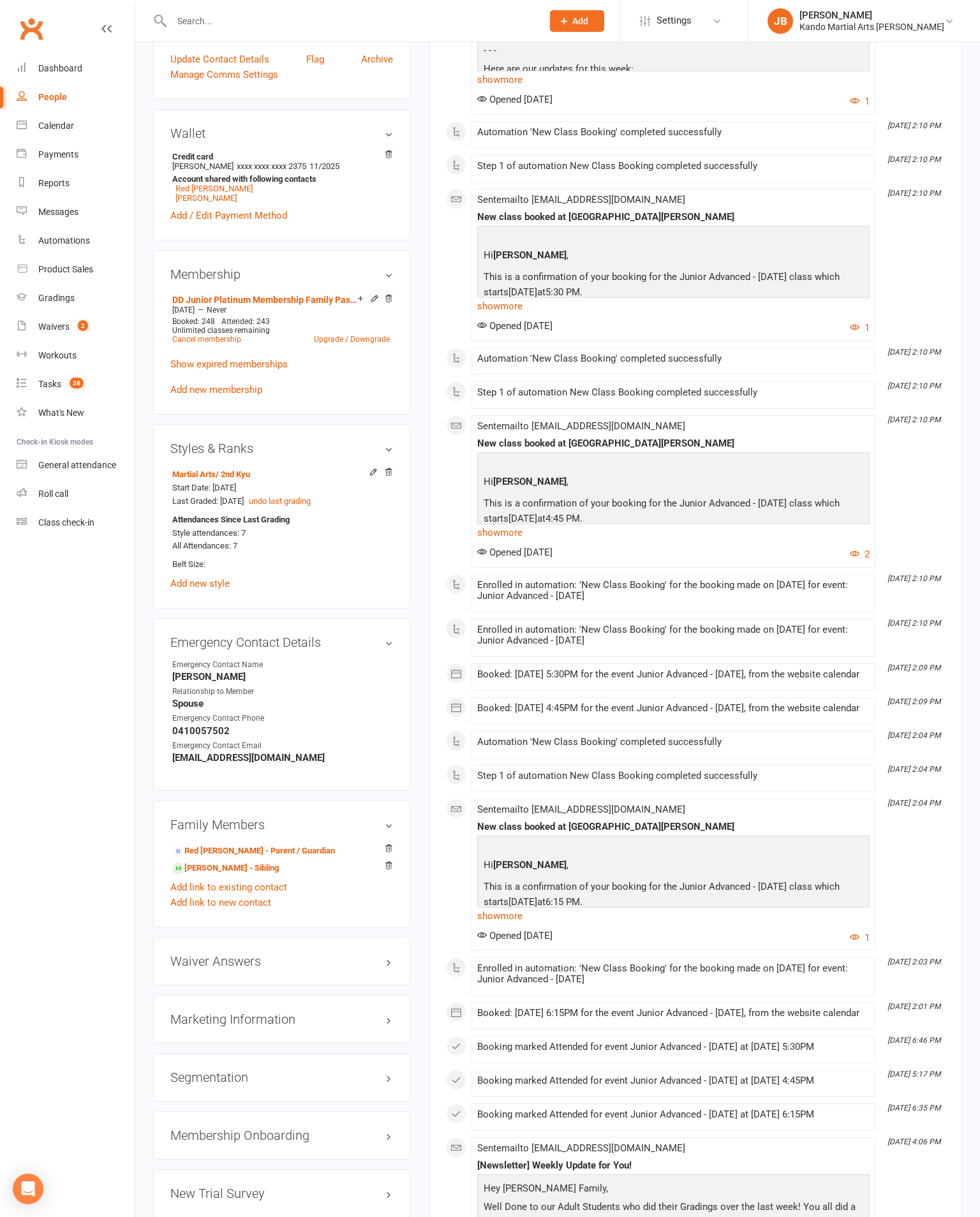
scroll to position [592, 0]
